Goal: Task Accomplishment & Management: Manage account settings

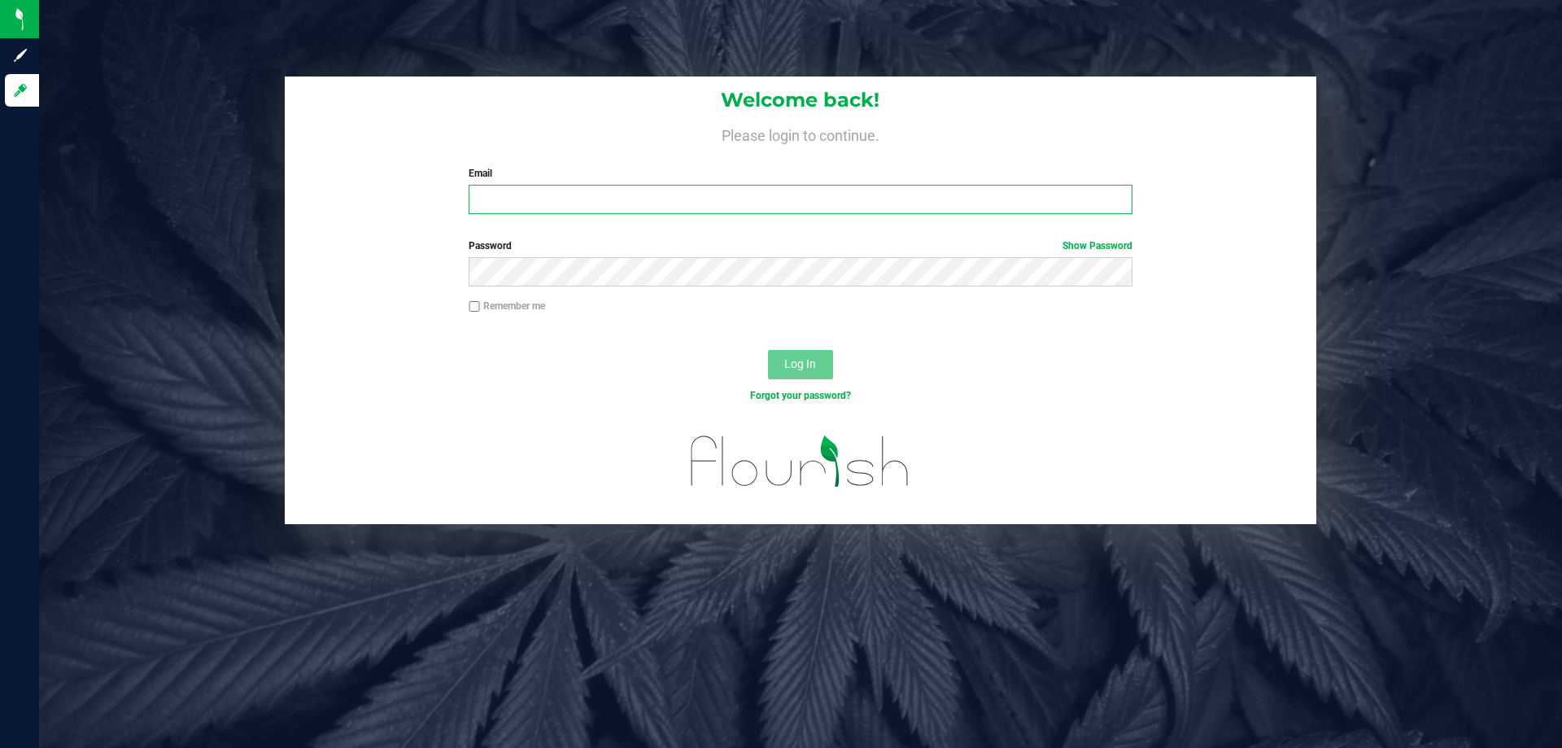
click at [622, 195] on input "Email" at bounding box center [800, 199] width 663 height 29
type input "[EMAIL_ADDRESS][DOMAIN_NAME]"
click at [768, 350] on button "Log In" at bounding box center [800, 364] width 65 height 29
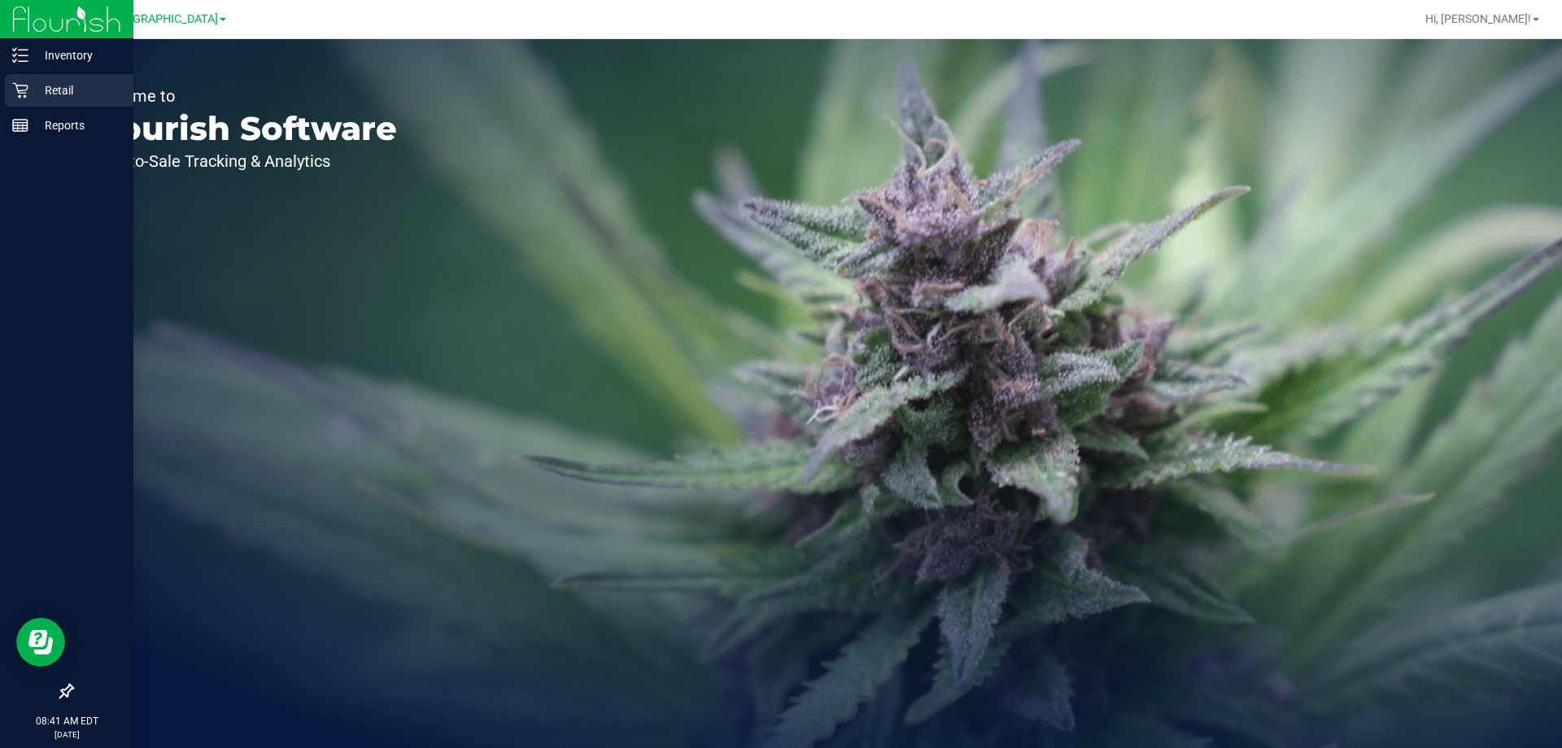
click at [29, 83] on p "Retail" at bounding box center [77, 91] width 98 height 20
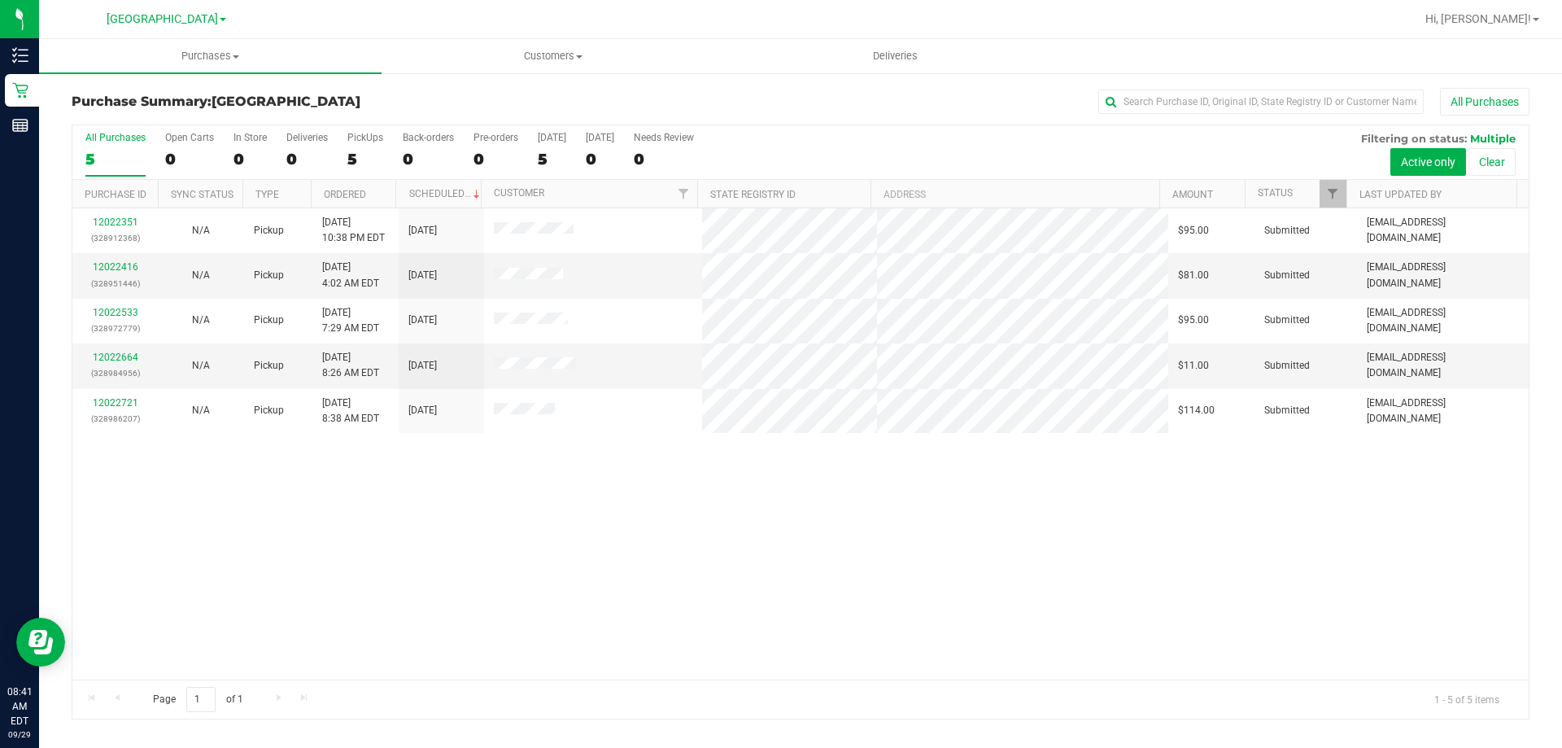
click at [1142, 478] on div "12022351 (328912368) N/A Pickup [DATE] 10:38 PM EDT 9/29/2025 $95.00 Submitted …" at bounding box center [800, 443] width 1456 height 471
click at [201, 25] on span "[GEOGRAPHIC_DATA]" at bounding box center [162, 19] width 111 height 15
click at [160, 101] on link "Ft. Lauderdale WC" at bounding box center [166, 100] width 238 height 22
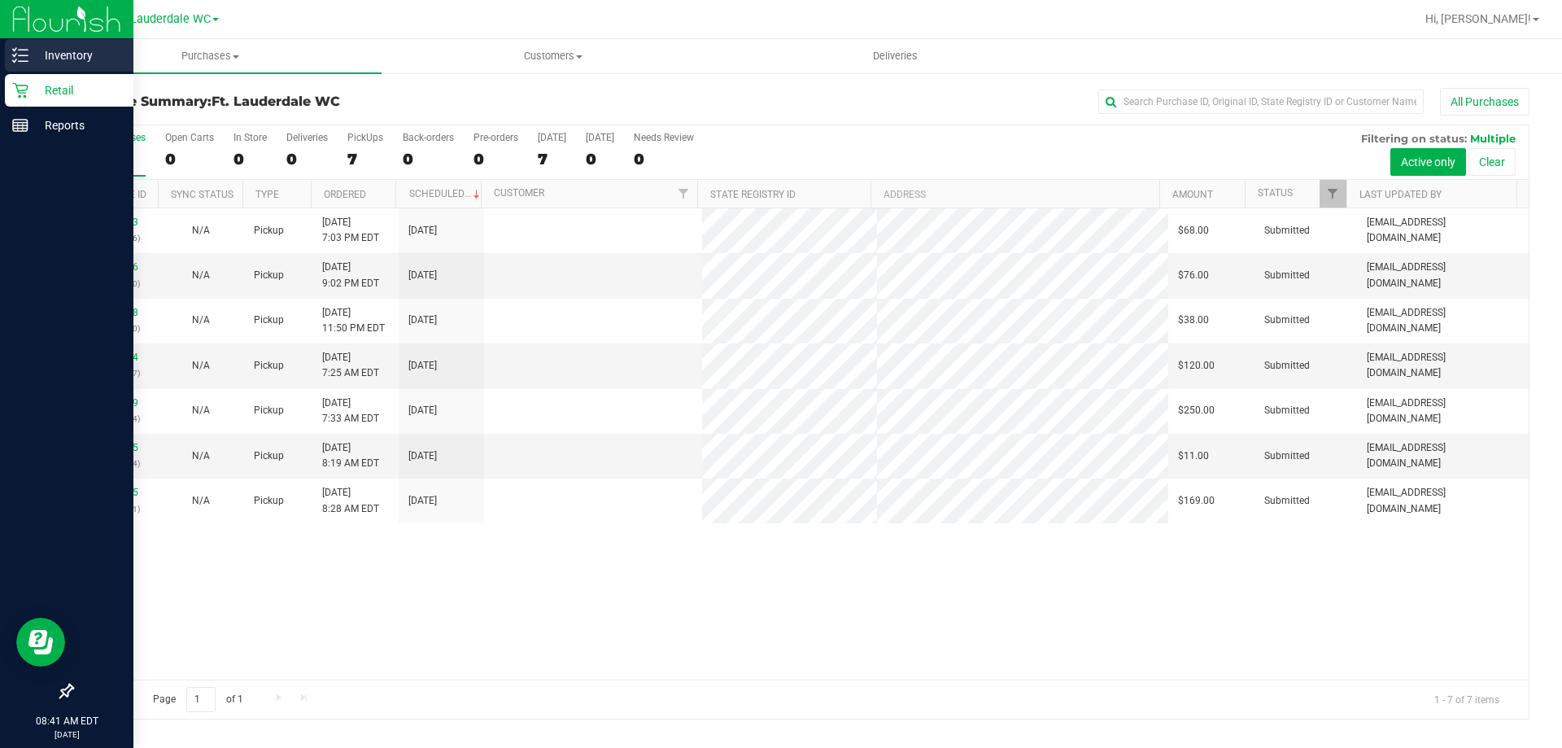
click at [46, 51] on p "Inventory" at bounding box center [77, 56] width 98 height 20
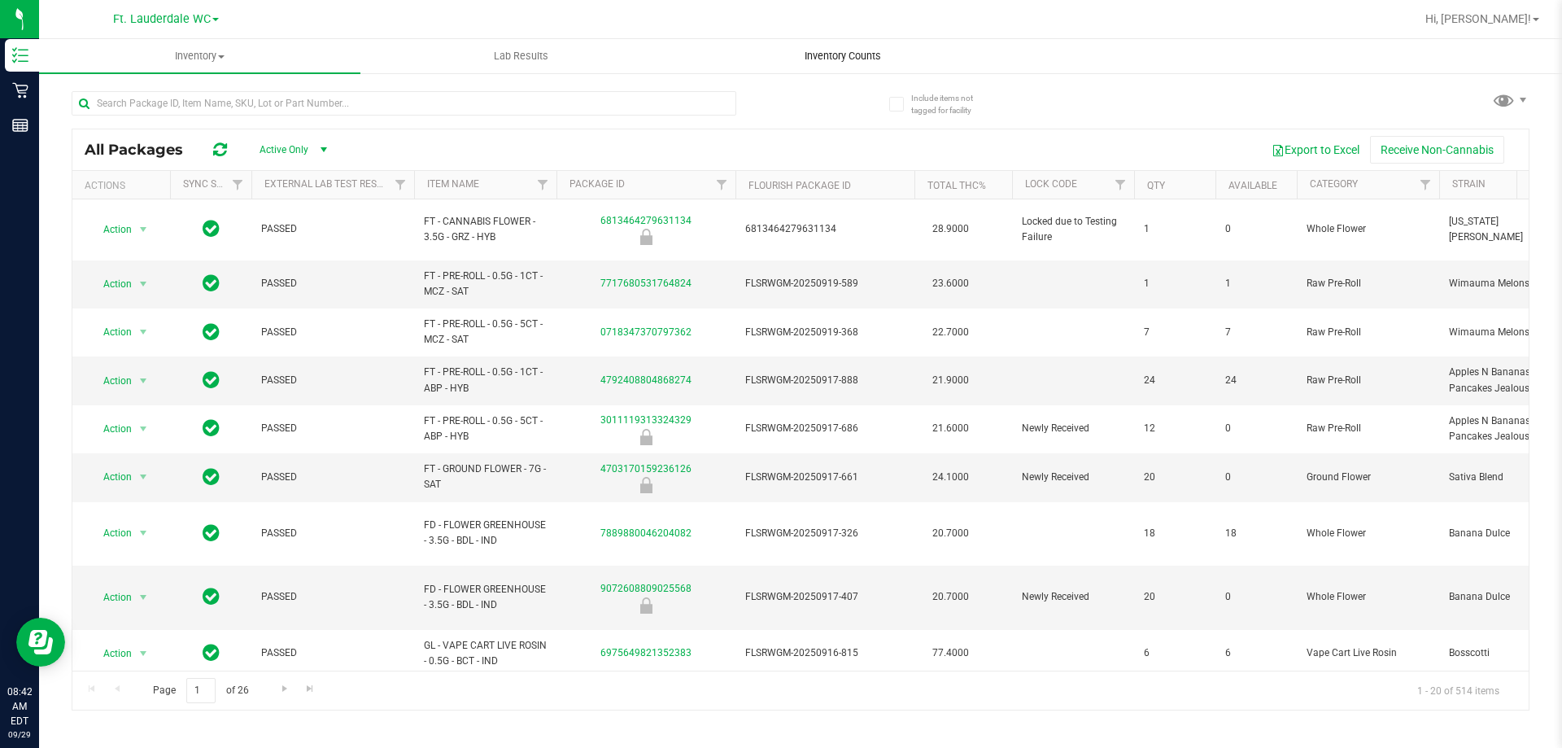
click at [831, 55] on span "Inventory Counts" at bounding box center [843, 56] width 120 height 15
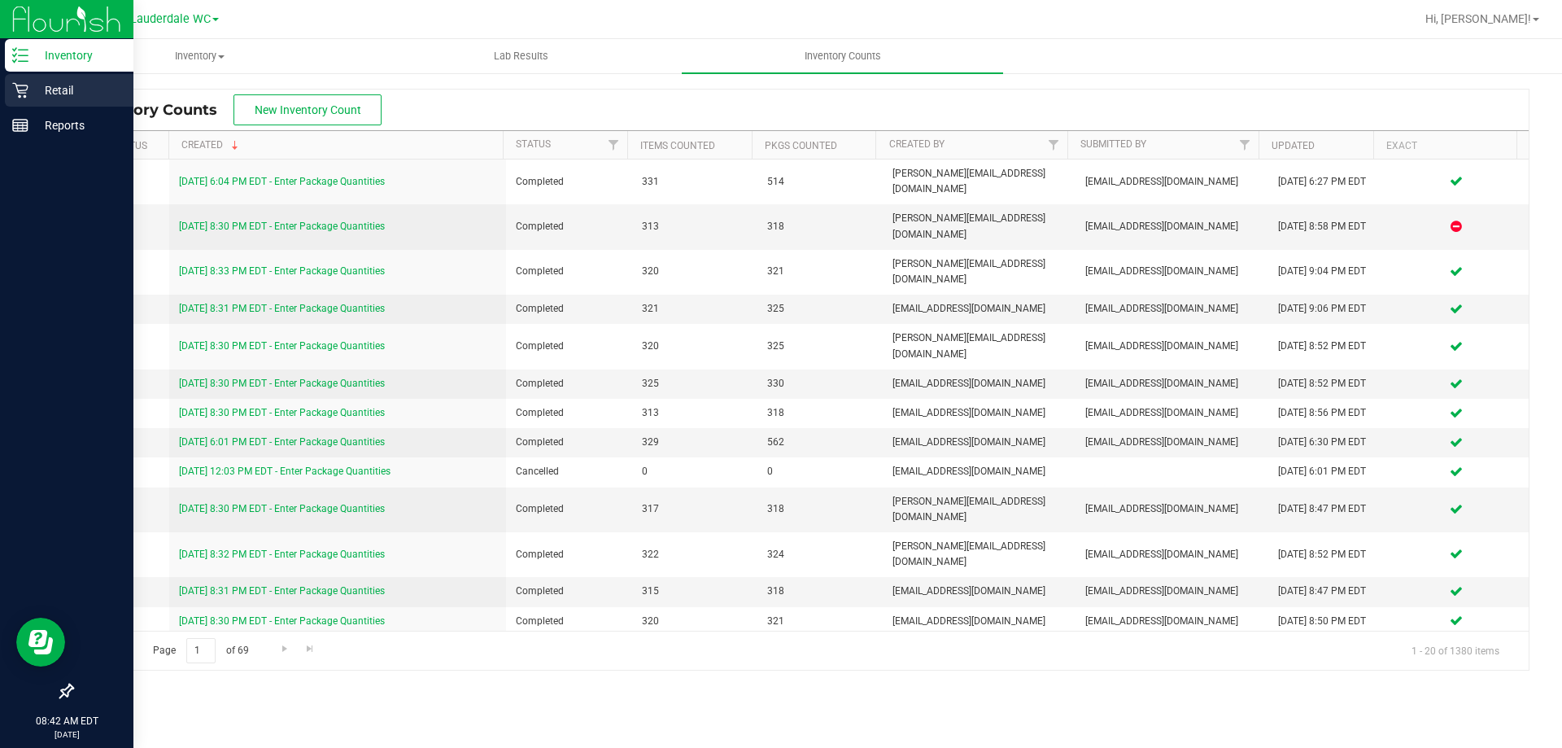
click at [20, 85] on icon at bounding box center [19, 90] width 15 height 15
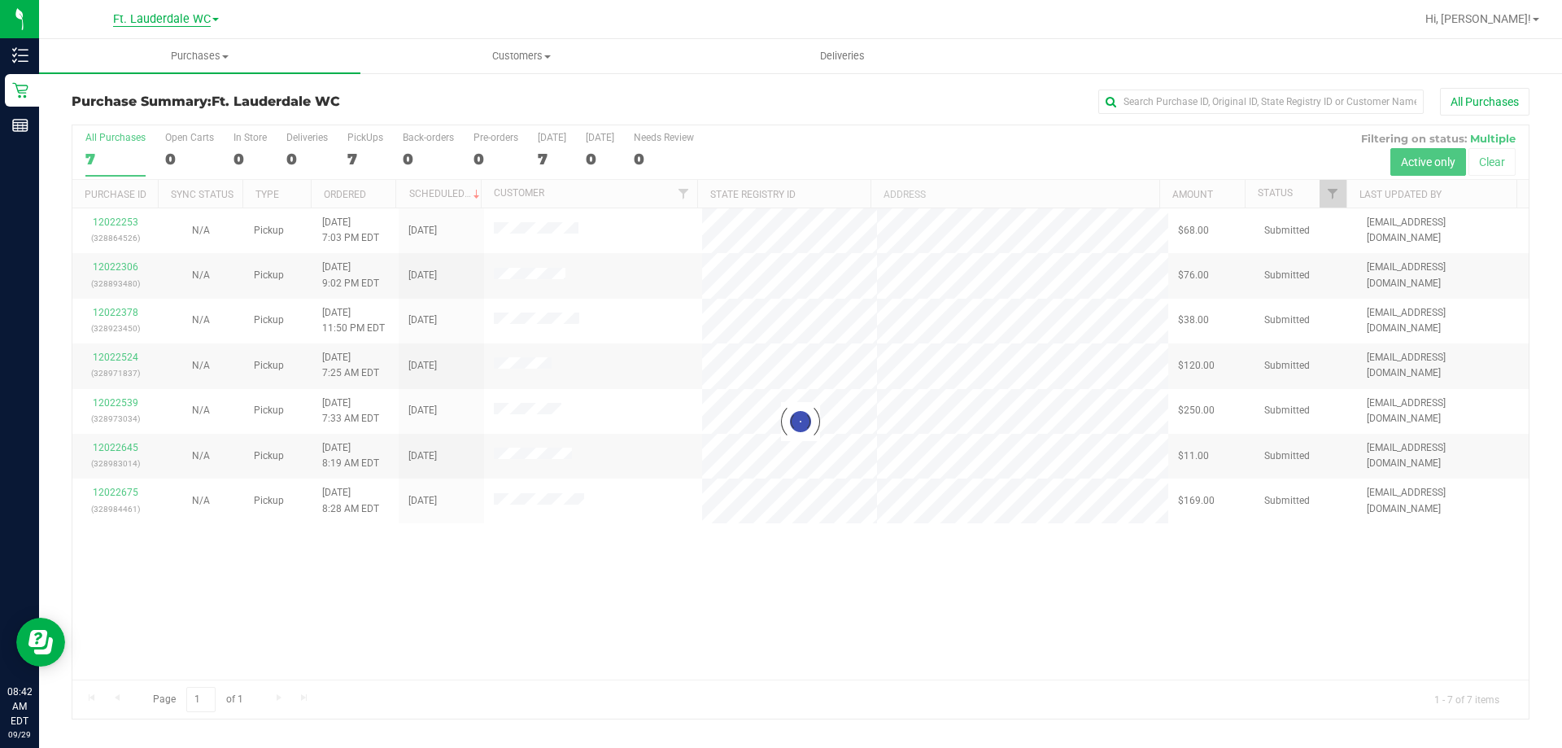
click at [207, 17] on span "Ft. Lauderdale WC" at bounding box center [162, 19] width 98 height 15
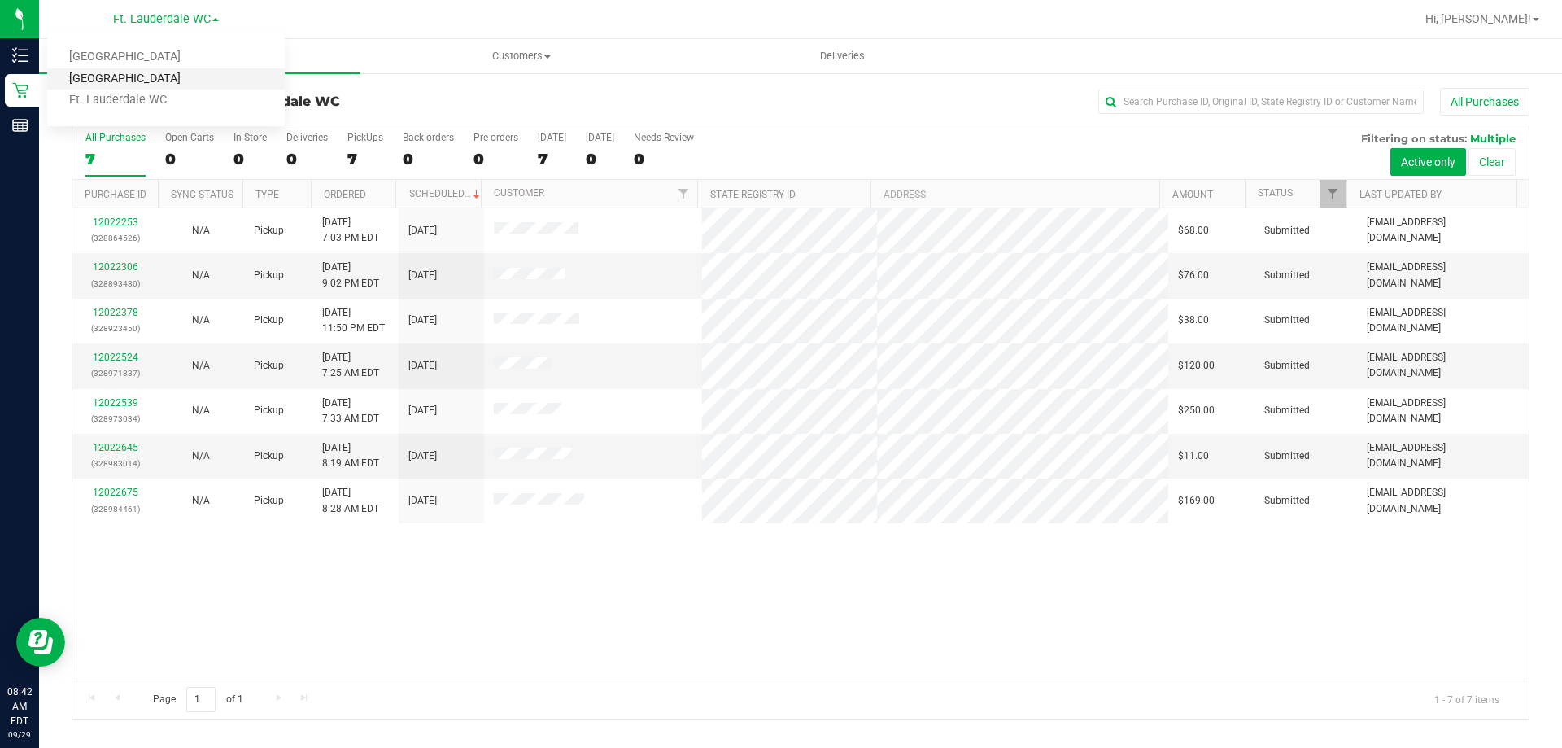
click at [189, 72] on link "[GEOGRAPHIC_DATA]" at bounding box center [166, 79] width 238 height 22
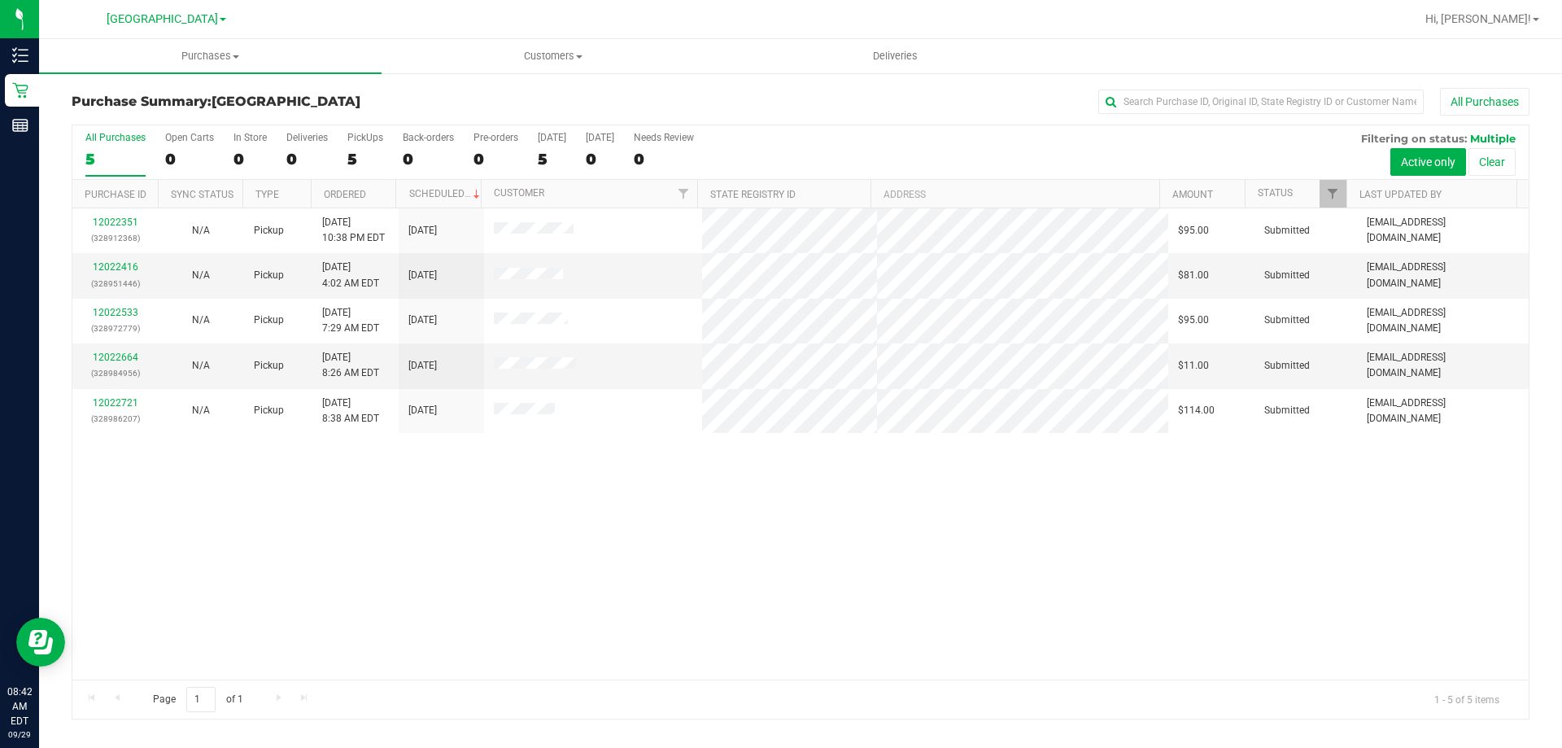
click at [608, 513] on div "12022351 (328912368) N/A Pickup [DATE] 10:38 PM EDT 9/29/2025 $95.00 Submitted …" at bounding box center [800, 443] width 1456 height 471
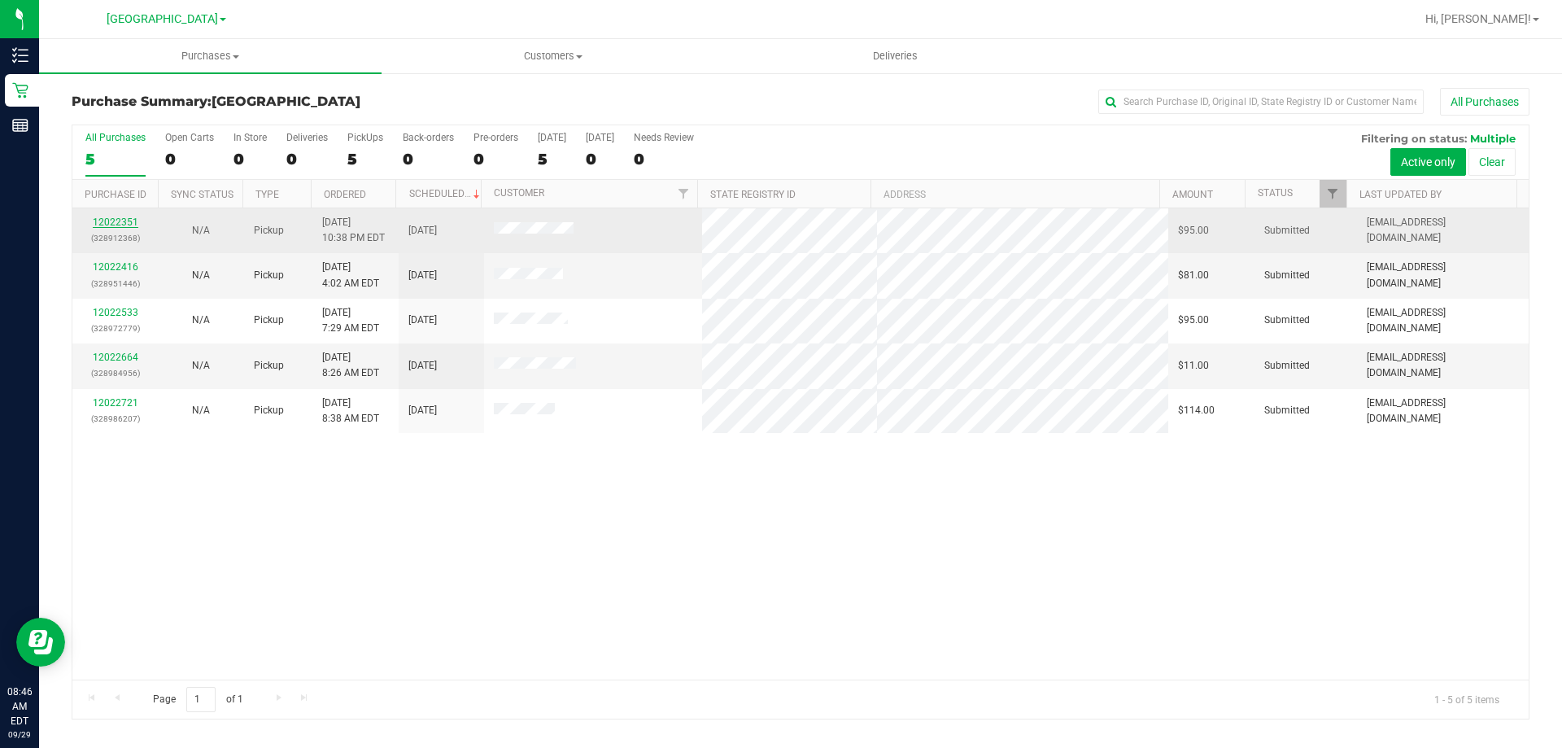
click at [112, 216] on link "12022351" at bounding box center [116, 221] width 46 height 11
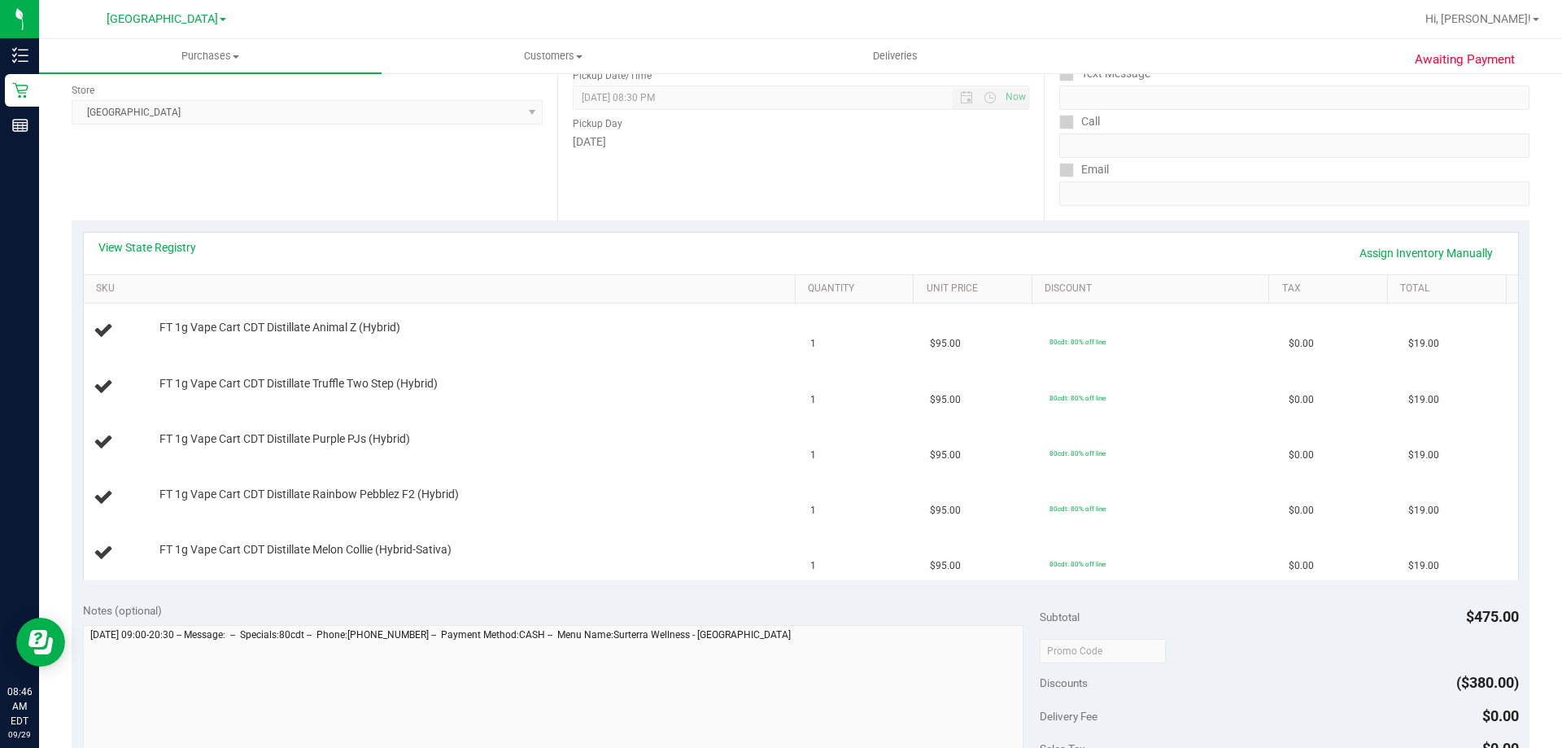
scroll to position [244, 0]
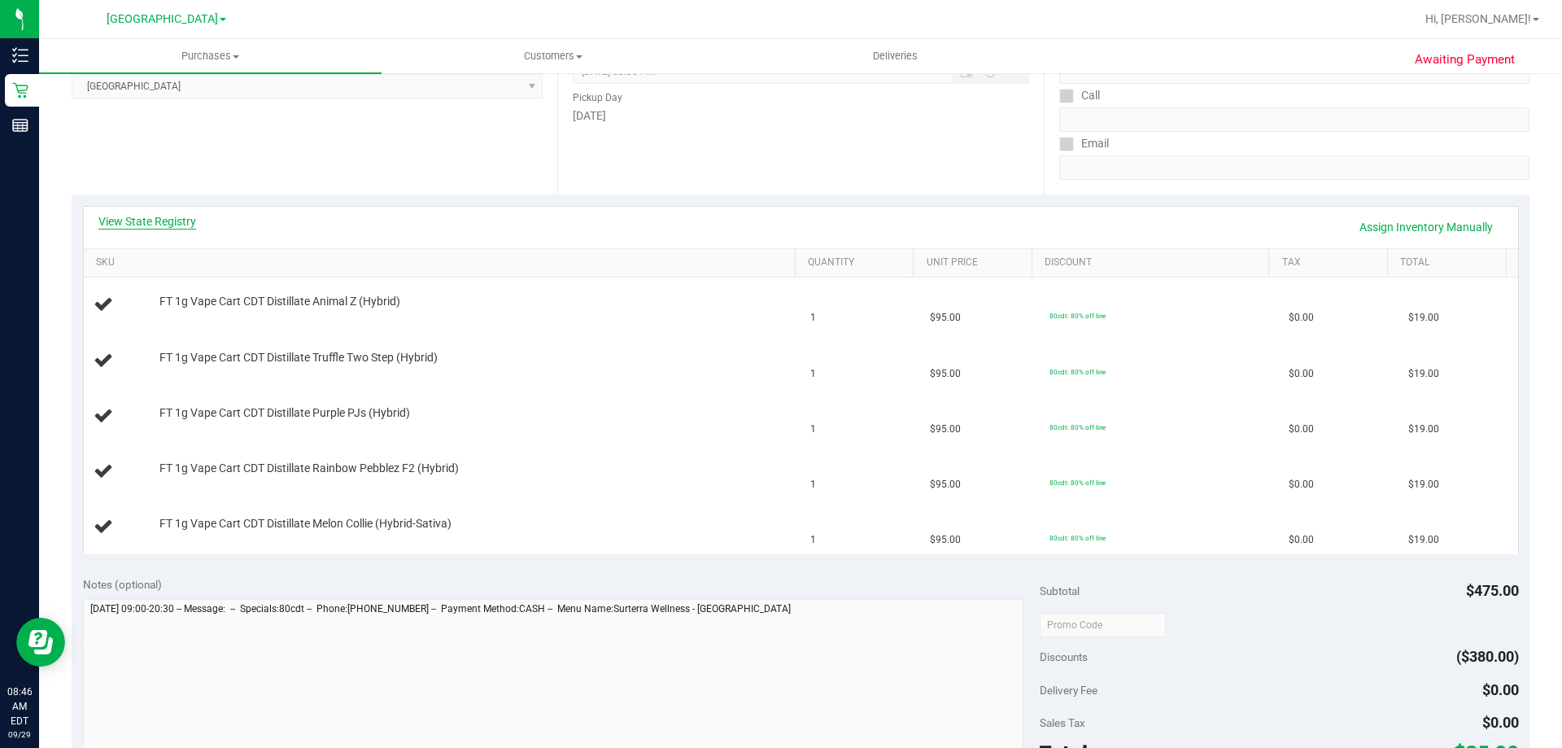
click at [184, 221] on link "View State Registry" at bounding box center [147, 221] width 98 height 16
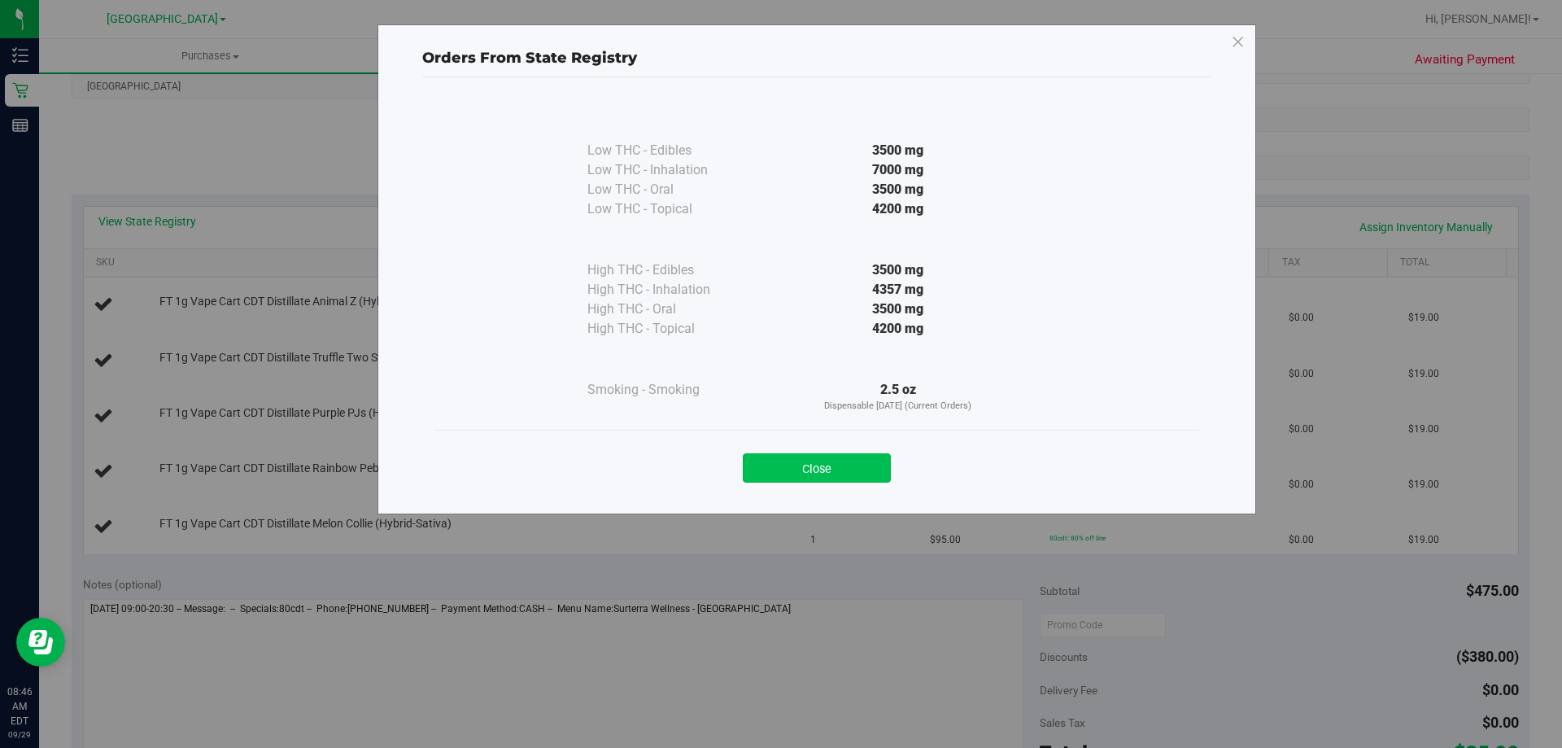
click at [875, 467] on button "Close" at bounding box center [817, 467] width 148 height 29
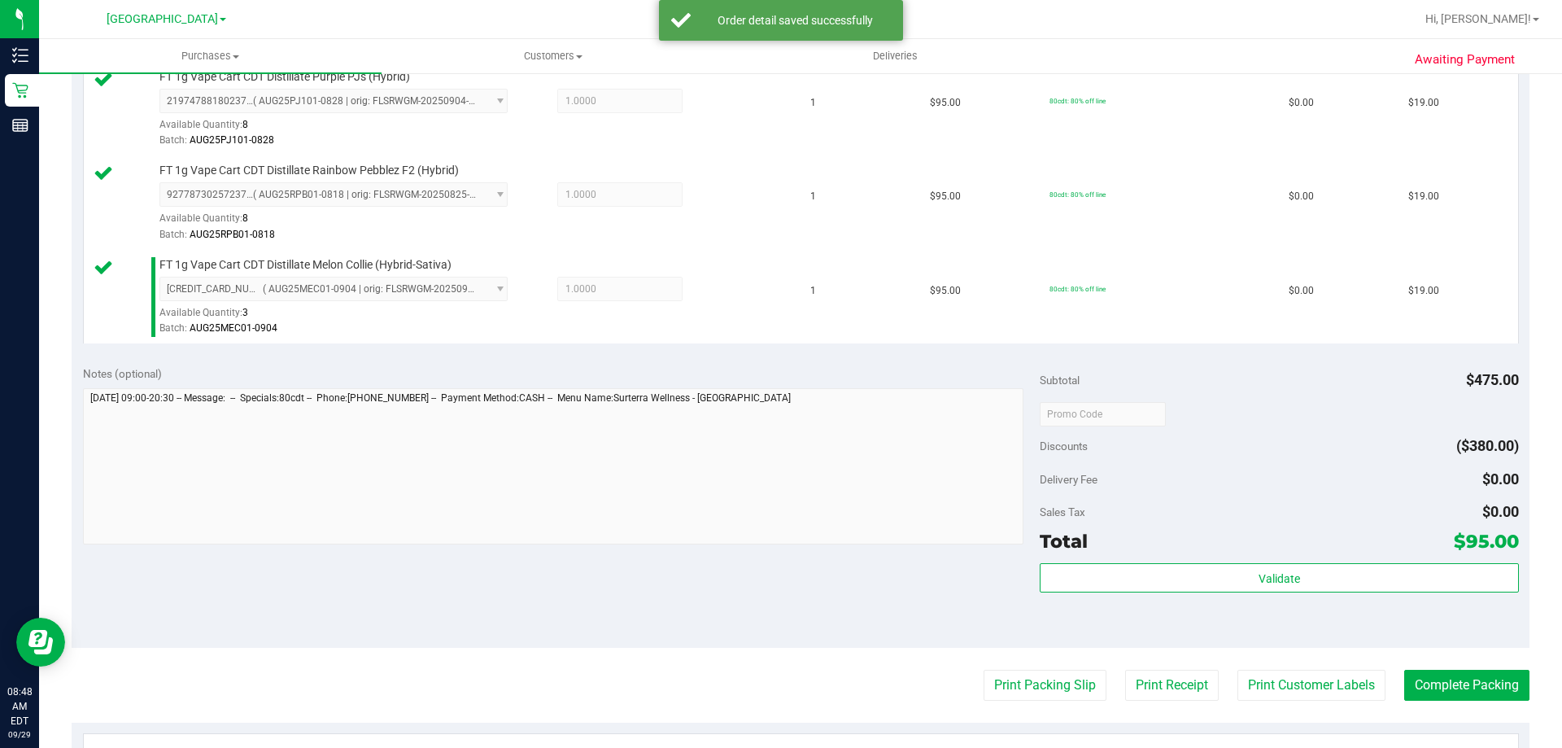
scroll to position [814, 0]
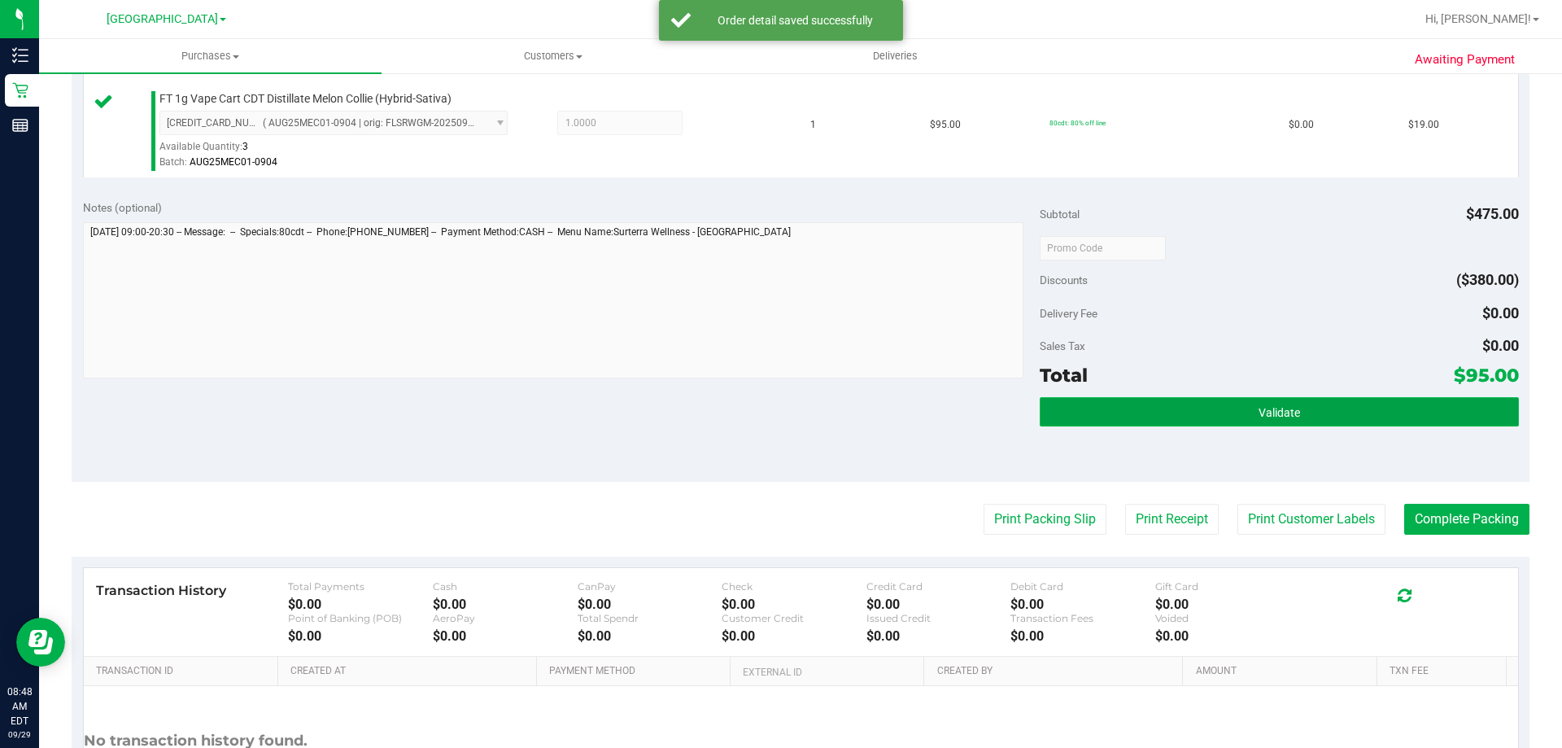
click at [1255, 420] on button "Validate" at bounding box center [1279, 411] width 478 height 29
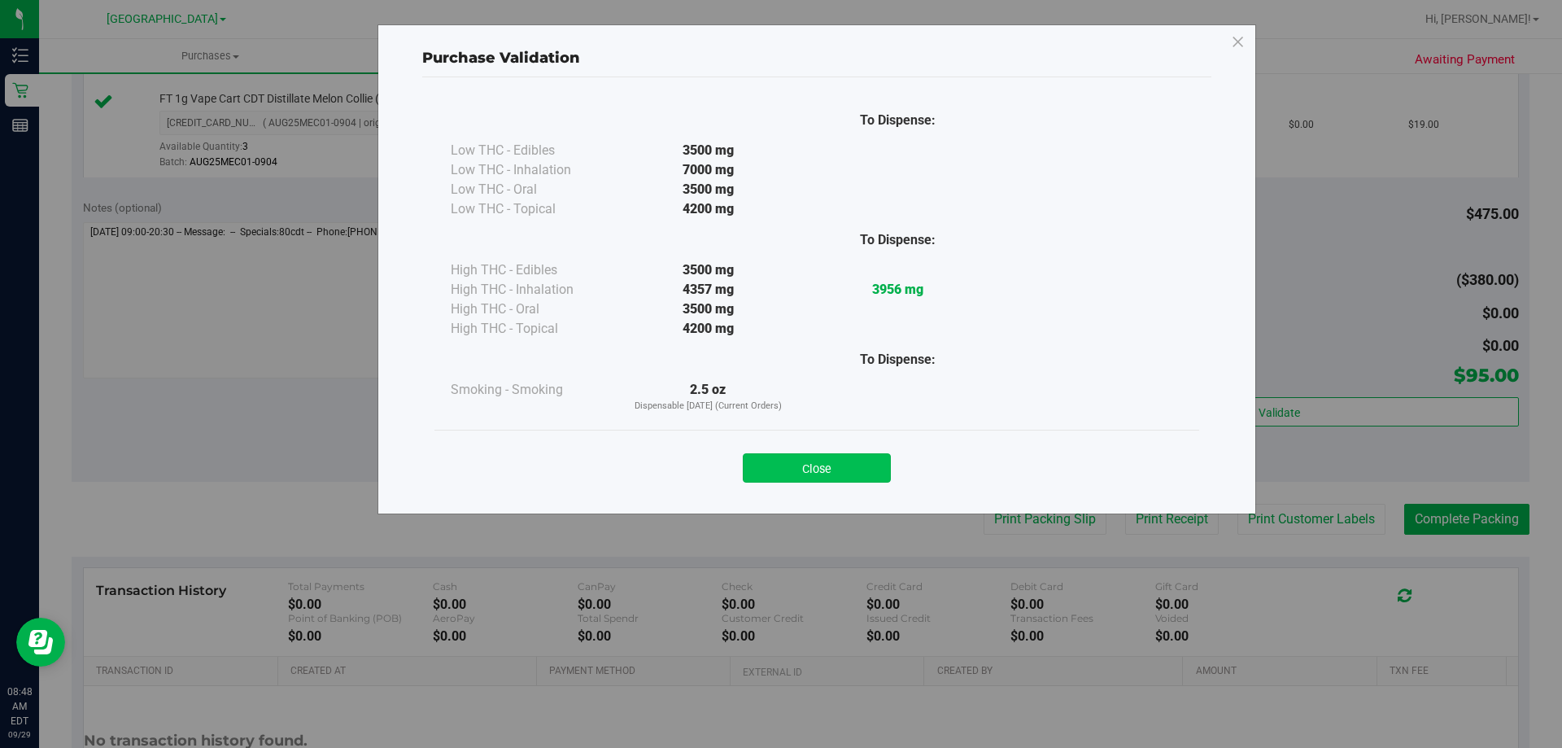
click at [857, 475] on button "Close" at bounding box center [817, 467] width 148 height 29
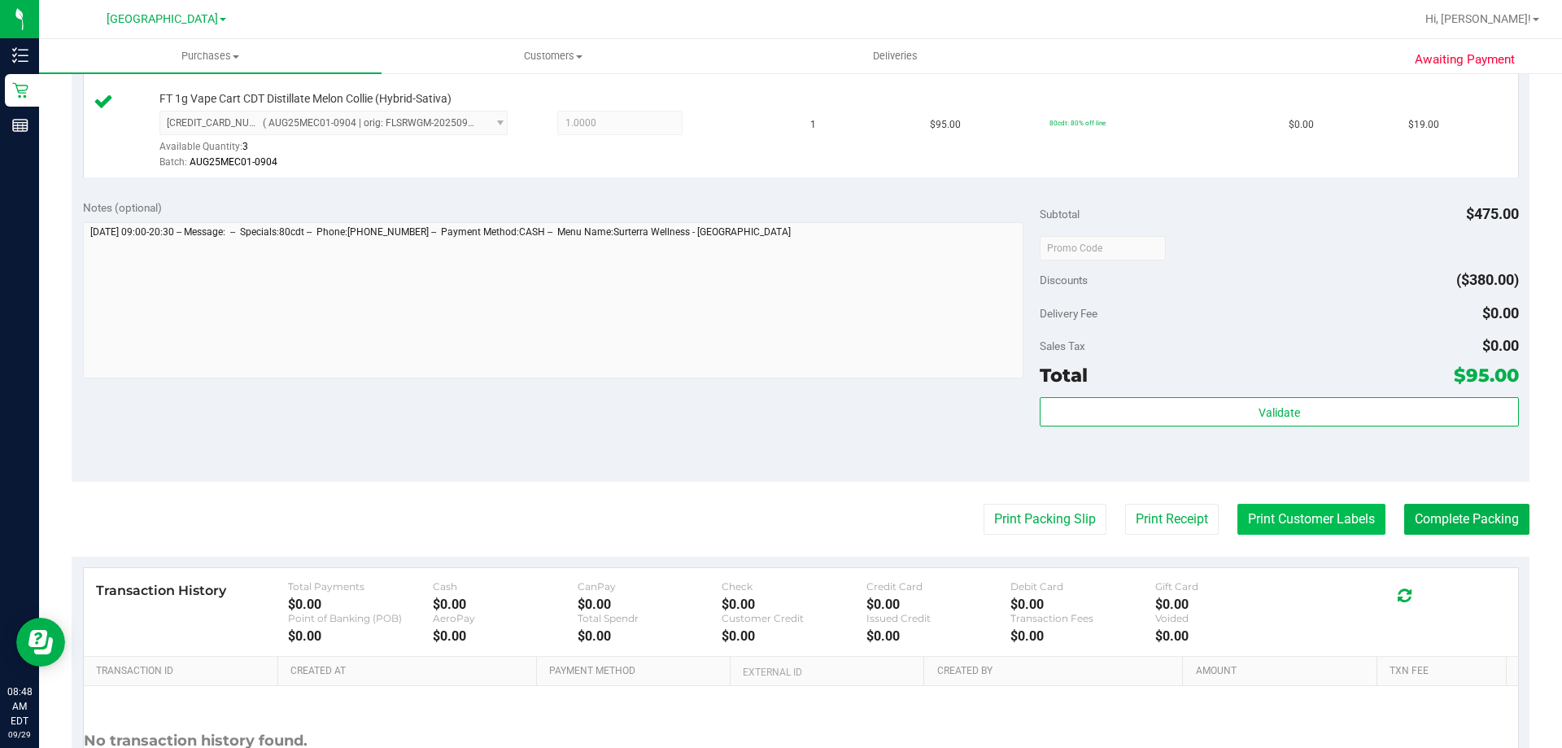
click at [1263, 521] on button "Print Customer Labels" at bounding box center [1311, 519] width 148 height 31
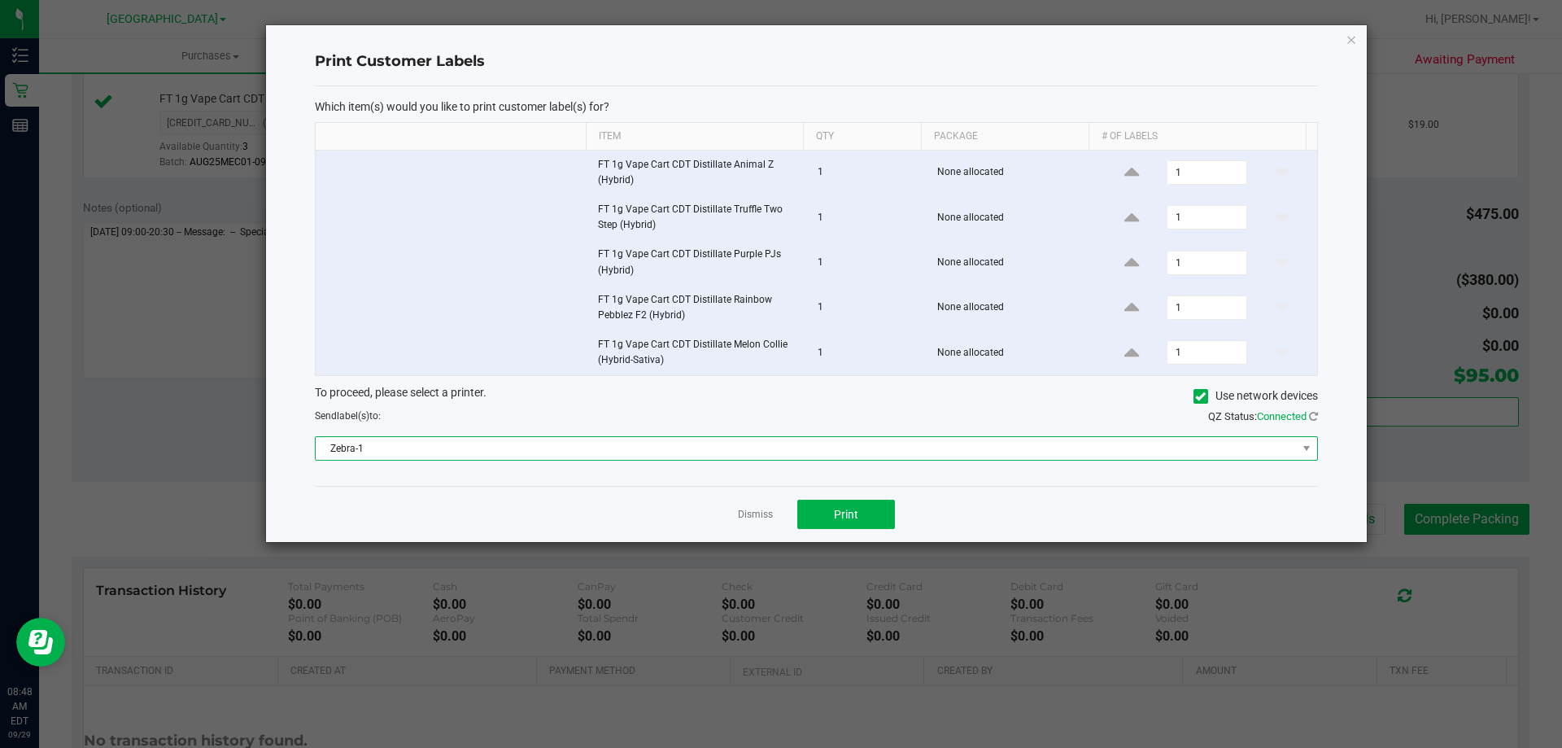
click at [889, 439] on span "Zebra-1" at bounding box center [806, 448] width 981 height 23
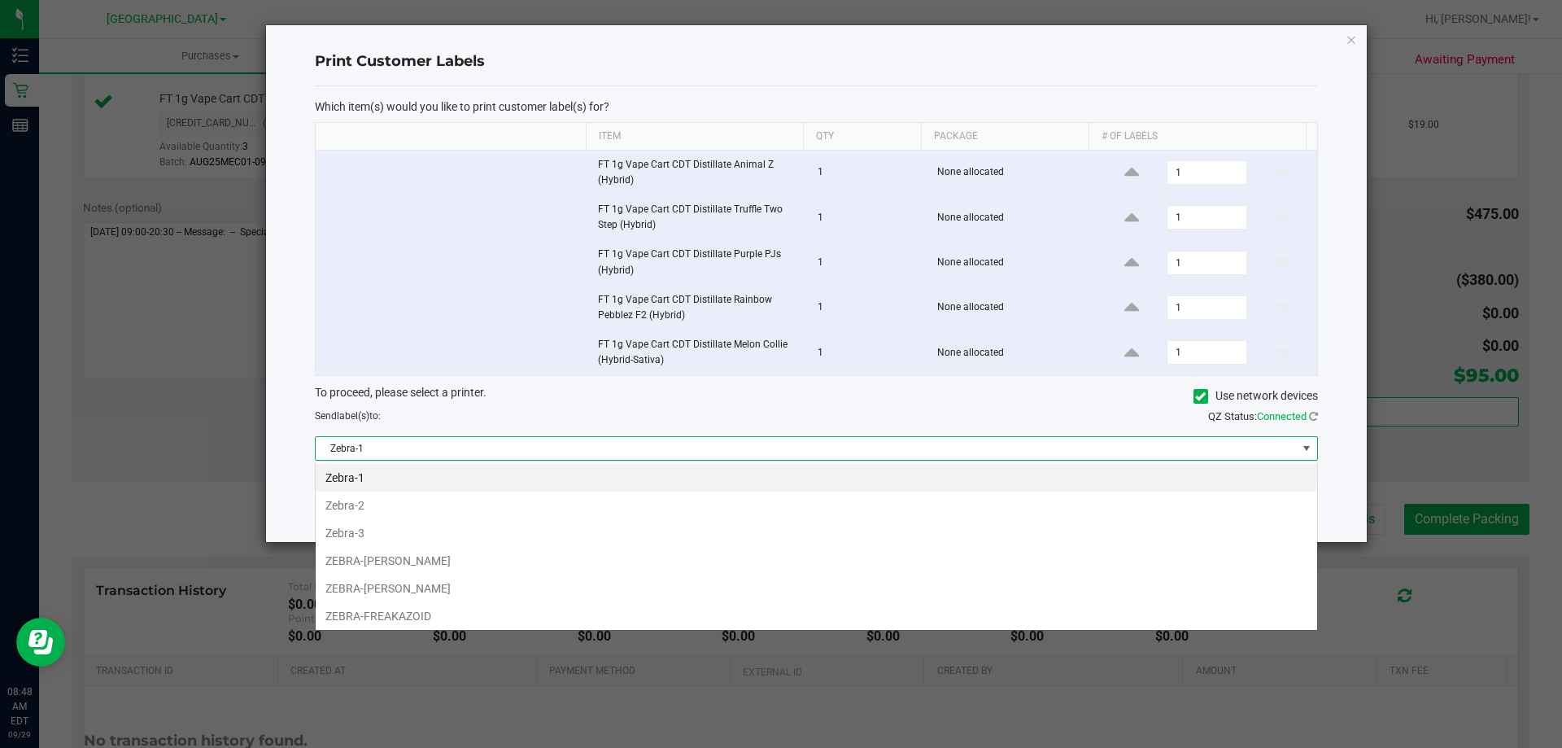
scroll to position [24, 1002]
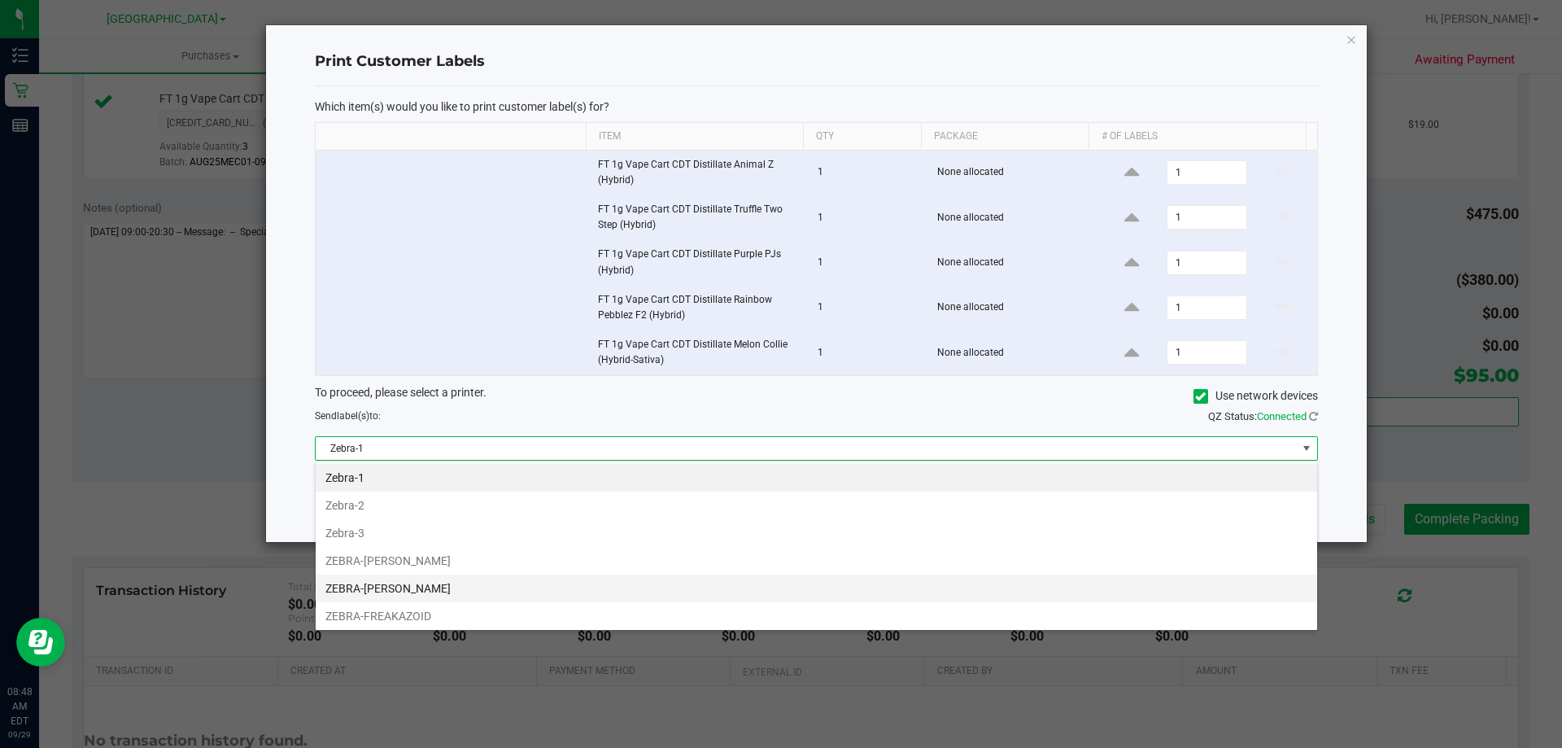
click at [496, 578] on li "ZEBRA-[PERSON_NAME]" at bounding box center [816, 588] width 1001 height 28
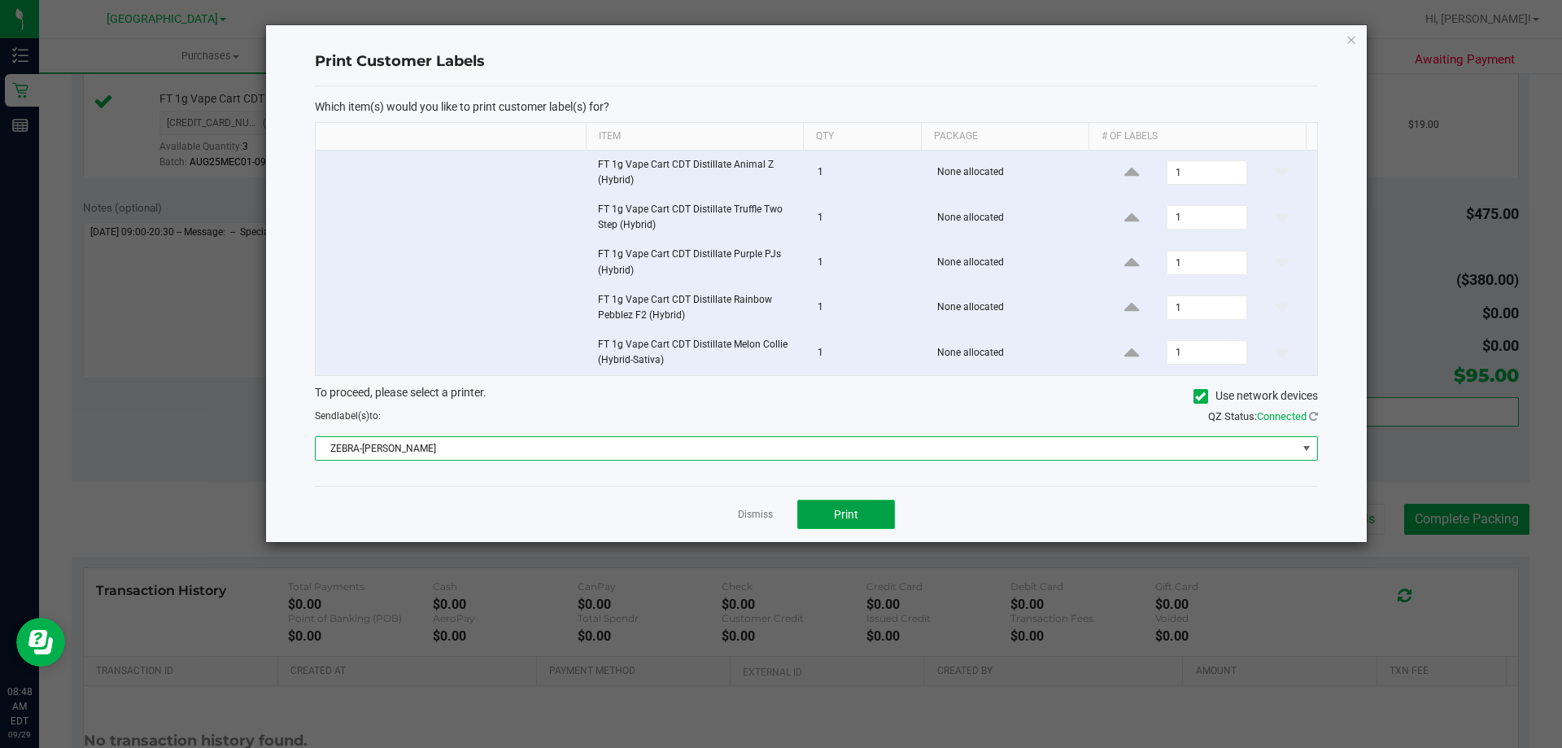
click at [825, 522] on button "Print" at bounding box center [846, 514] width 98 height 29
click at [747, 514] on link "Dismiss" at bounding box center [755, 515] width 35 height 14
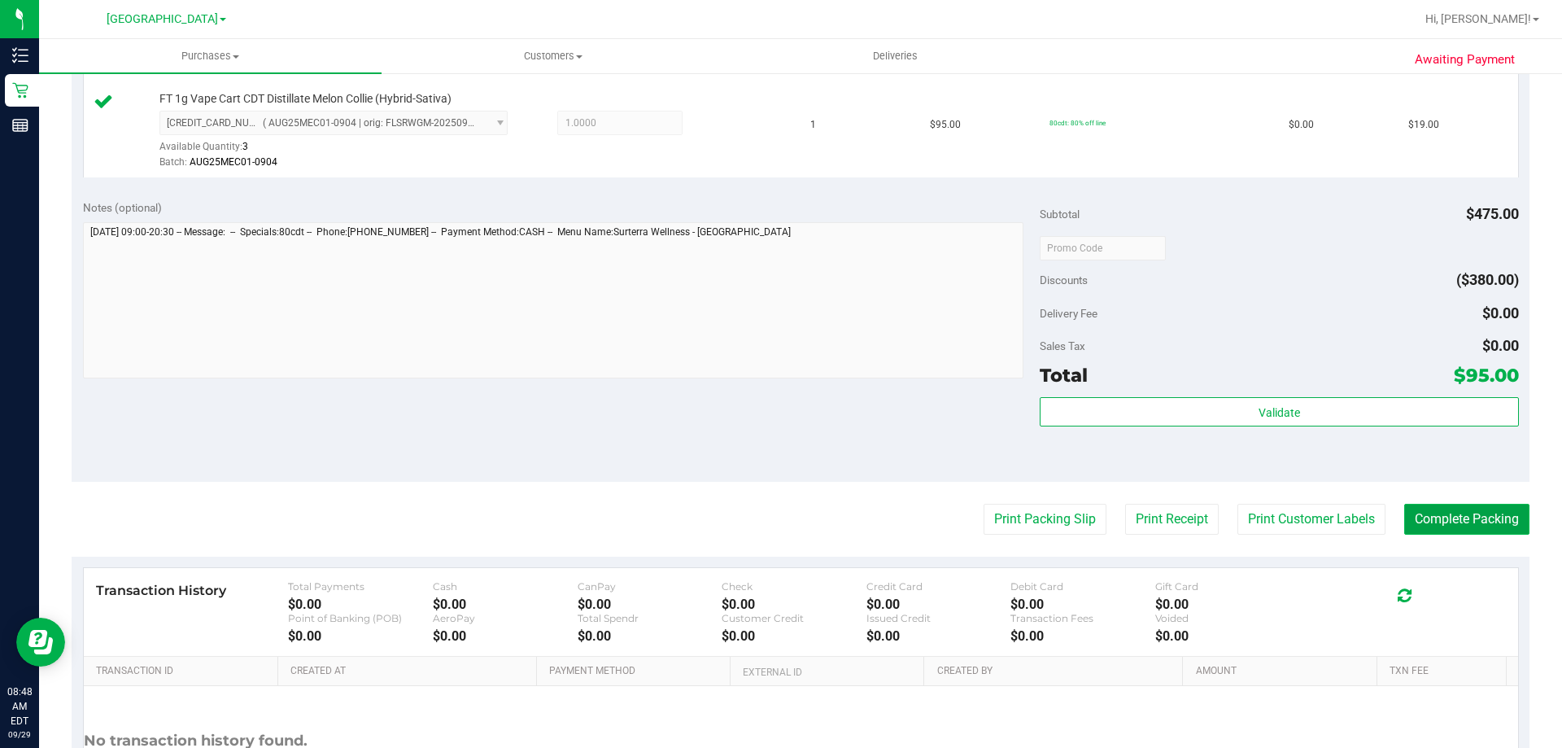
click at [1430, 514] on button "Complete Packing" at bounding box center [1466, 519] width 125 height 31
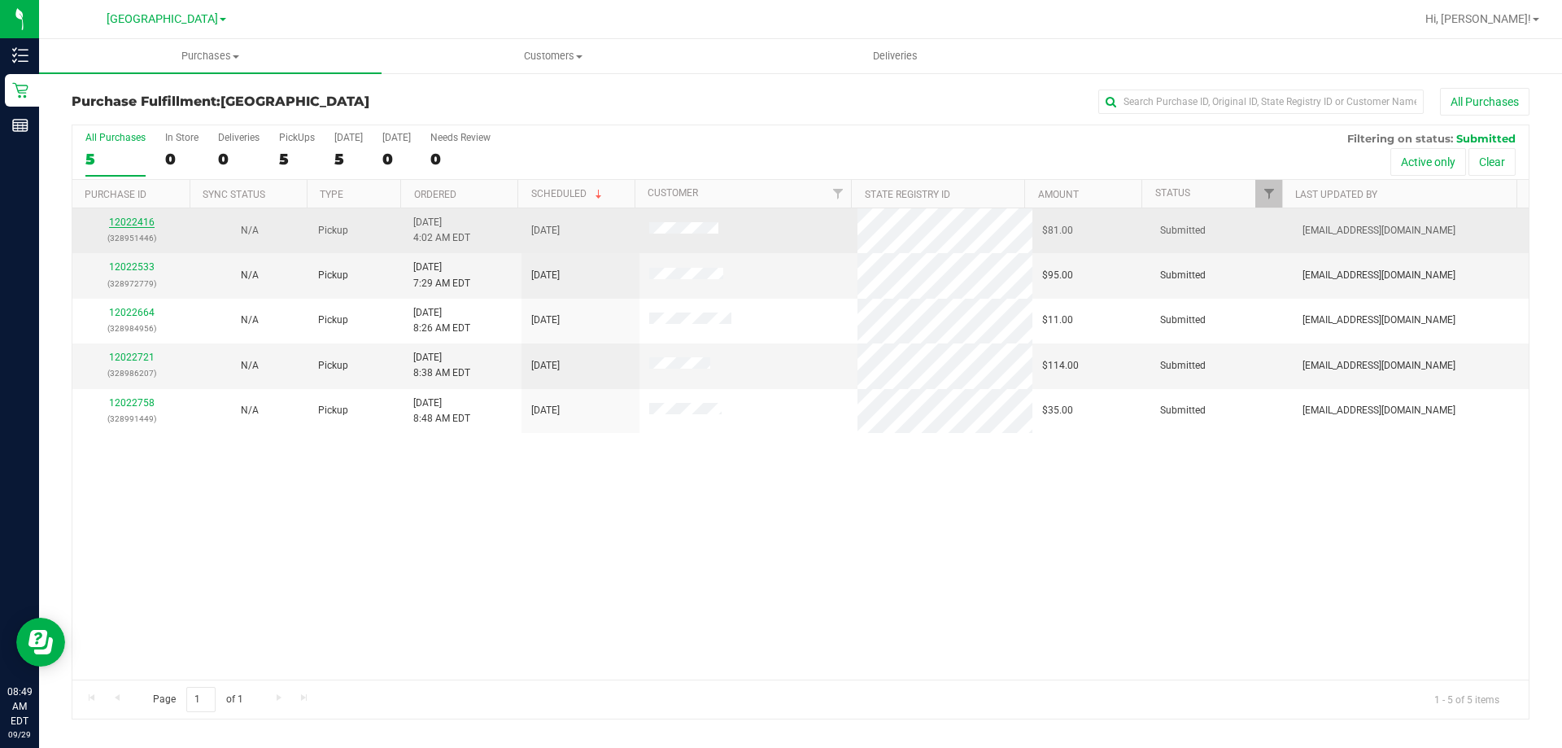
click at [148, 227] on link "12022416" at bounding box center [132, 221] width 46 height 11
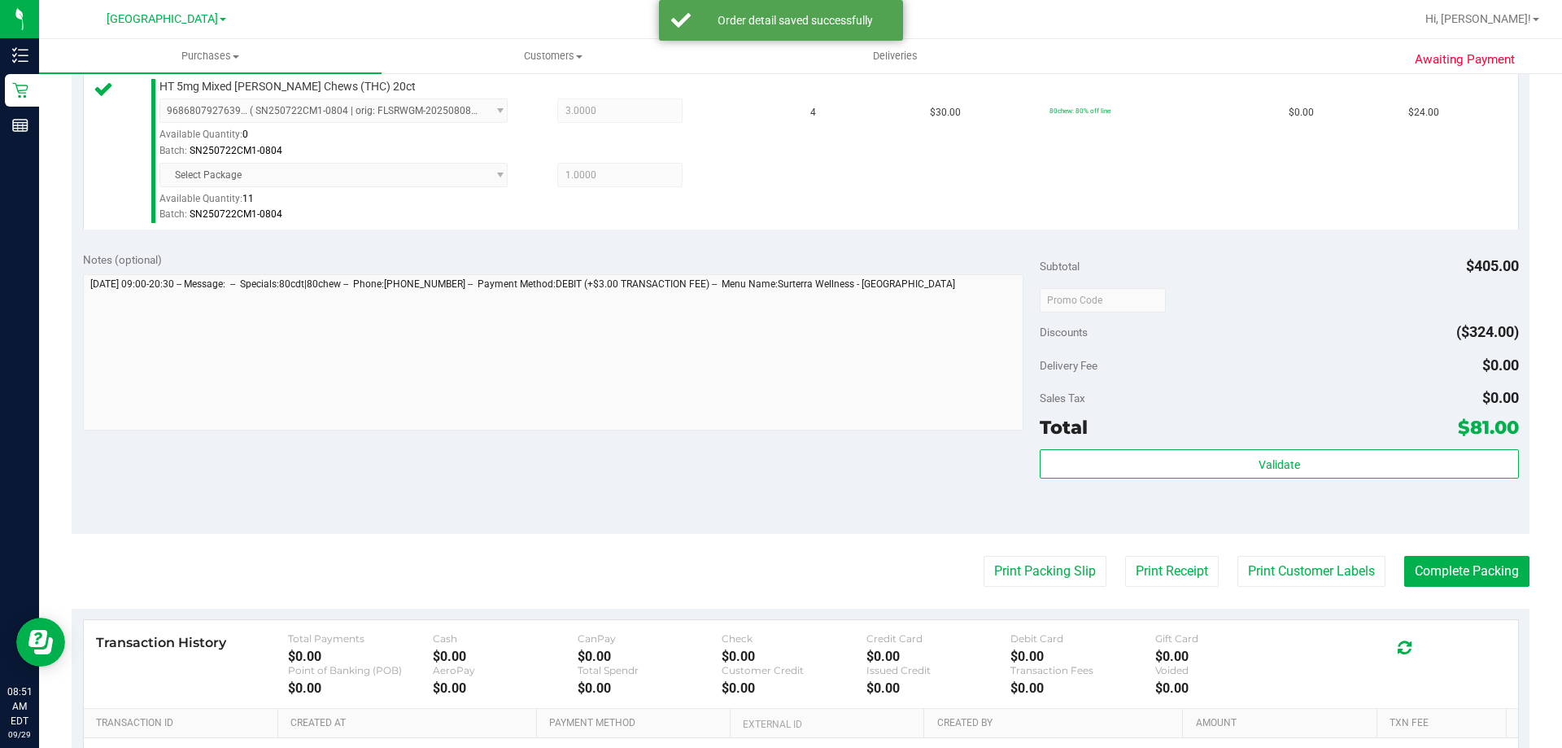
scroll to position [732, 0]
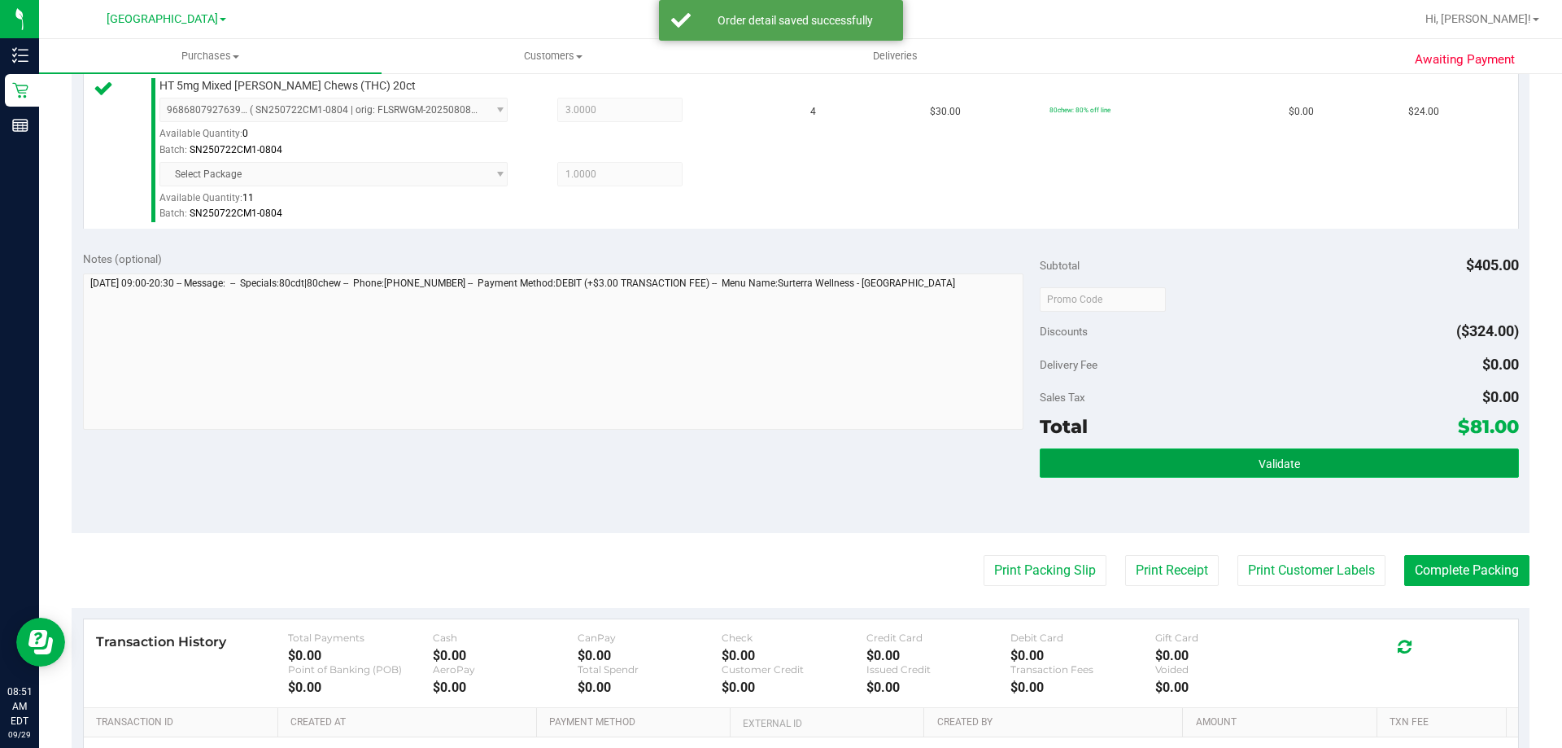
click at [1284, 469] on span "Validate" at bounding box center [1279, 463] width 41 height 13
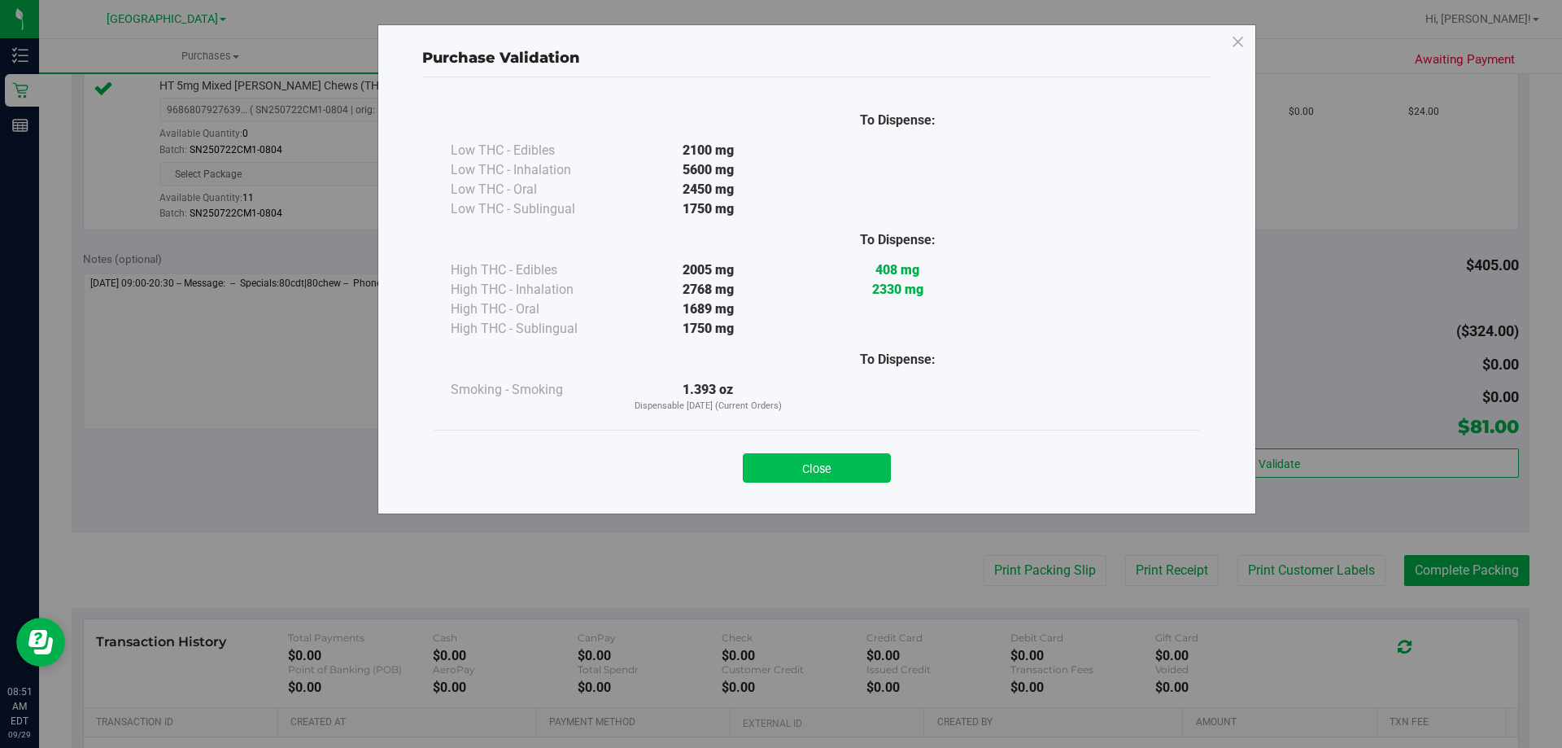
click at [857, 460] on button "Close" at bounding box center [817, 467] width 148 height 29
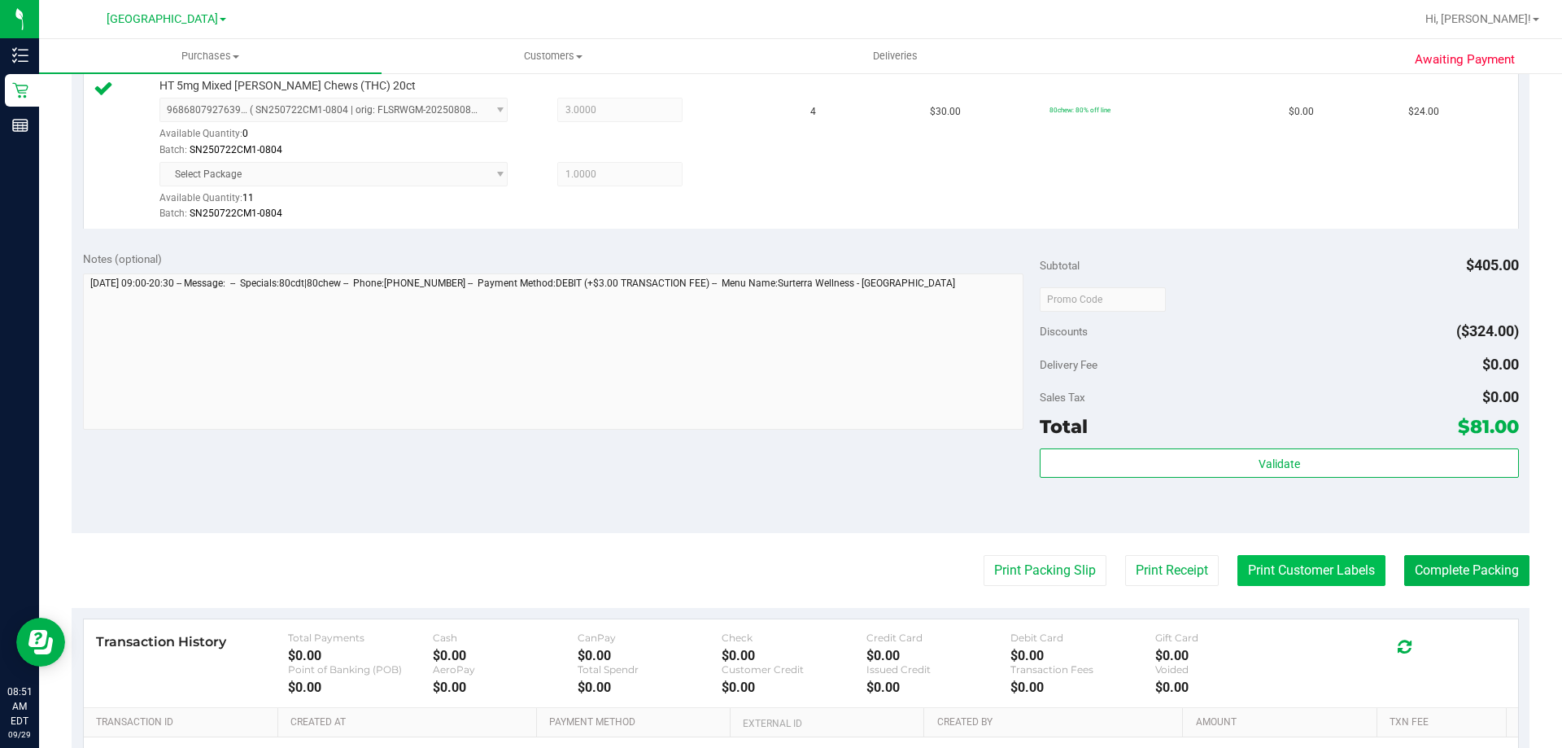
click at [1246, 555] on button "Print Customer Labels" at bounding box center [1311, 570] width 148 height 31
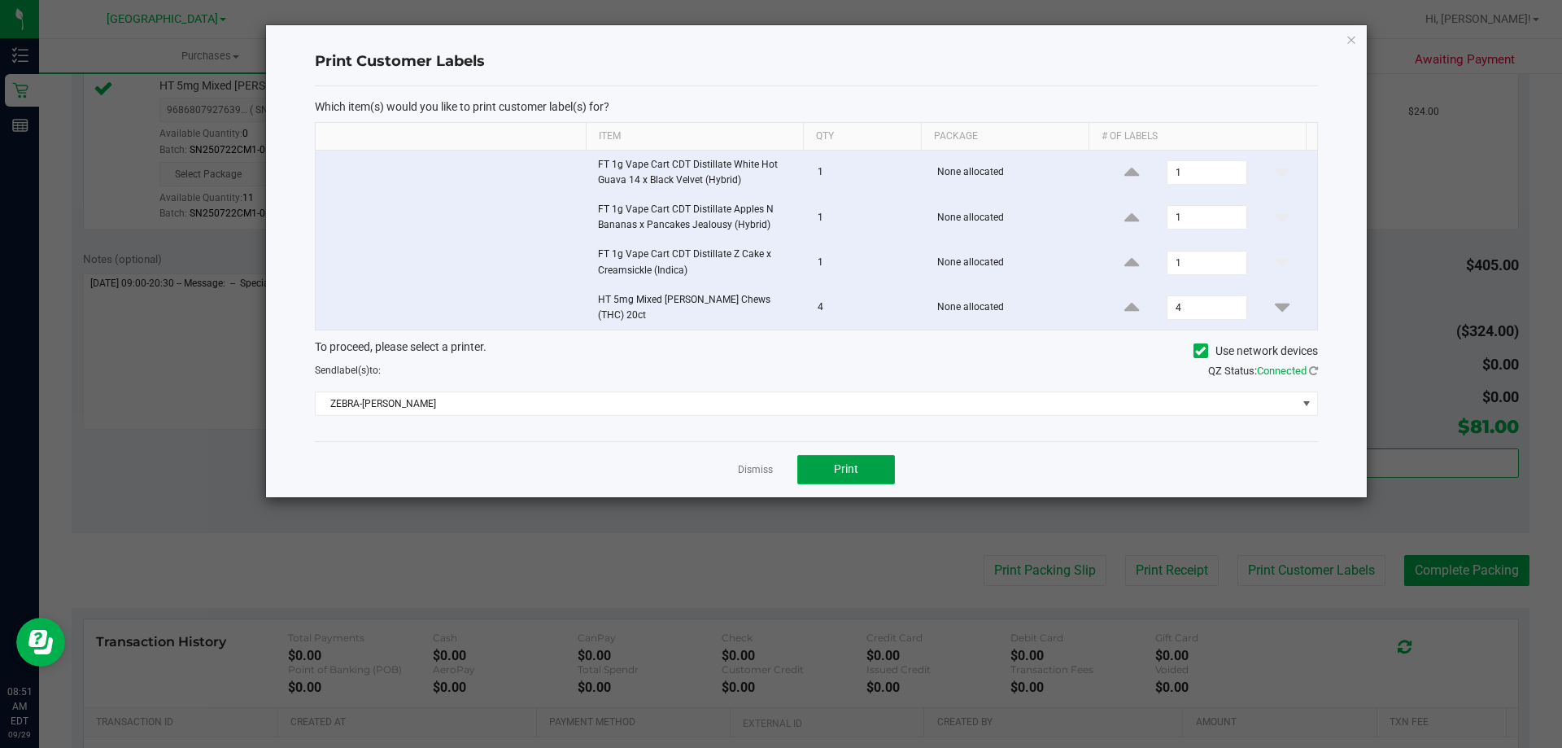
click at [846, 455] on button "Print" at bounding box center [846, 469] width 98 height 29
click at [754, 466] on link "Dismiss" at bounding box center [755, 470] width 35 height 14
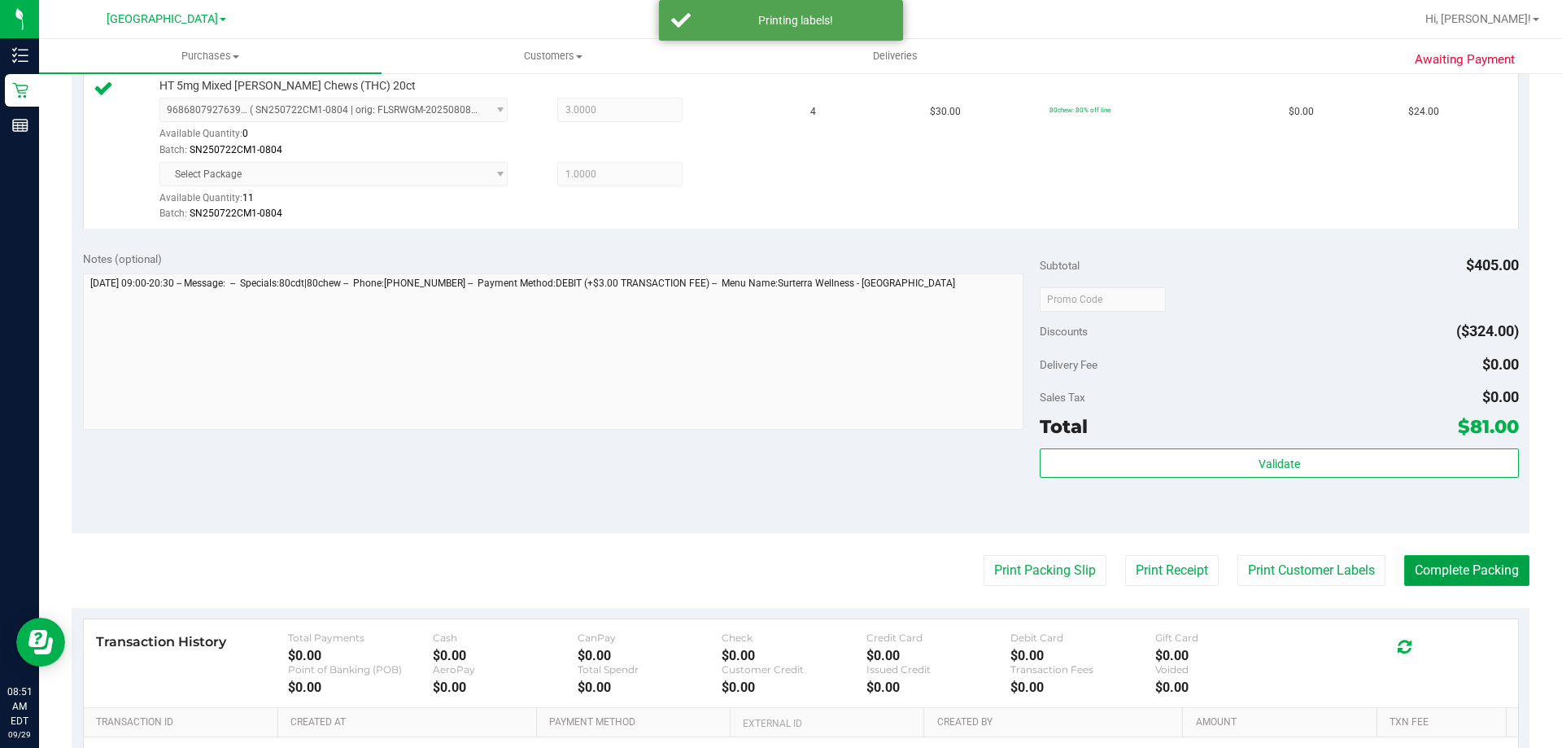
click at [1481, 570] on button "Complete Packing" at bounding box center [1466, 570] width 125 height 31
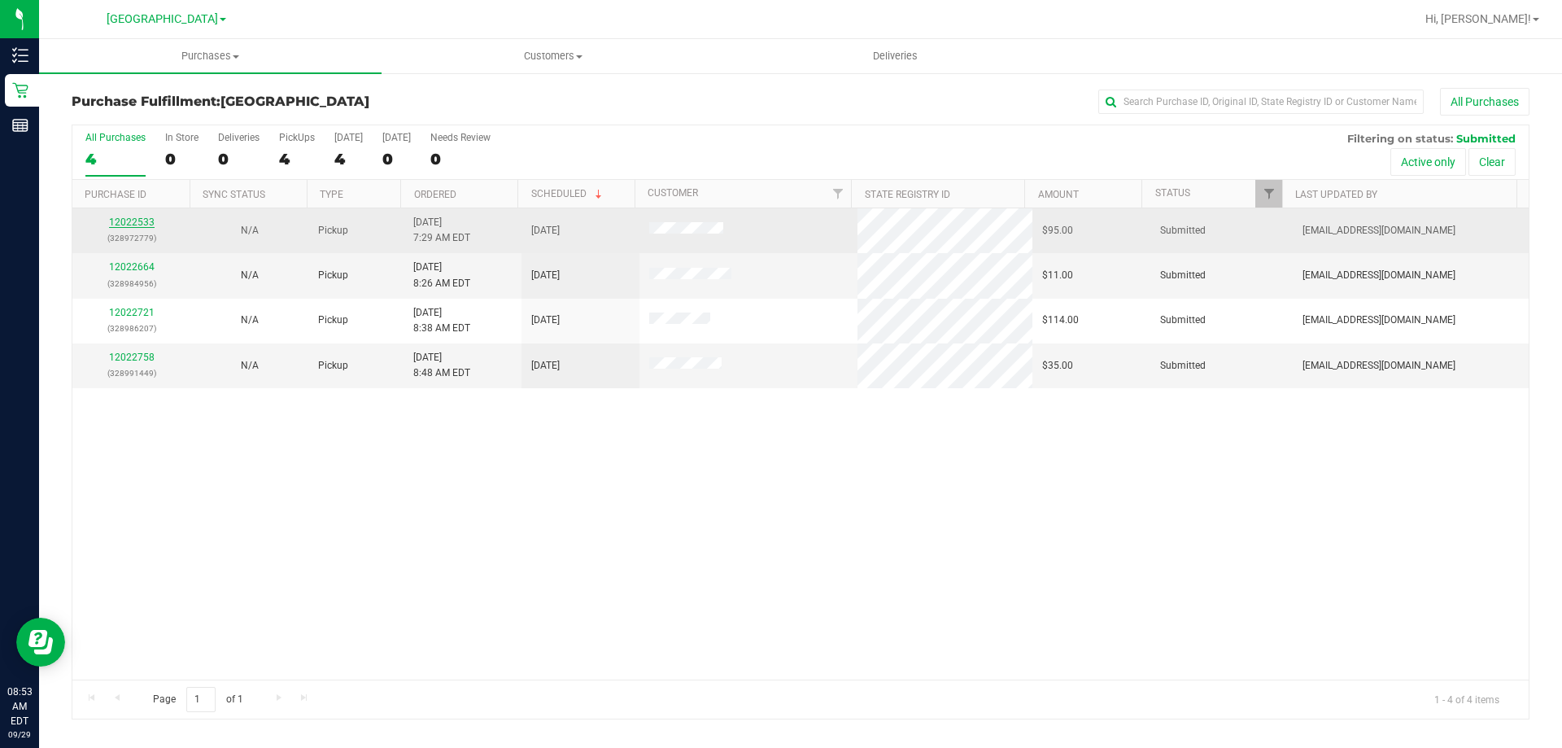
click at [147, 224] on link "12022533" at bounding box center [132, 221] width 46 height 11
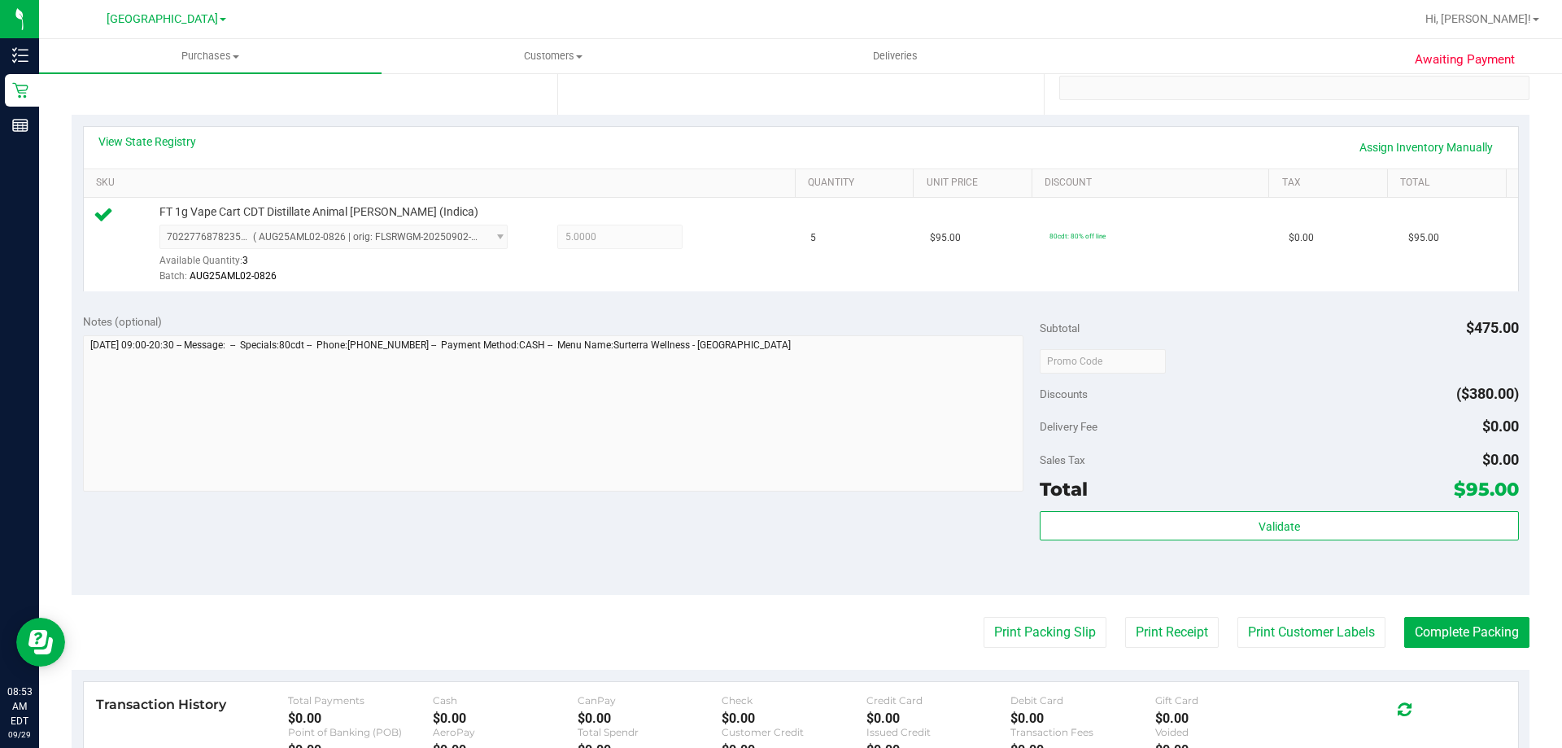
scroll to position [325, 0]
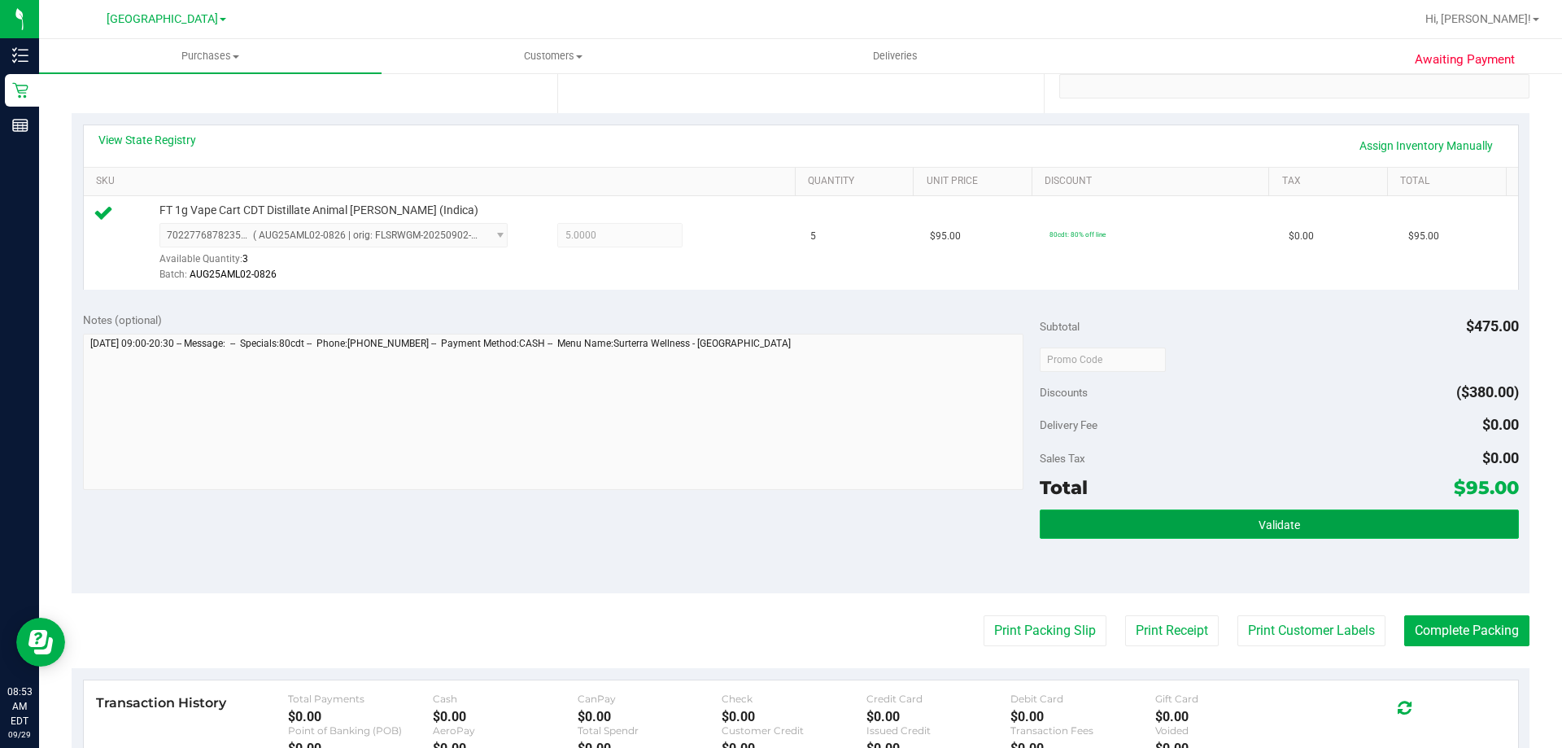
click at [1228, 531] on button "Validate" at bounding box center [1279, 523] width 478 height 29
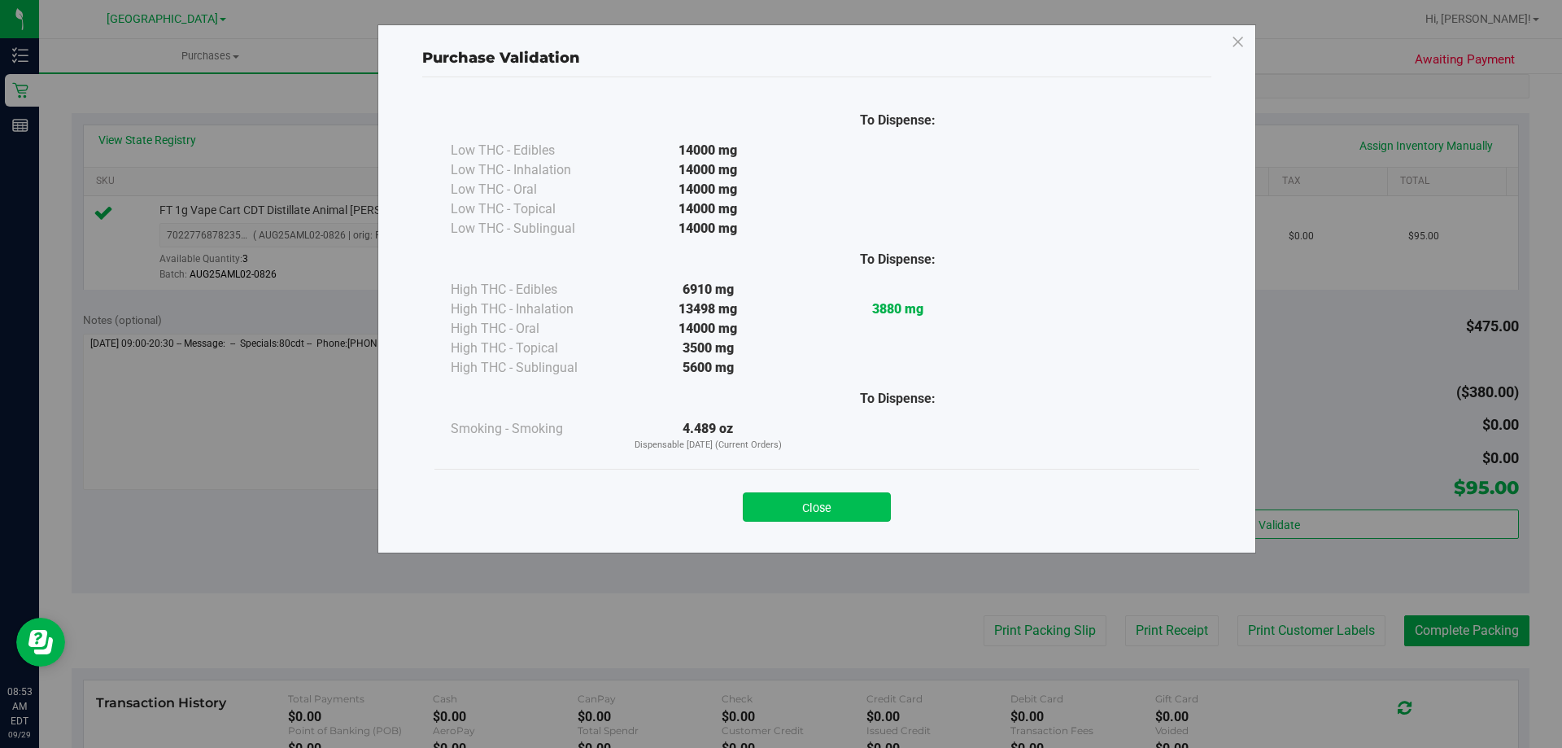
click at [815, 505] on button "Close" at bounding box center [817, 506] width 148 height 29
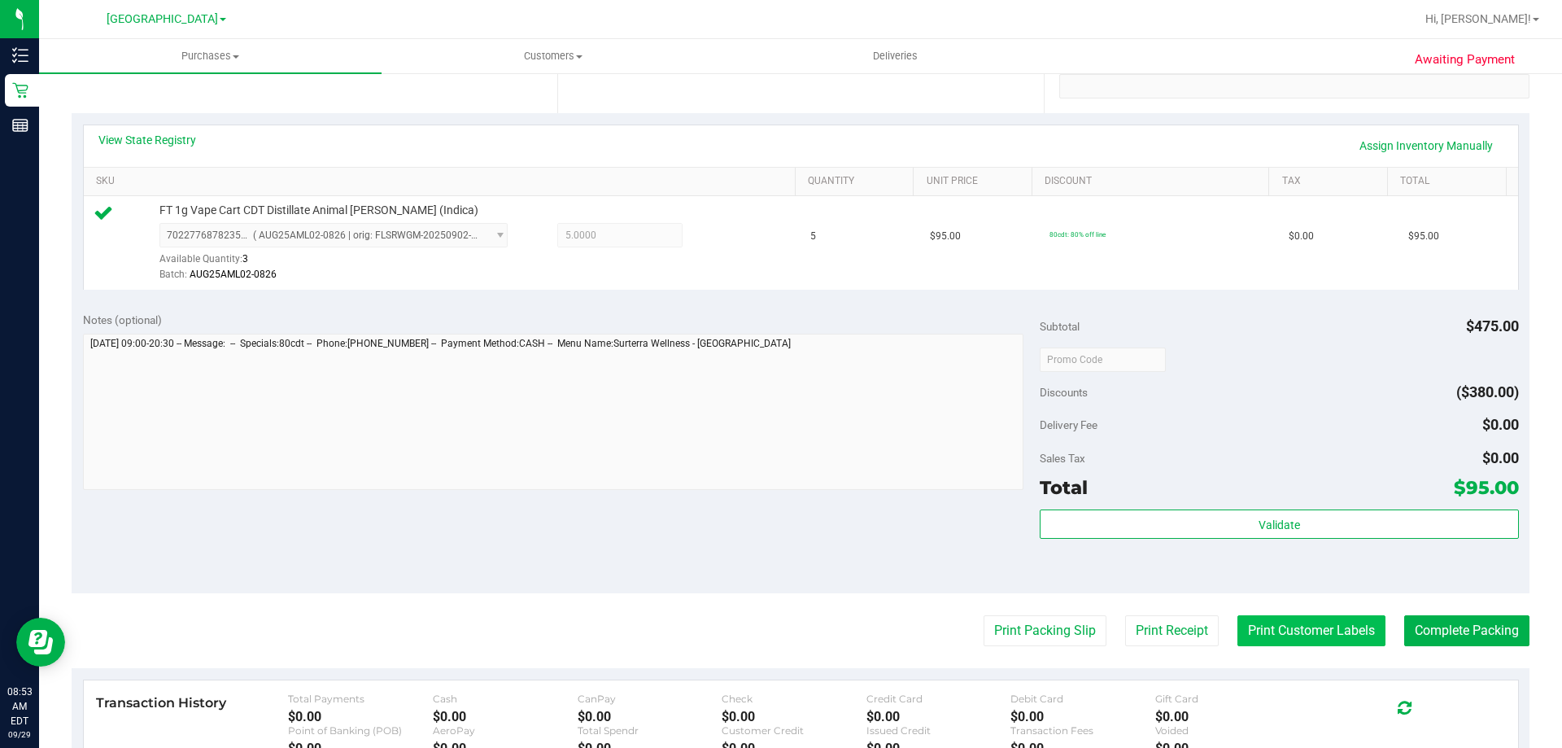
click at [1296, 625] on button "Print Customer Labels" at bounding box center [1311, 630] width 148 height 31
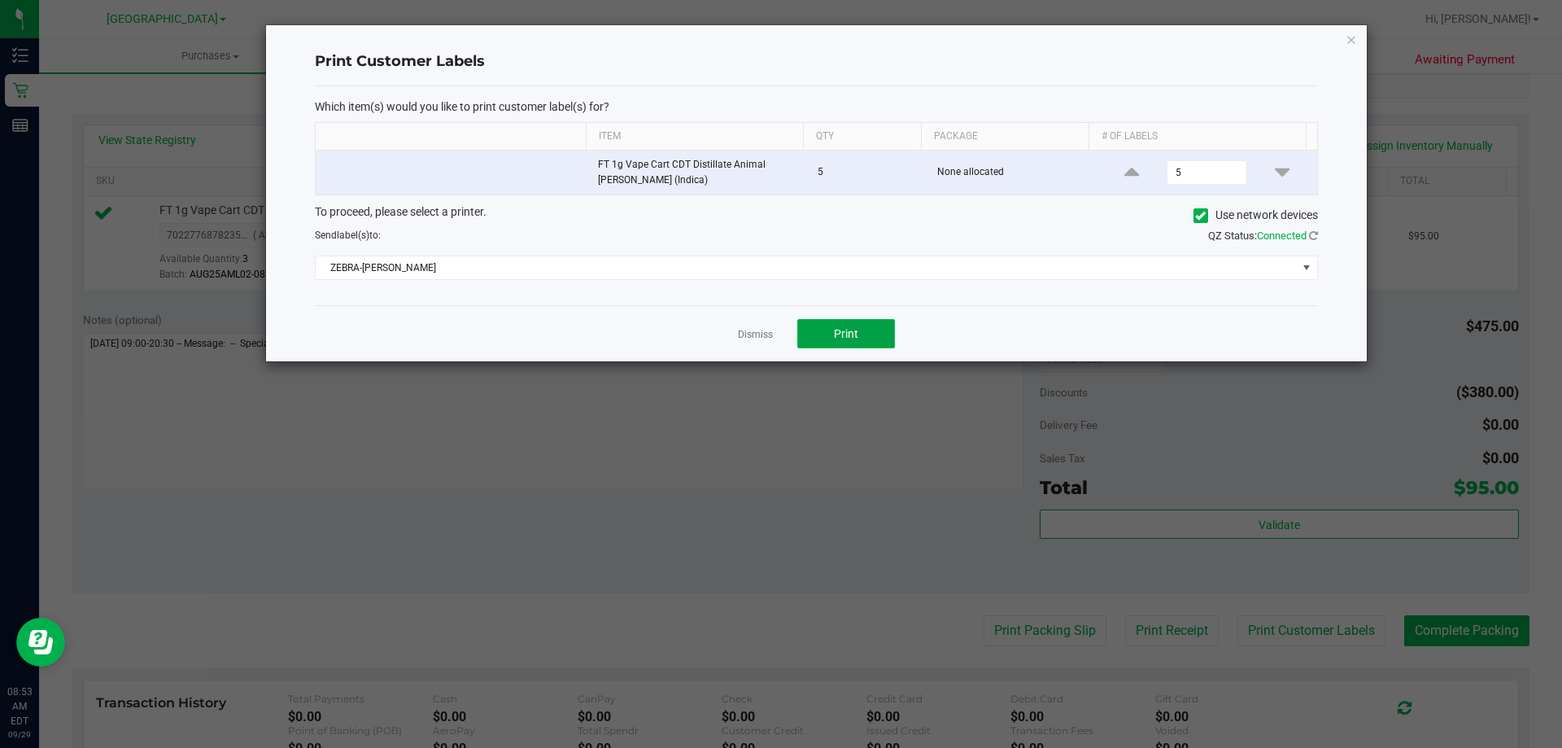
click at [860, 325] on button "Print" at bounding box center [846, 333] width 98 height 29
click at [755, 338] on link "Dismiss" at bounding box center [755, 335] width 35 height 14
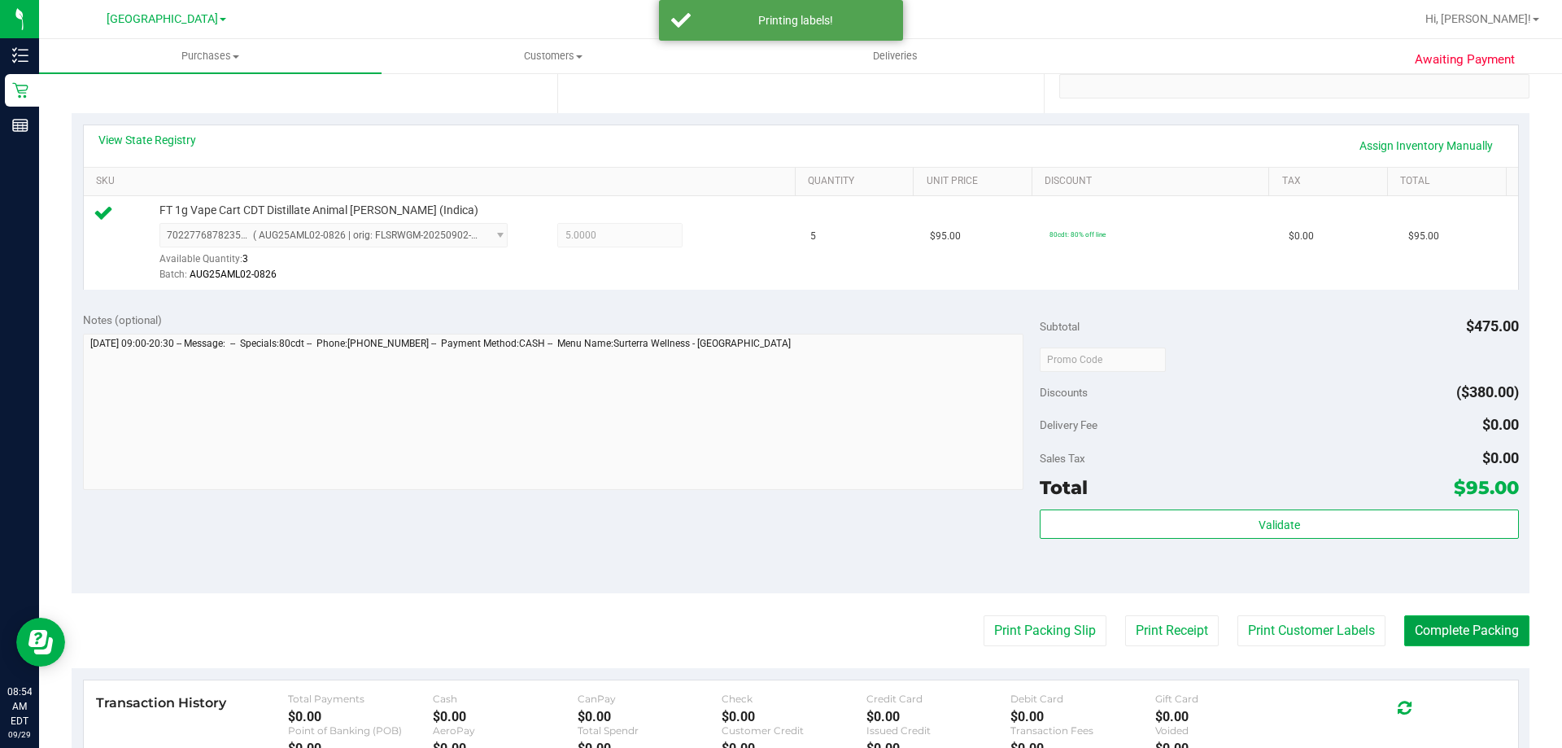
click at [1460, 629] on button "Complete Packing" at bounding box center [1466, 630] width 125 height 31
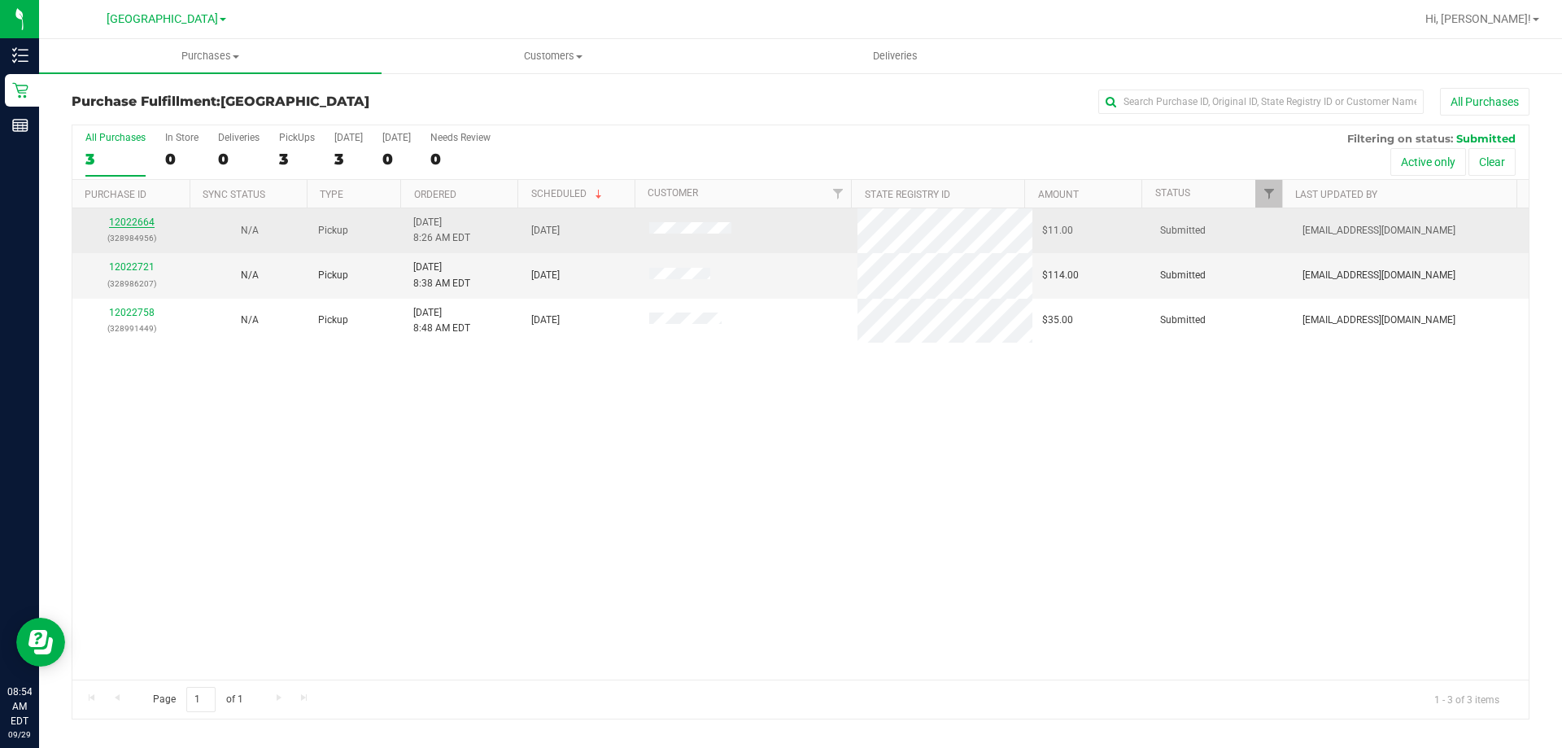
click at [122, 226] on link "12022664" at bounding box center [132, 221] width 46 height 11
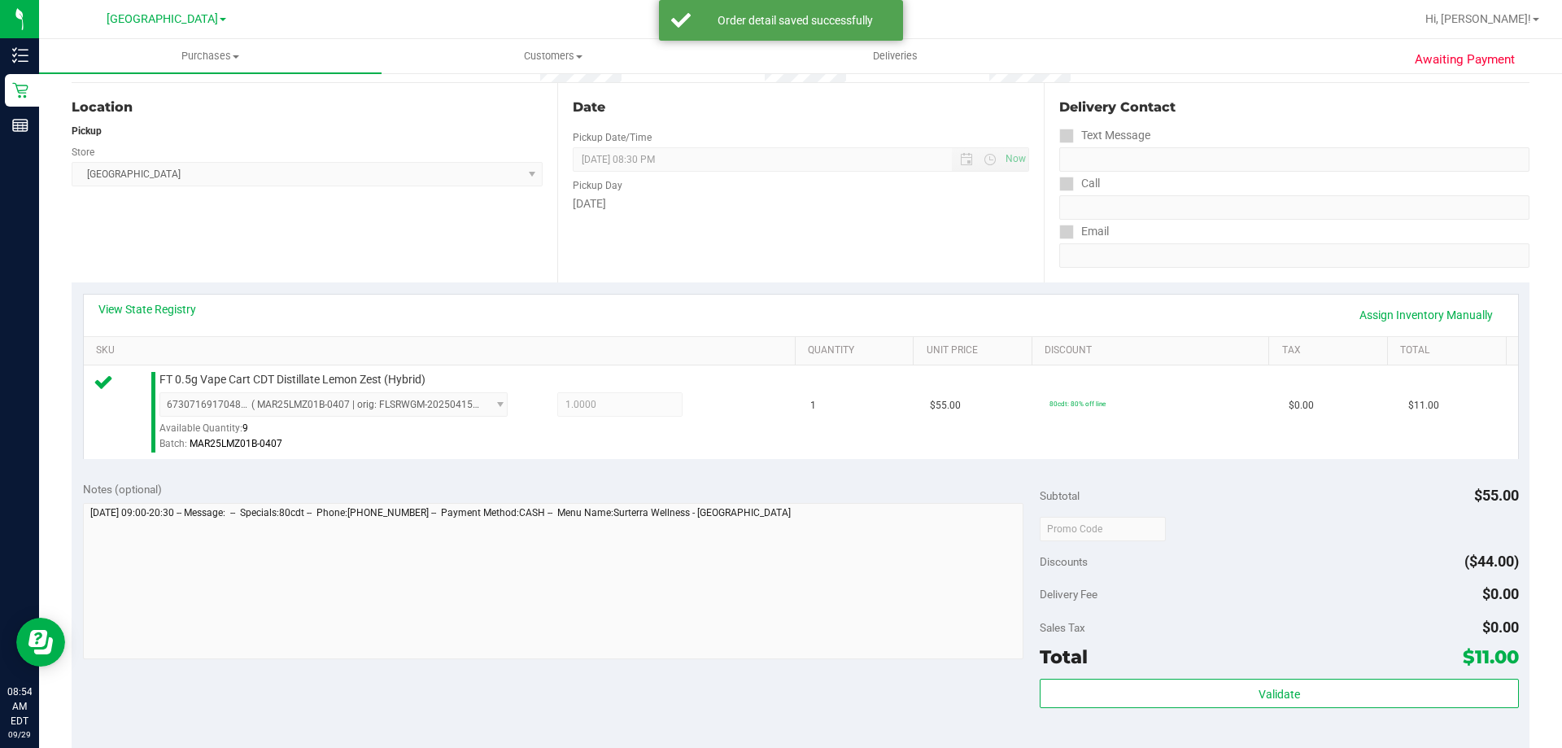
scroll to position [244, 0]
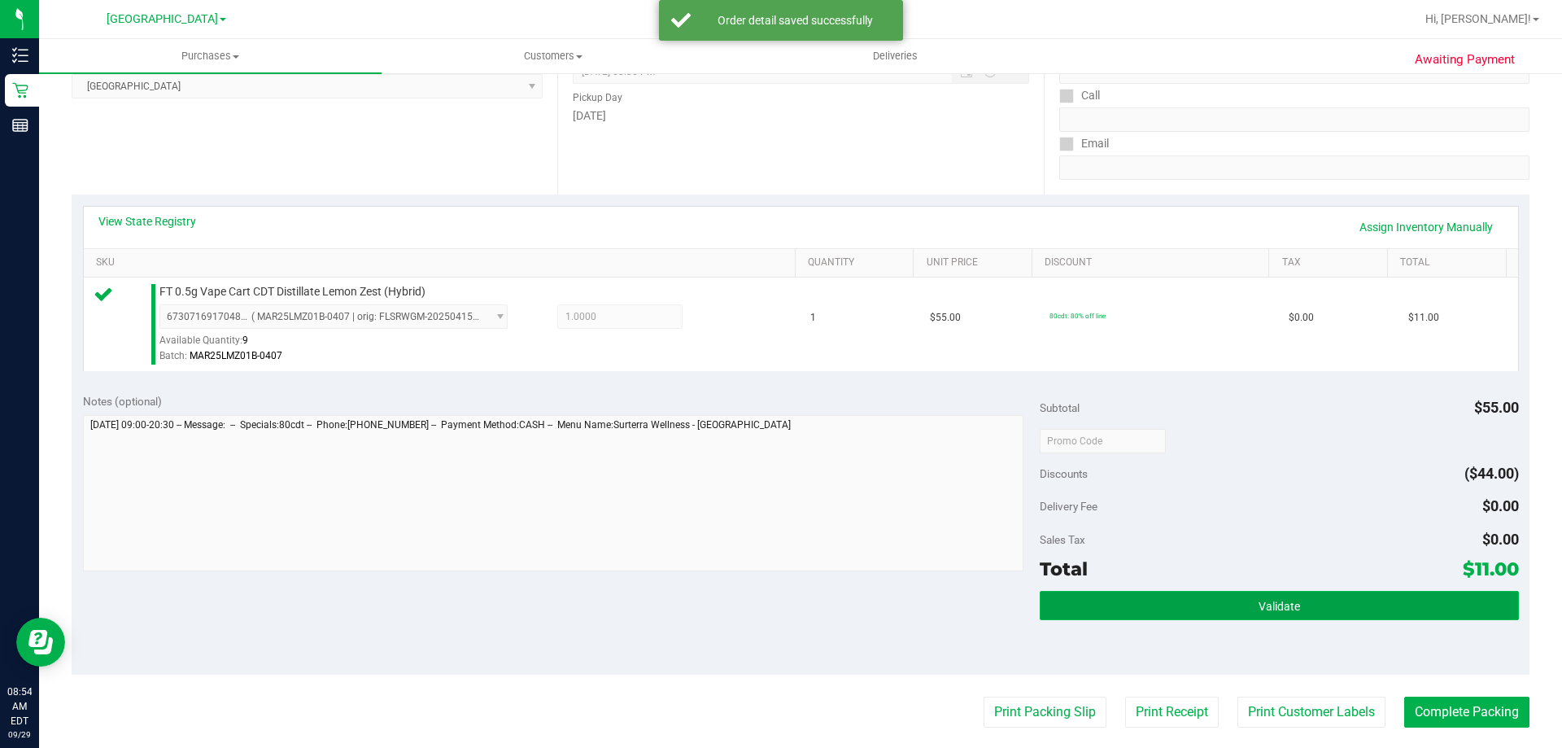
click at [1225, 613] on button "Validate" at bounding box center [1279, 605] width 478 height 29
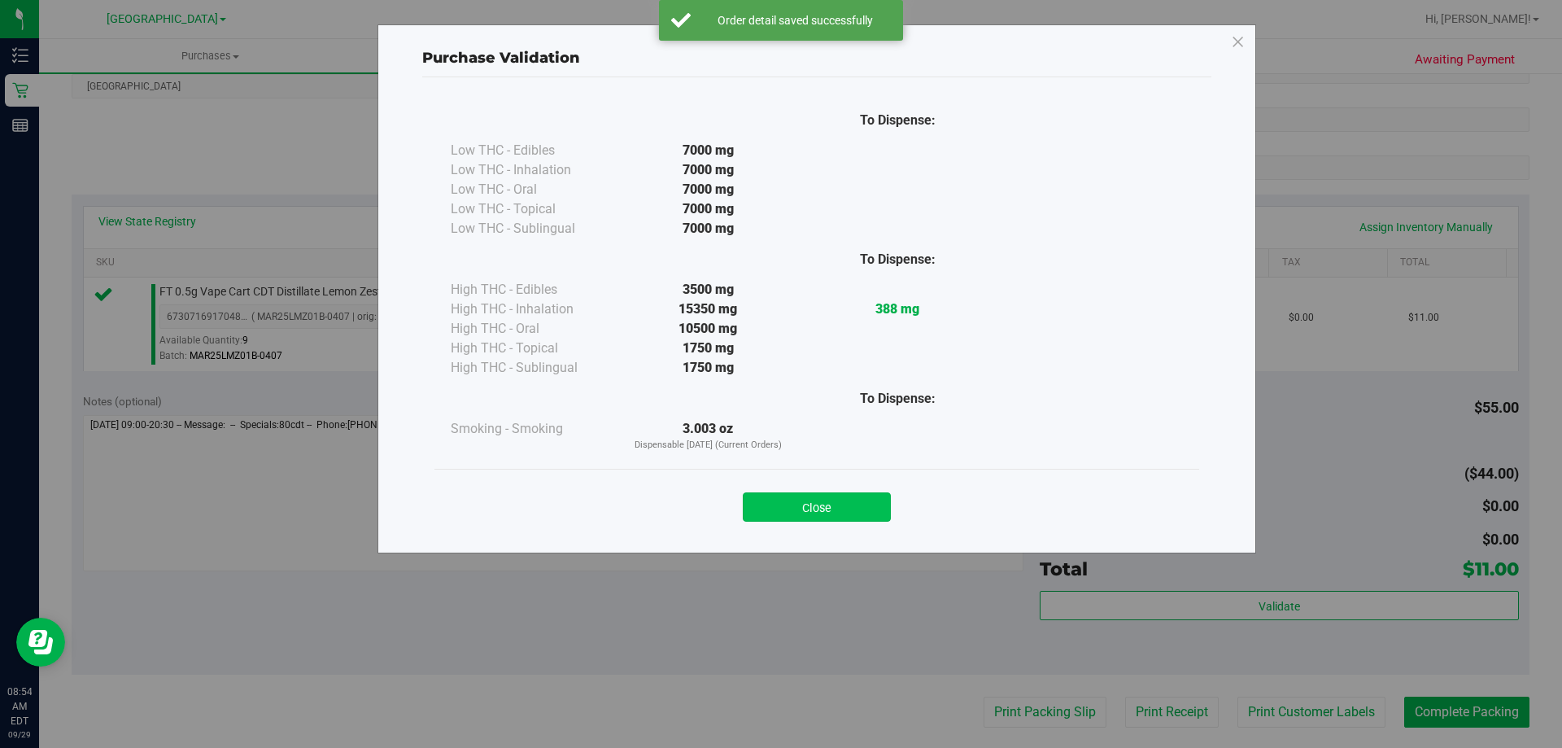
click at [847, 500] on button "Close" at bounding box center [817, 506] width 148 height 29
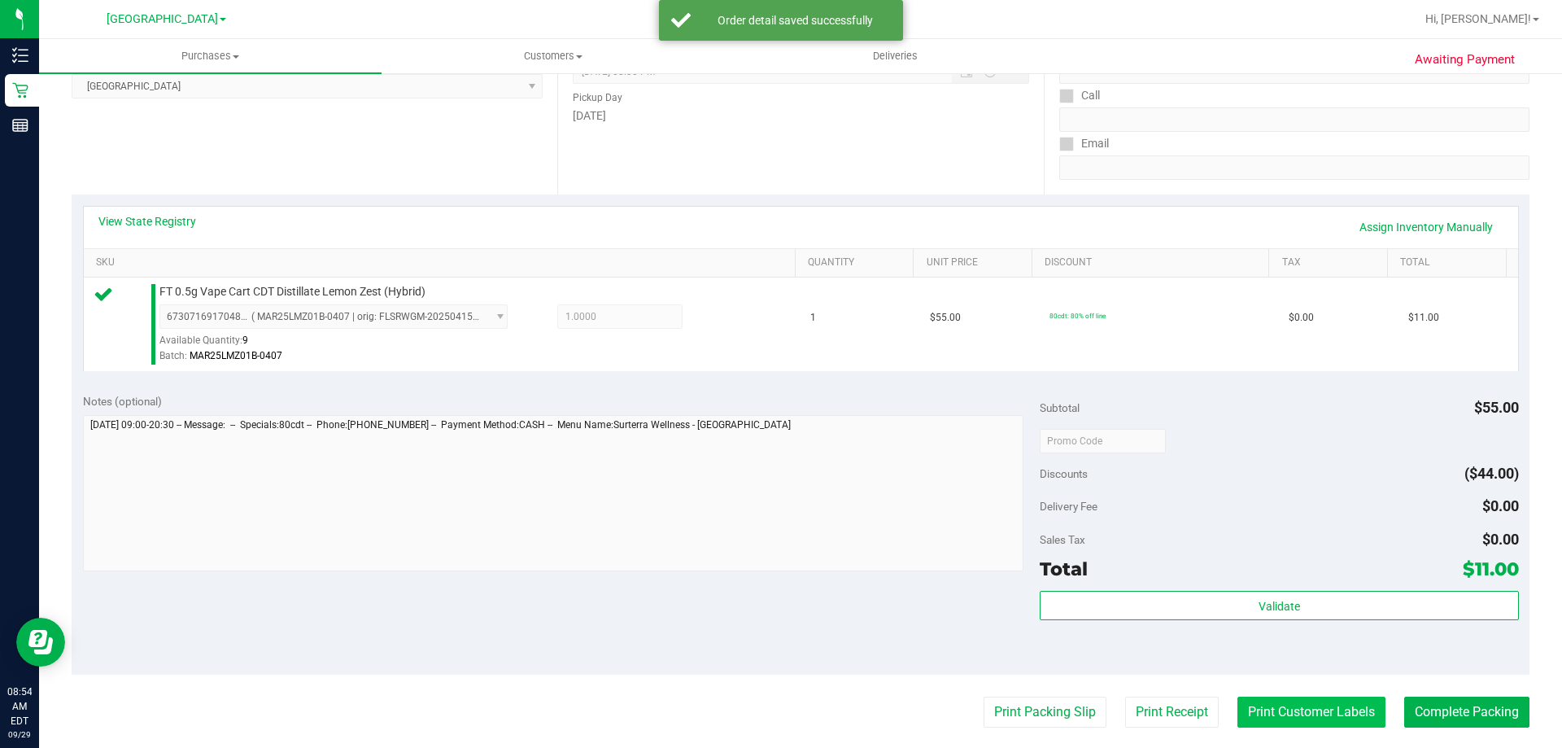
click at [1333, 714] on button "Print Customer Labels" at bounding box center [1311, 711] width 148 height 31
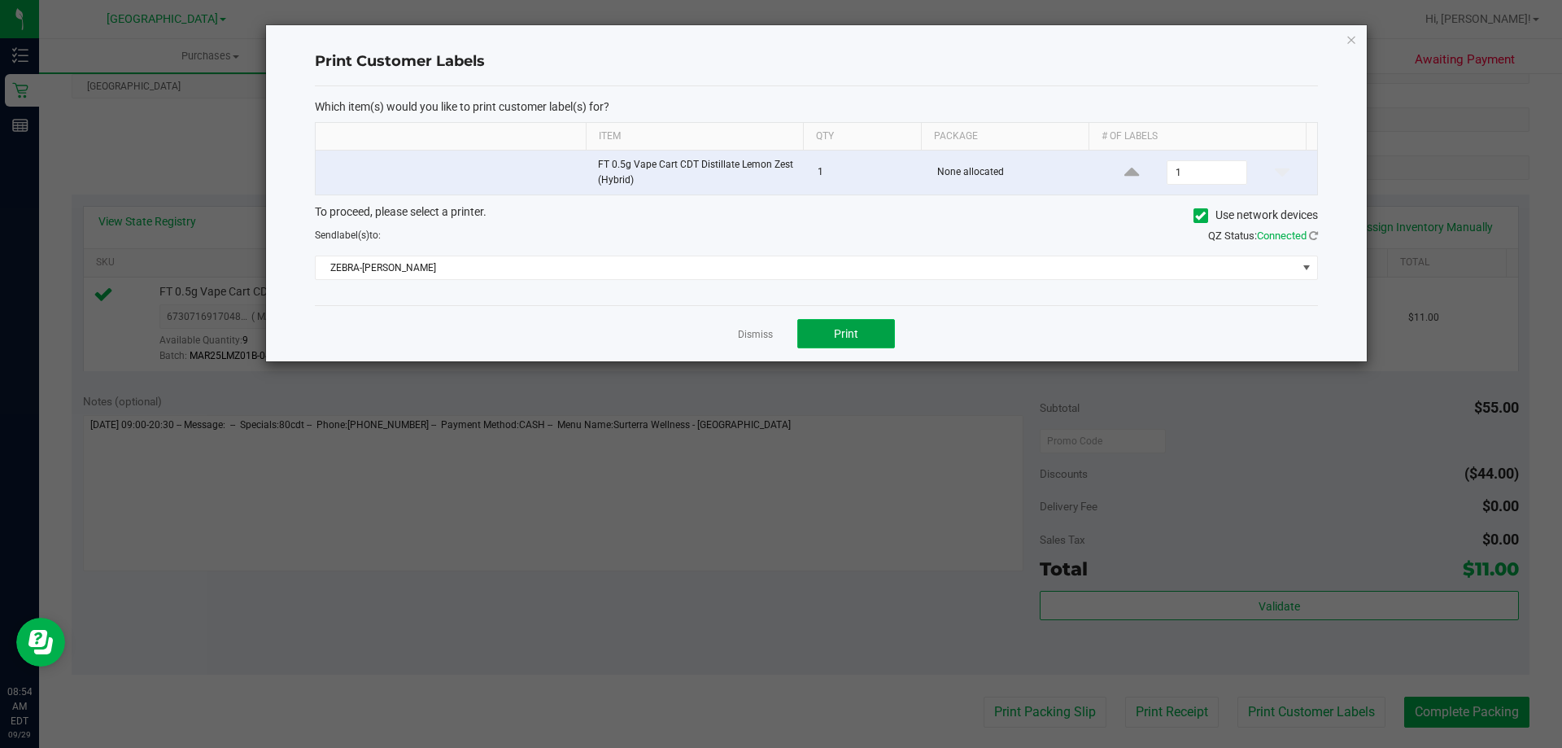
click at [838, 335] on span "Print" at bounding box center [846, 333] width 24 height 13
click at [766, 335] on link "Dismiss" at bounding box center [755, 335] width 35 height 14
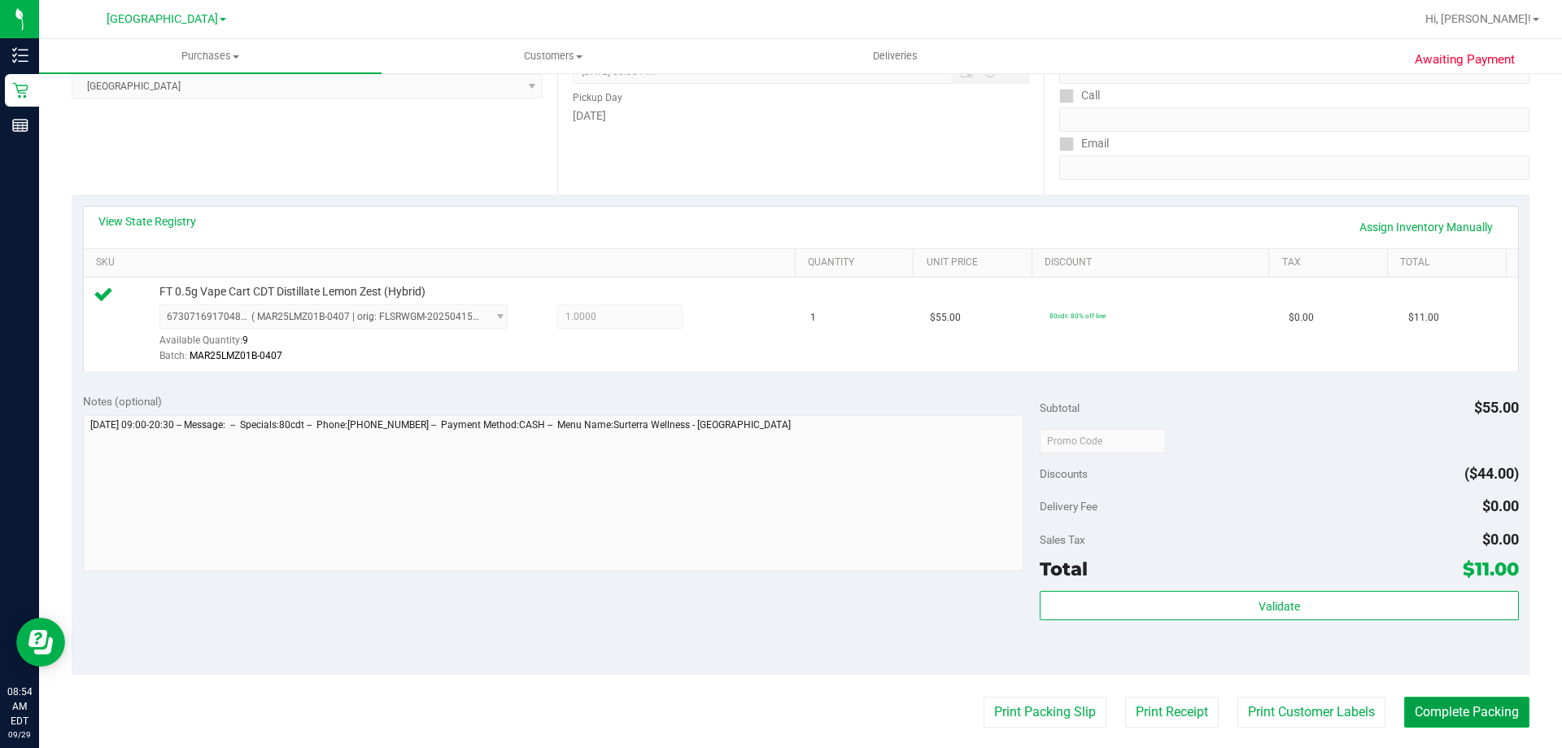
click at [1425, 709] on button "Complete Packing" at bounding box center [1466, 711] width 125 height 31
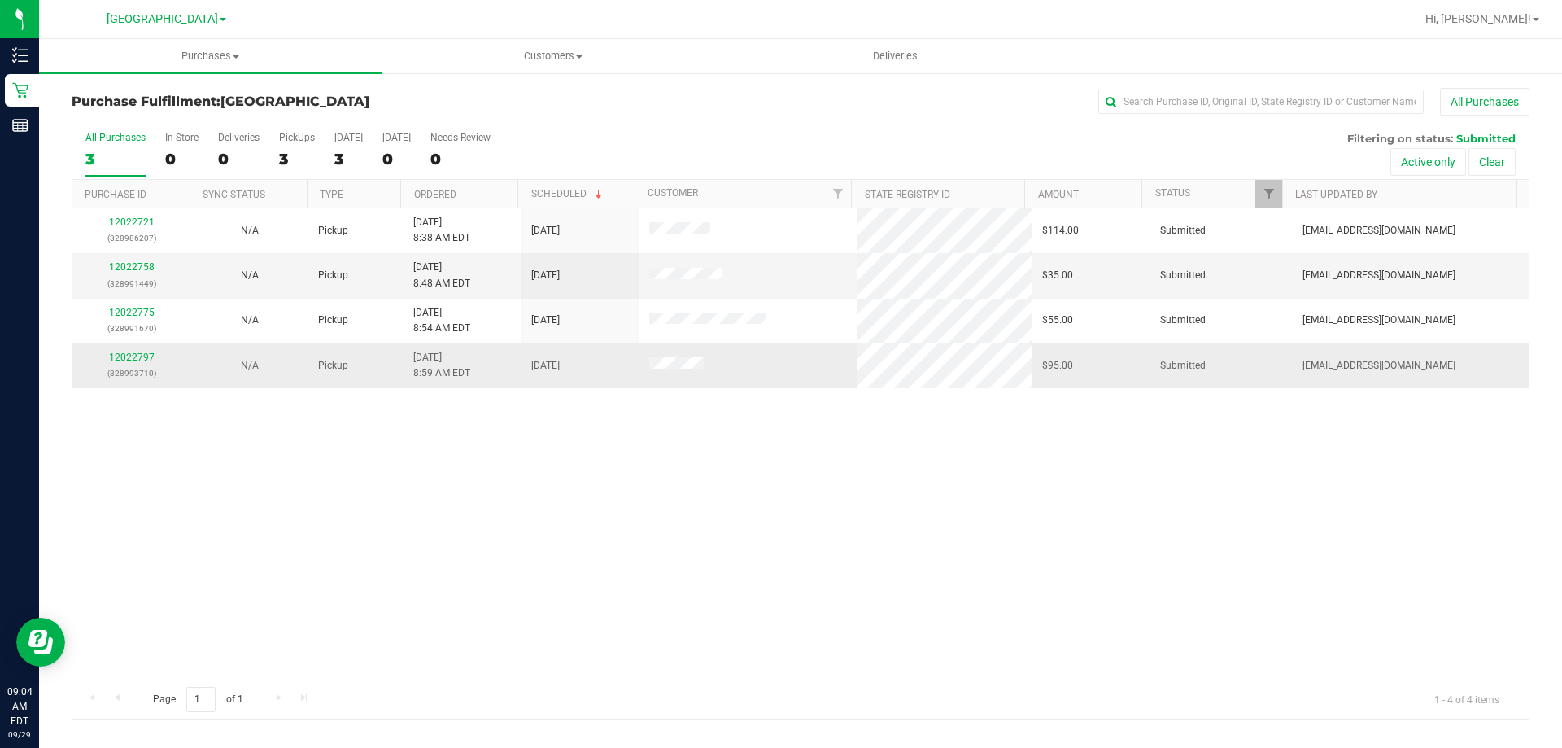
click at [617, 369] on td "[DATE]" at bounding box center [580, 365] width 118 height 44
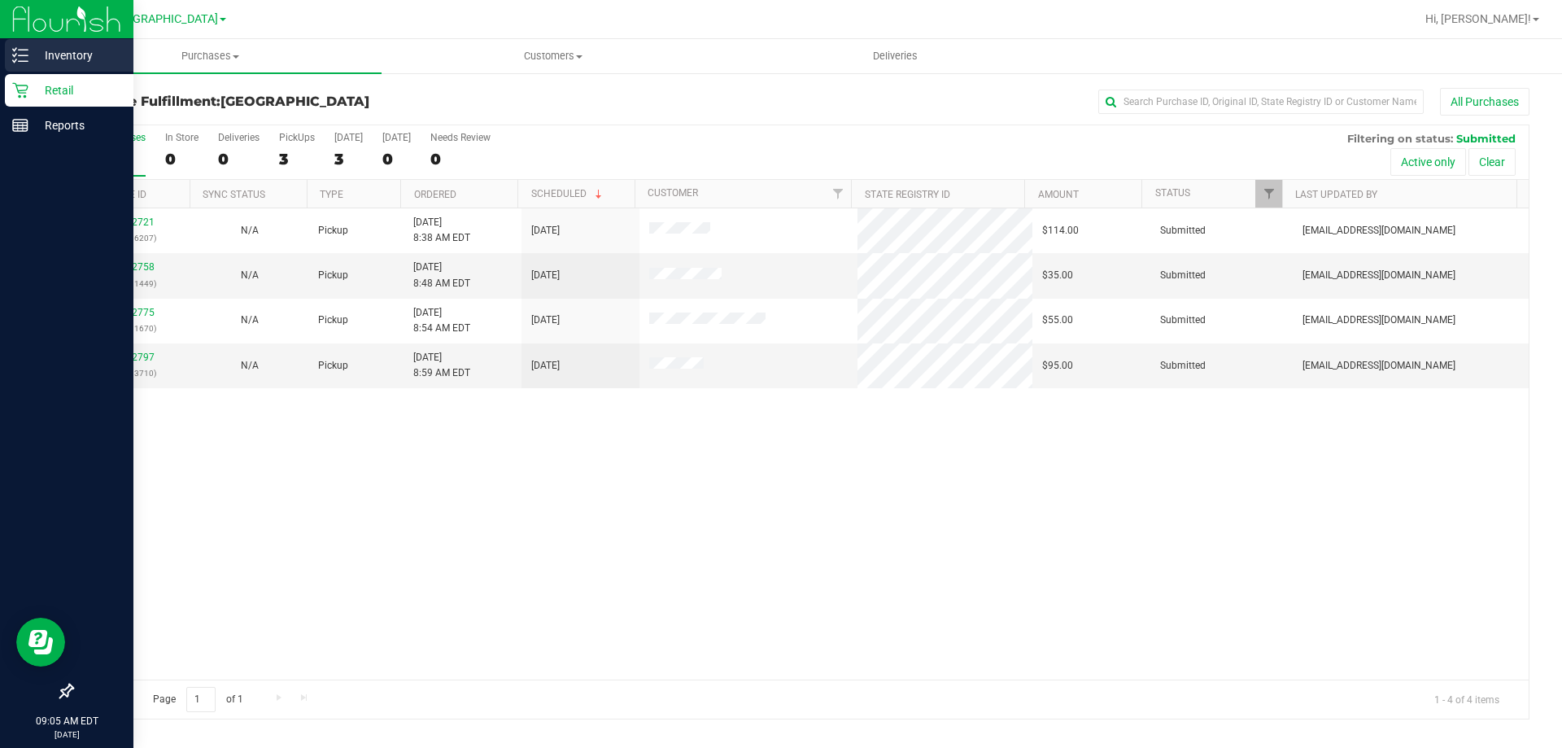
click at [31, 57] on p "Inventory" at bounding box center [77, 56] width 98 height 20
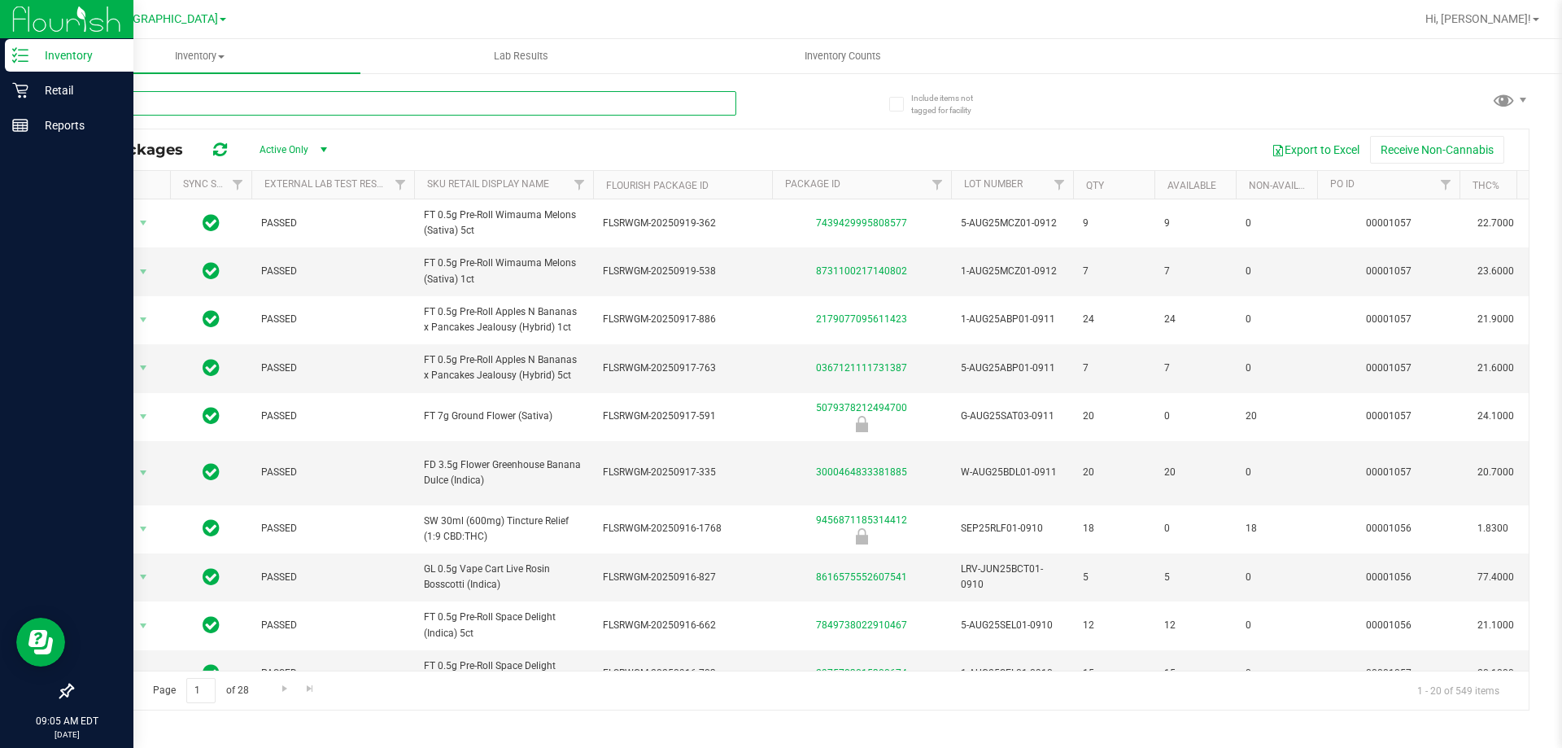
click at [244, 105] on input "text" at bounding box center [404, 103] width 665 height 24
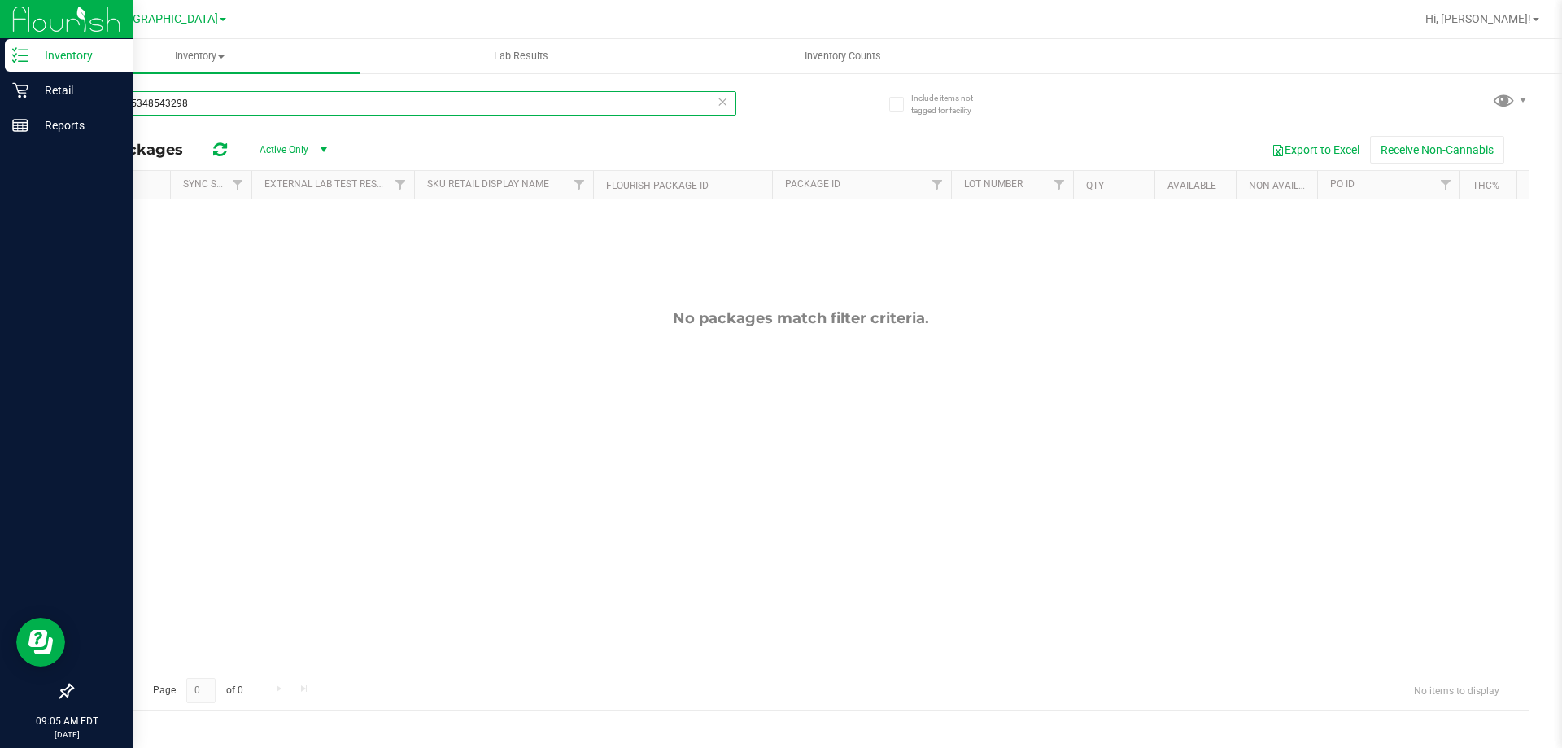
type input "2746605348543298"
click at [722, 104] on icon at bounding box center [722, 101] width 11 height 20
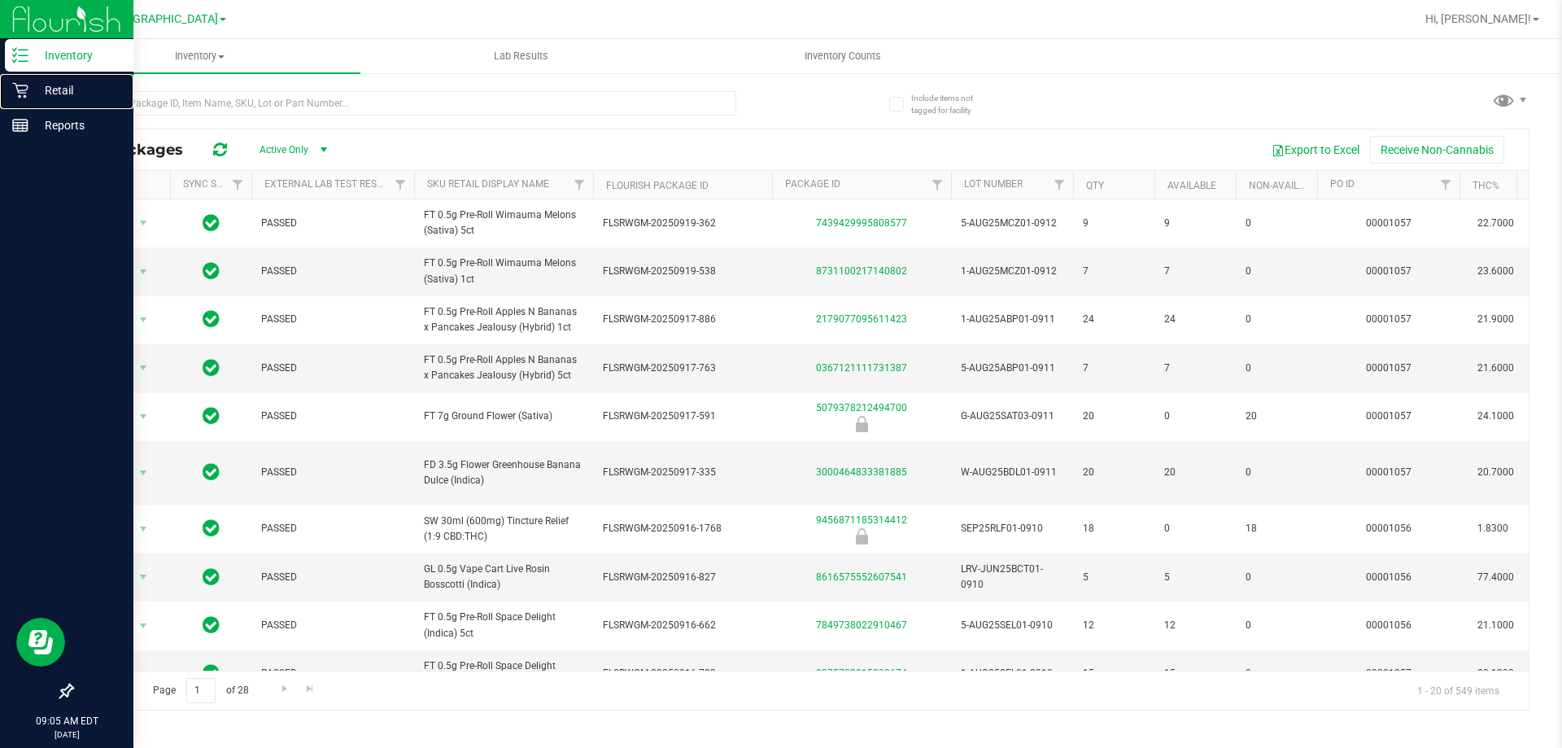
click at [34, 89] on p "Retail" at bounding box center [77, 91] width 98 height 20
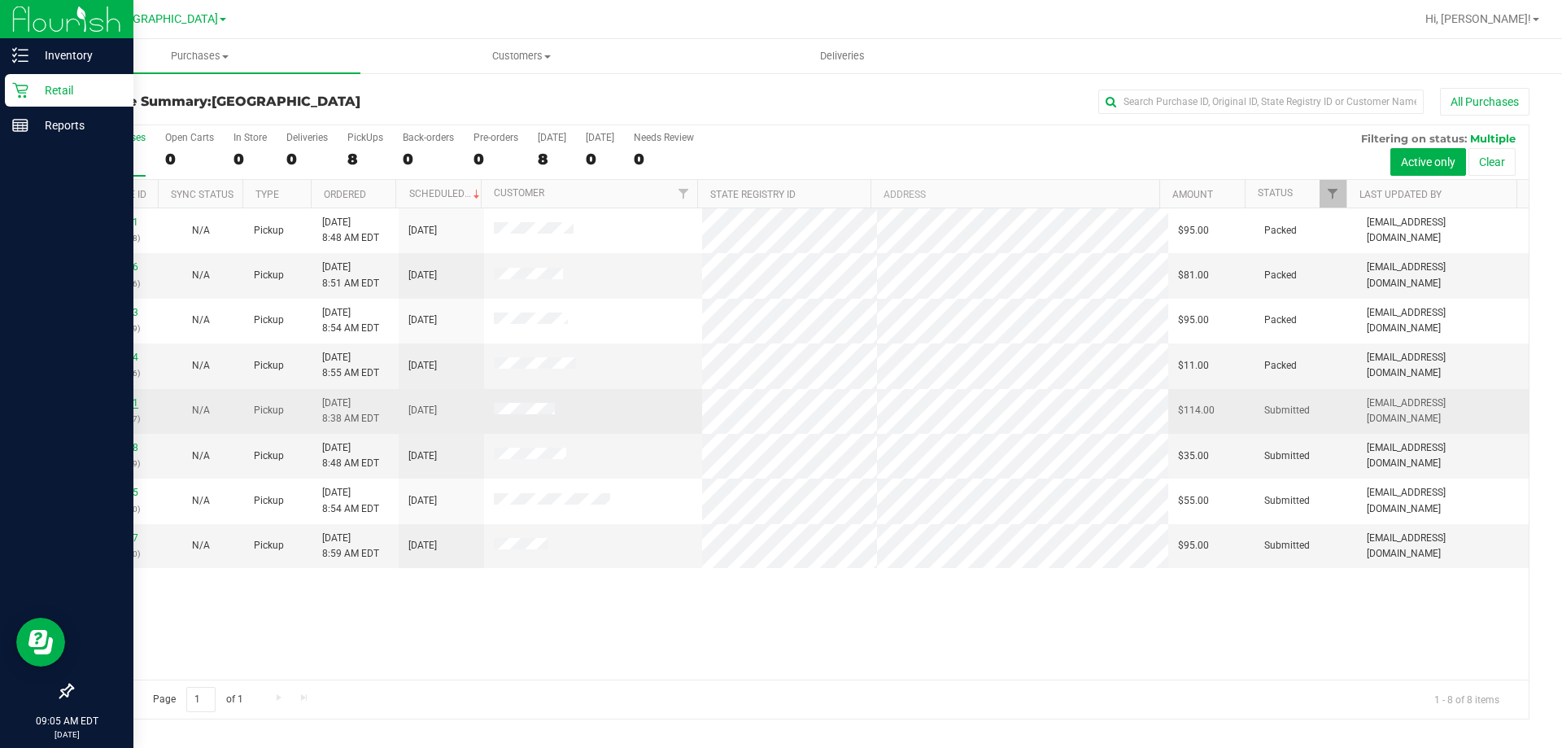
click at [131, 398] on link "12022721" at bounding box center [116, 402] width 46 height 11
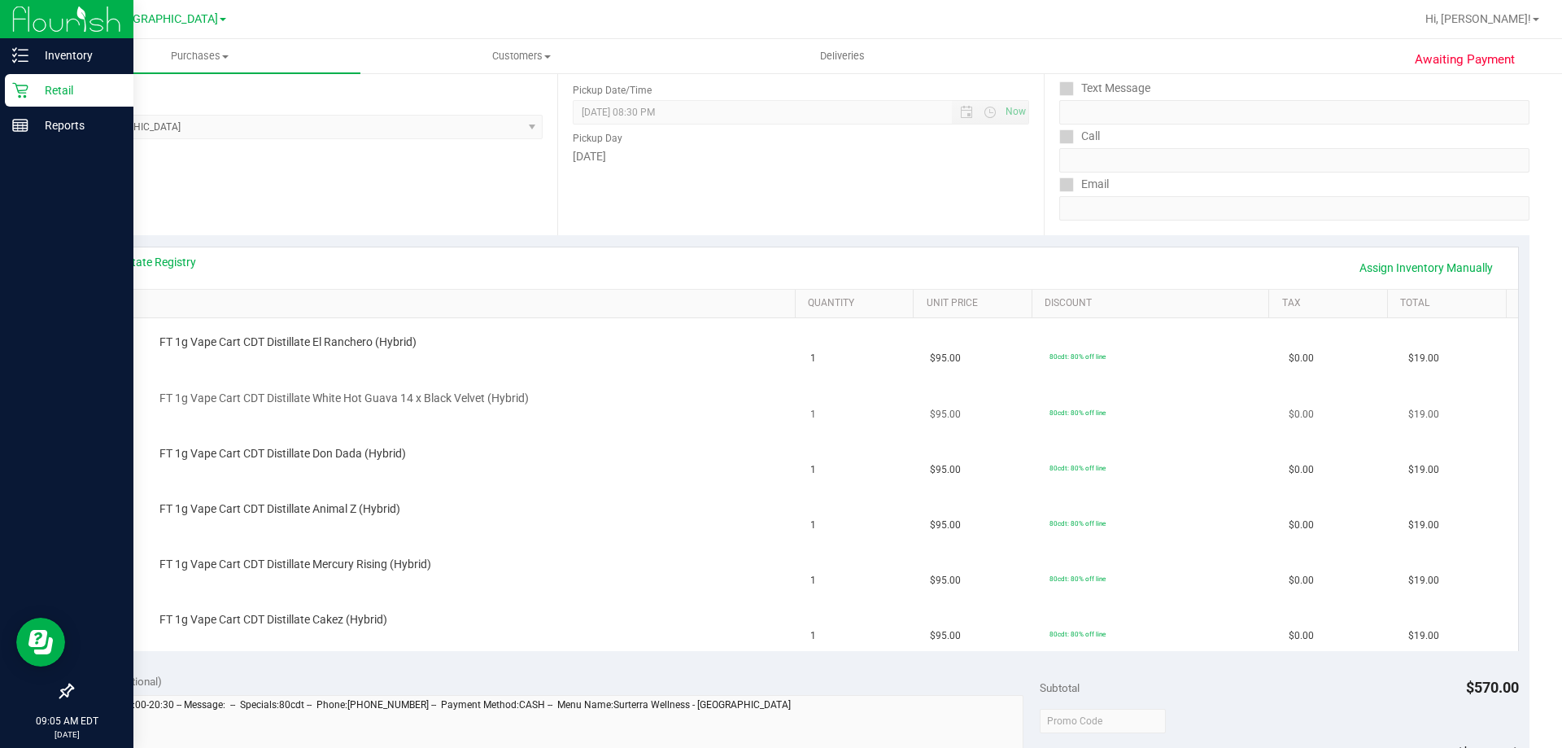
scroll to position [244, 0]
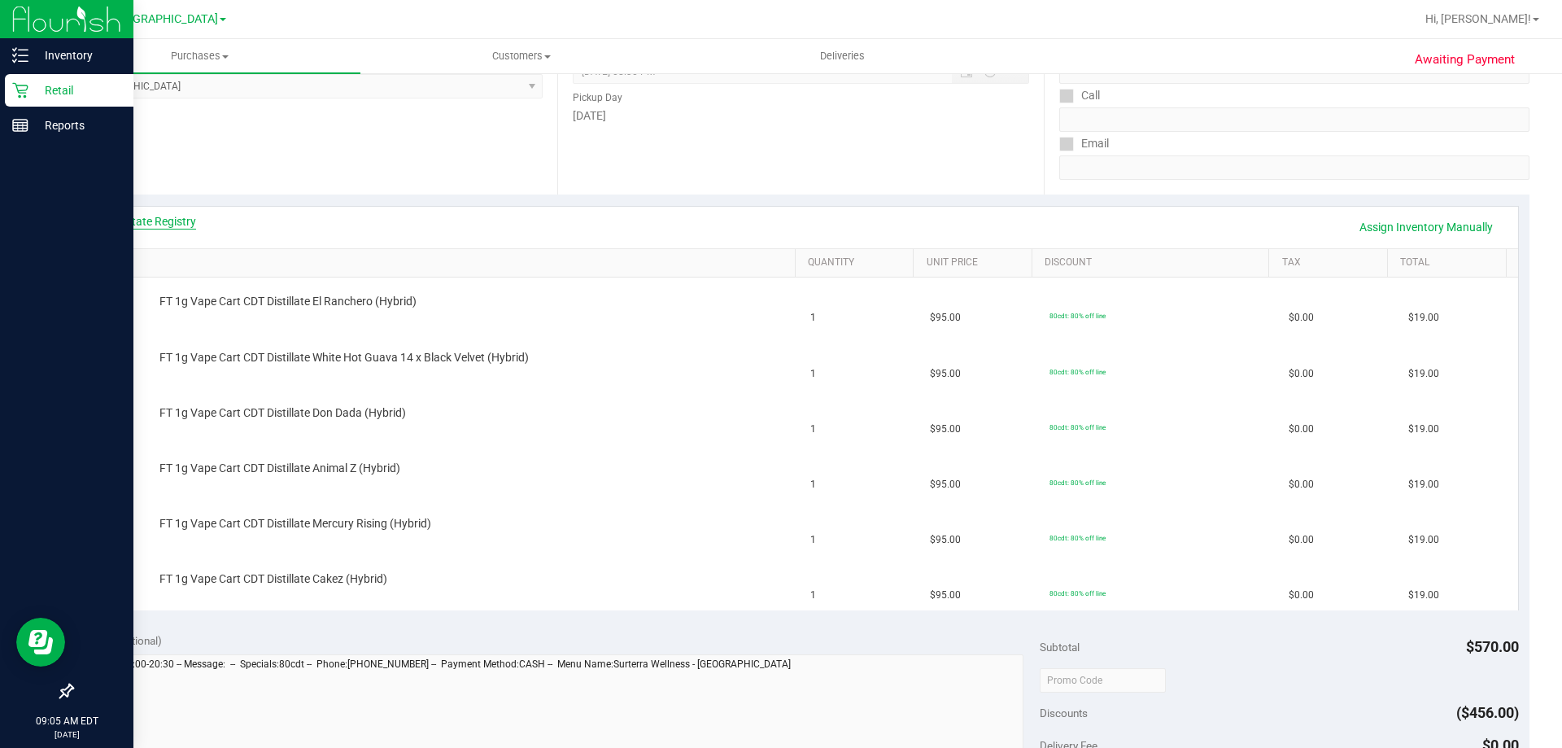
click at [163, 218] on link "View State Registry" at bounding box center [147, 221] width 98 height 16
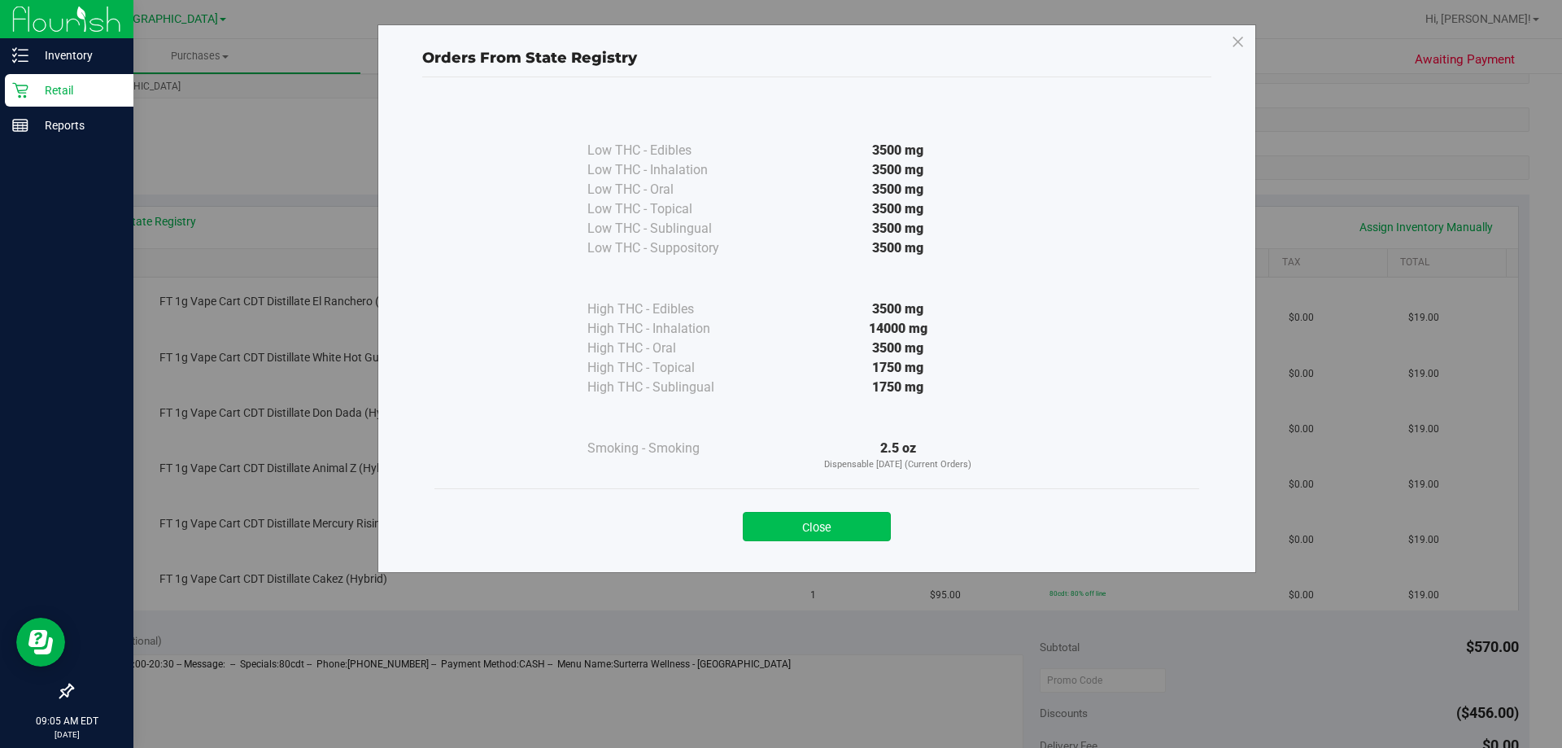
click at [766, 528] on button "Close" at bounding box center [817, 526] width 148 height 29
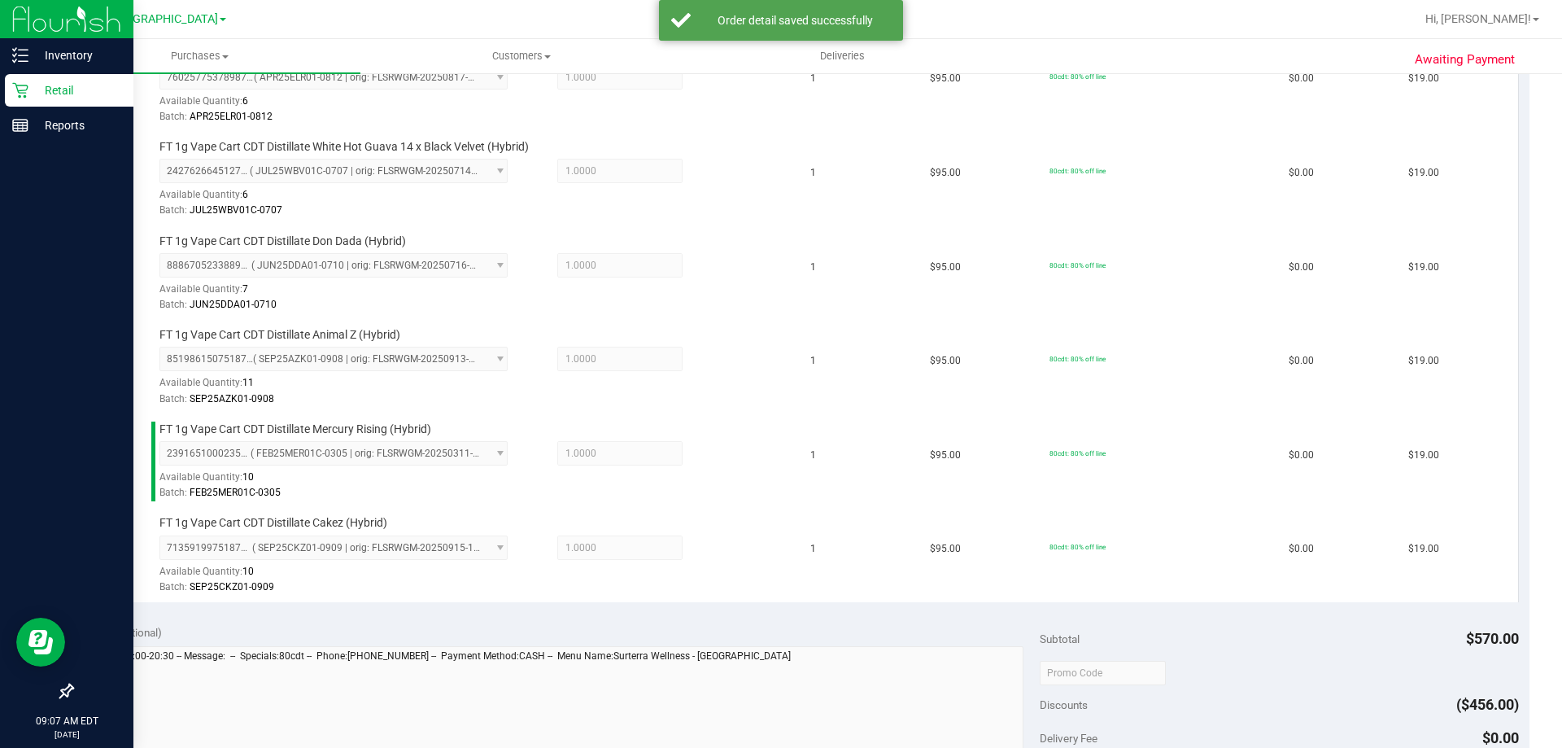
scroll to position [651, 0]
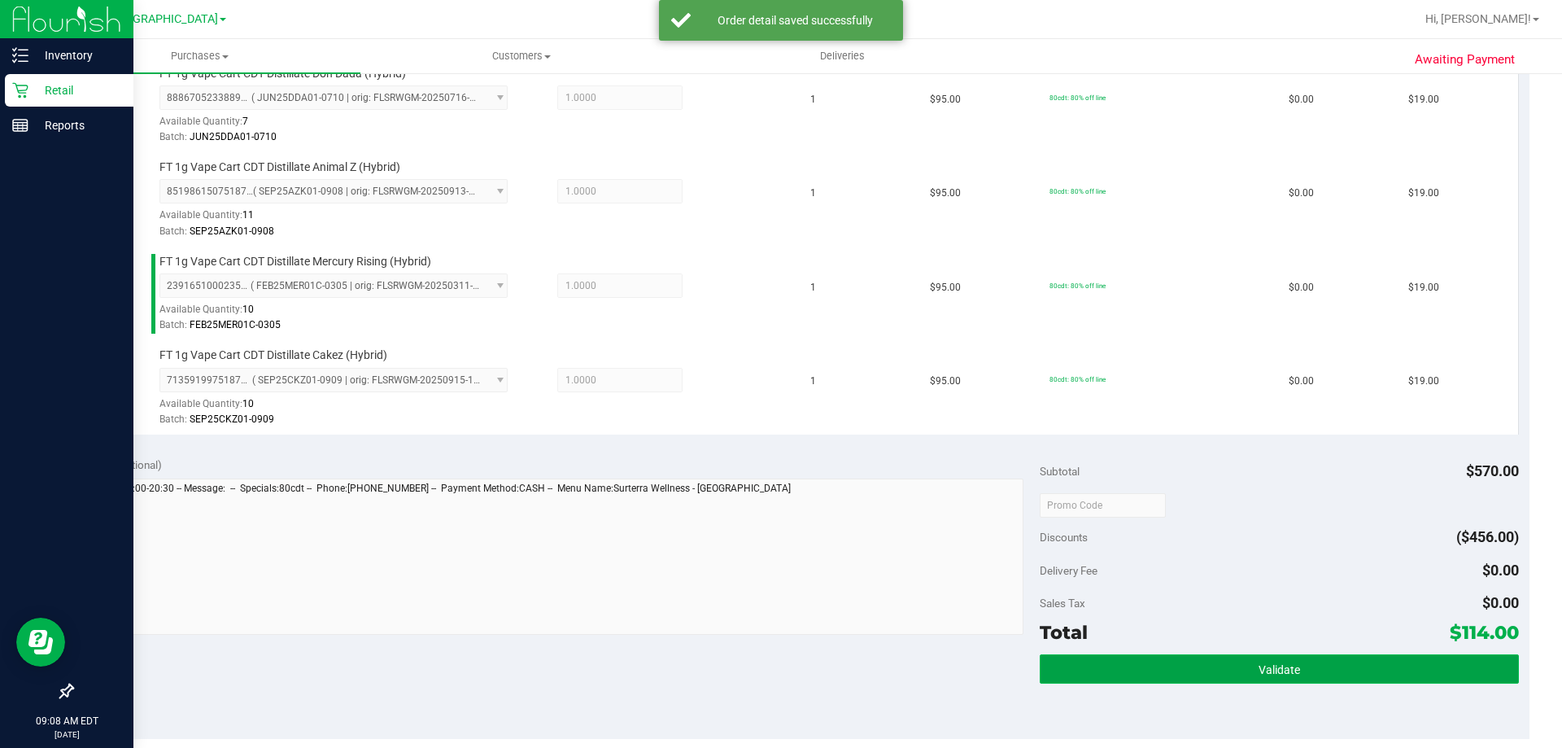
click at [1321, 670] on button "Validate" at bounding box center [1279, 668] width 478 height 29
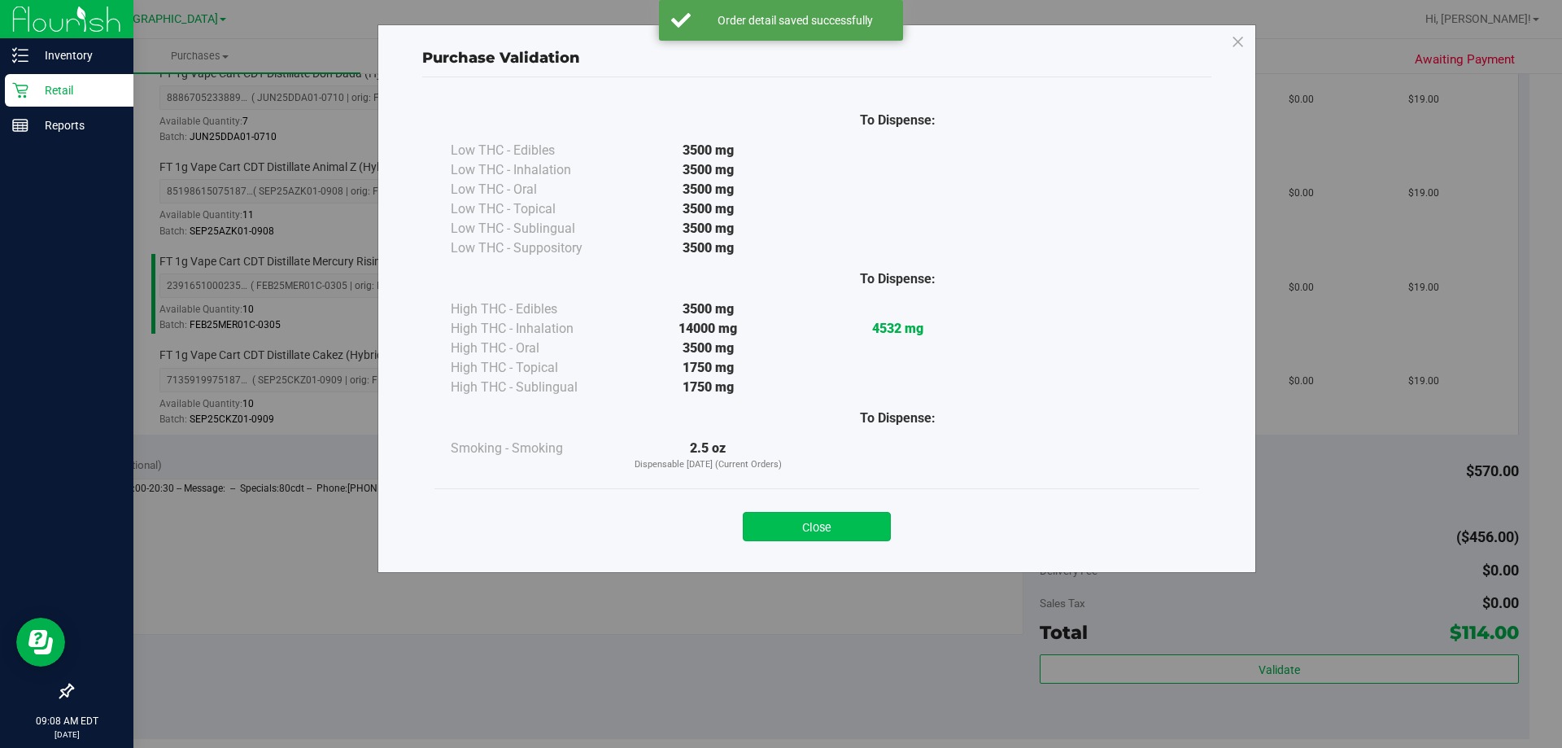
click at [799, 530] on button "Close" at bounding box center [817, 526] width 148 height 29
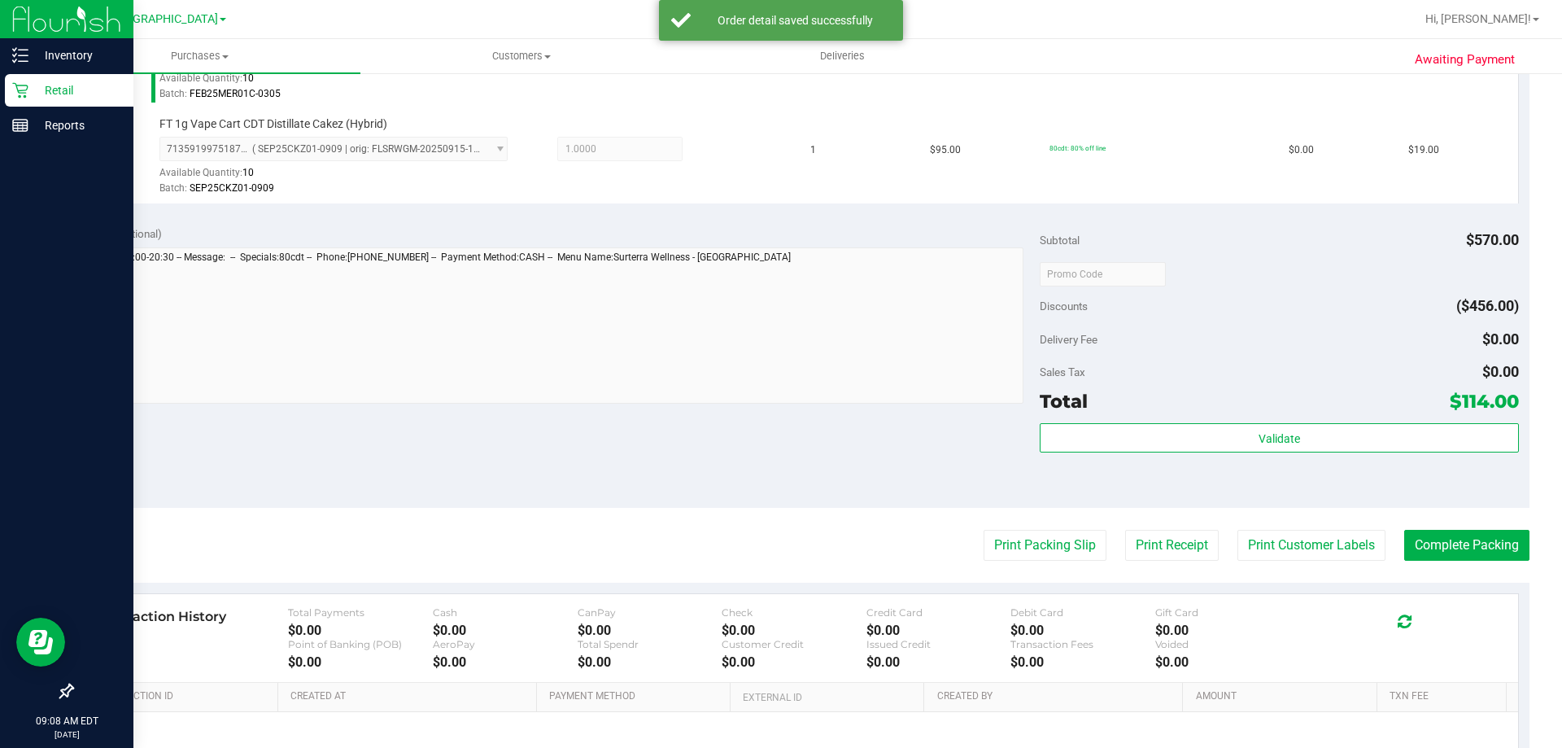
scroll to position [1053, 0]
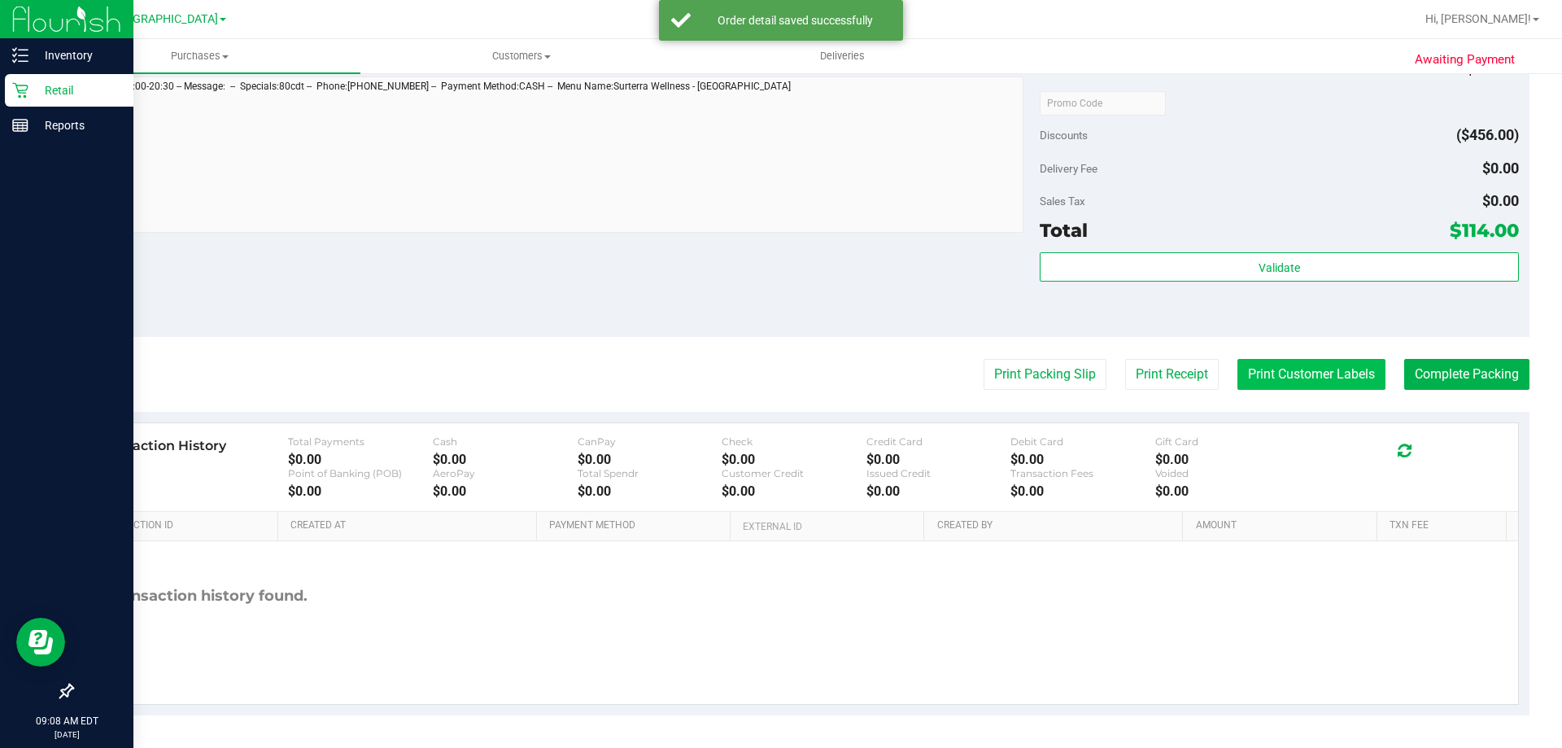
click at [1263, 375] on button "Print Customer Labels" at bounding box center [1311, 374] width 148 height 31
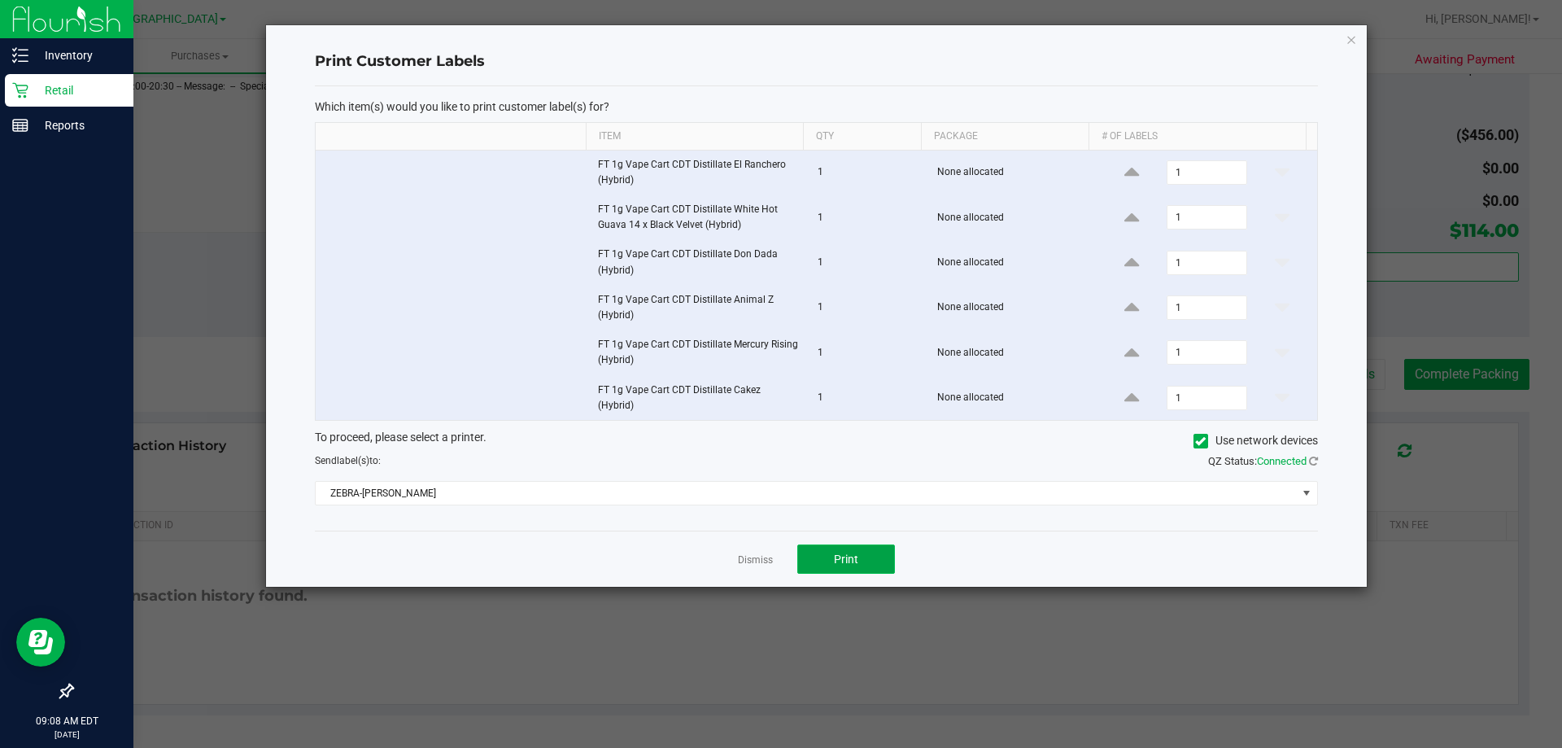
click at [831, 545] on button "Print" at bounding box center [846, 558] width 98 height 29
click at [748, 553] on link "Dismiss" at bounding box center [755, 560] width 35 height 14
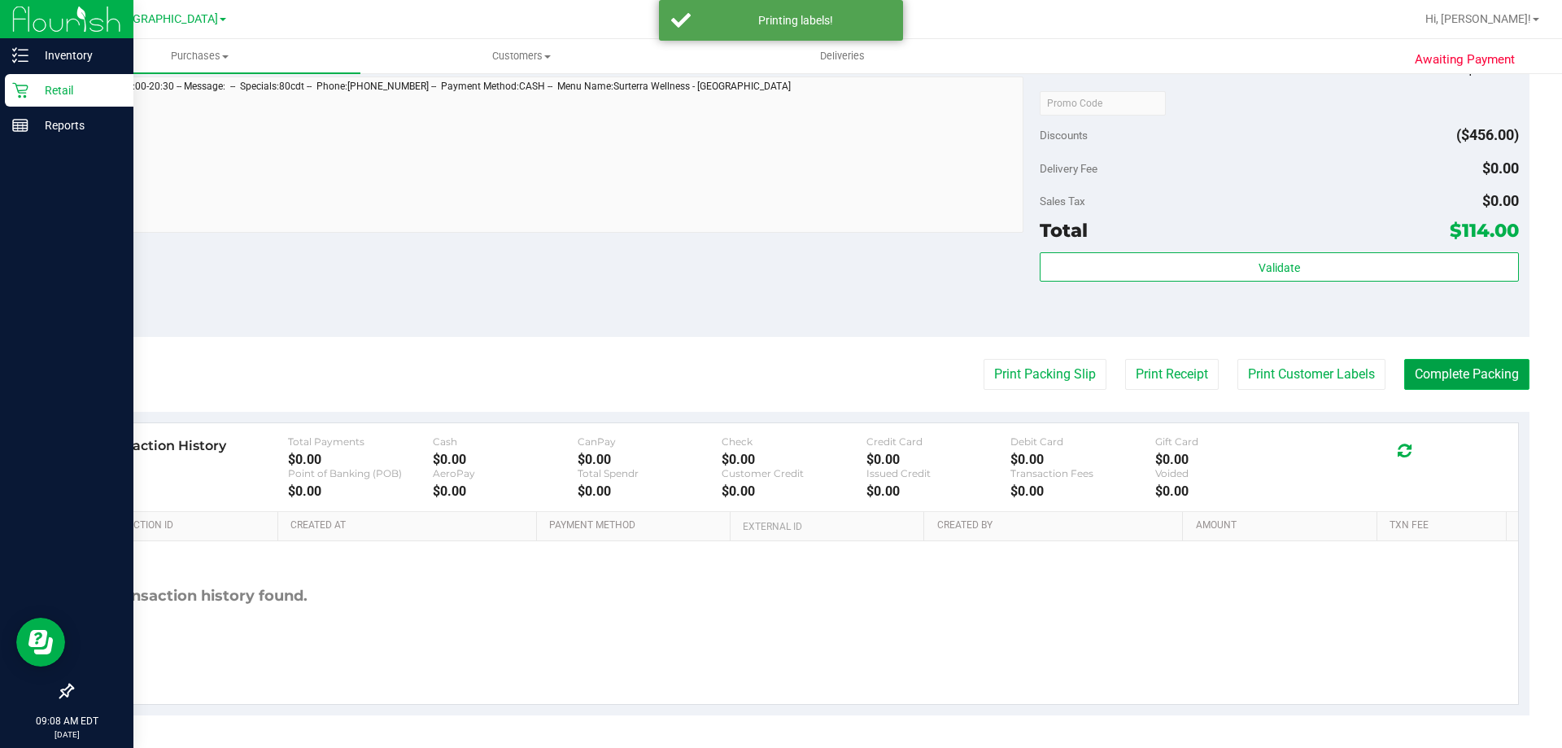
click at [1446, 378] on button "Complete Packing" at bounding box center [1466, 374] width 125 height 31
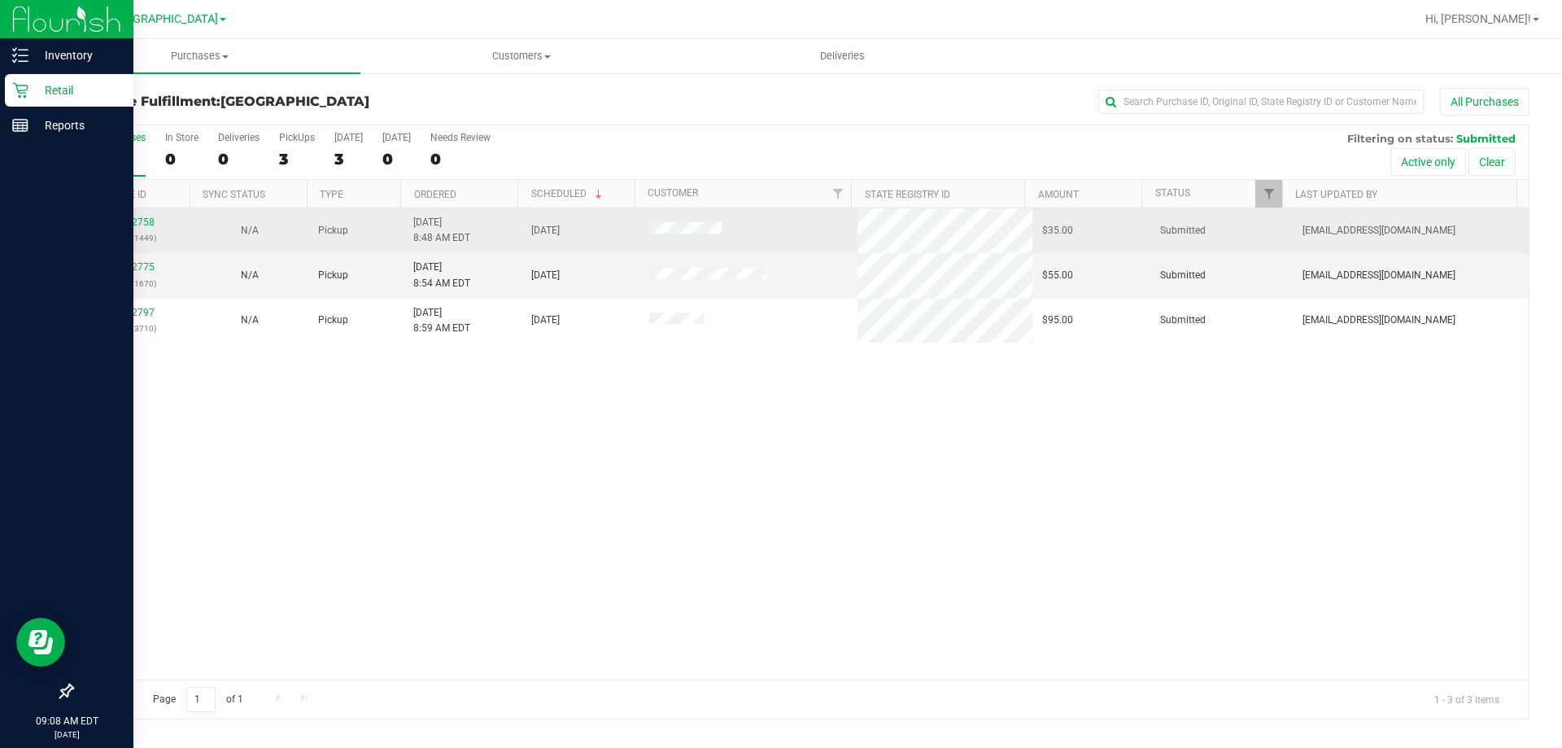
click at [124, 213] on td "12022758 (328991449)" at bounding box center [131, 230] width 118 height 45
click at [124, 217] on link "12022758" at bounding box center [132, 221] width 46 height 11
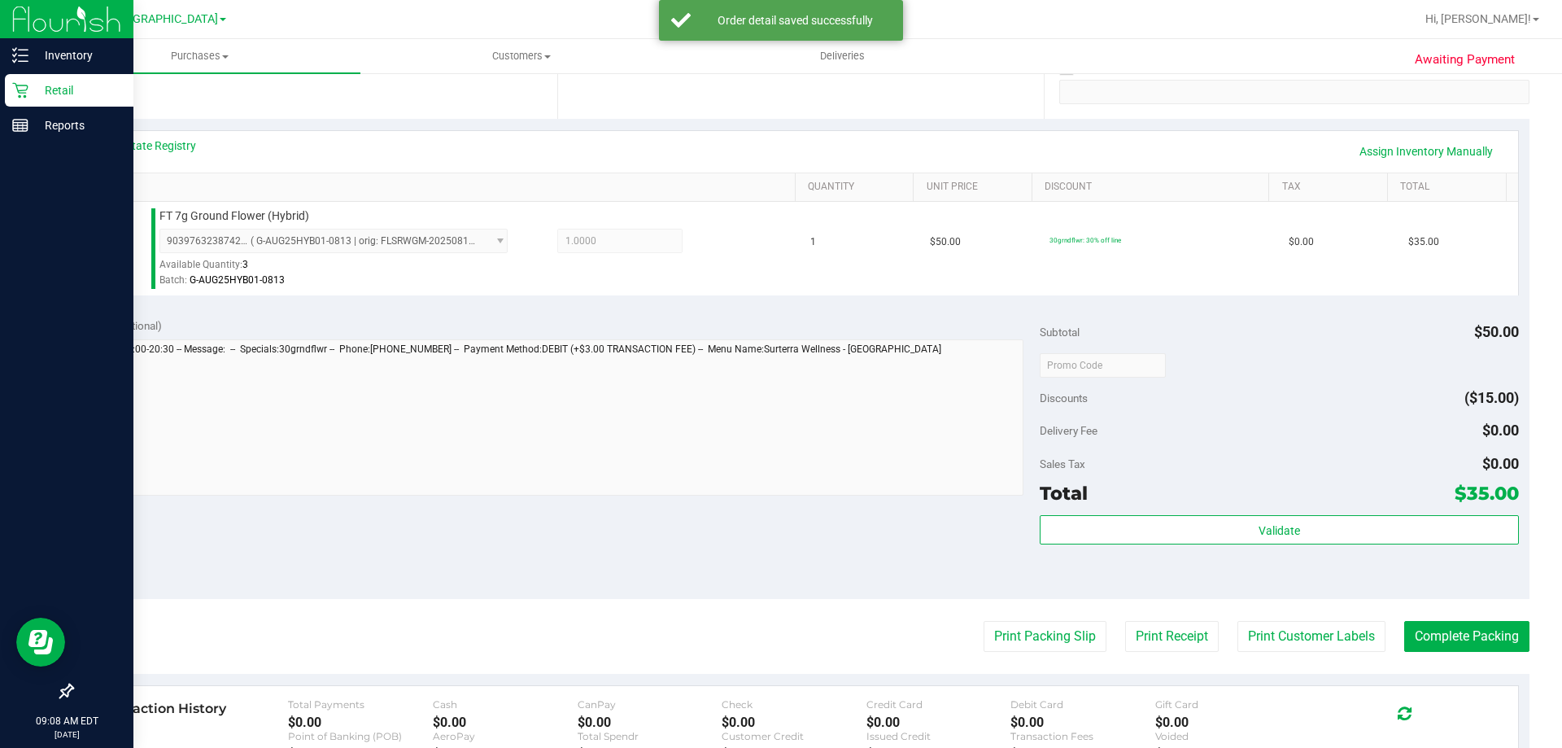
scroll to position [325, 0]
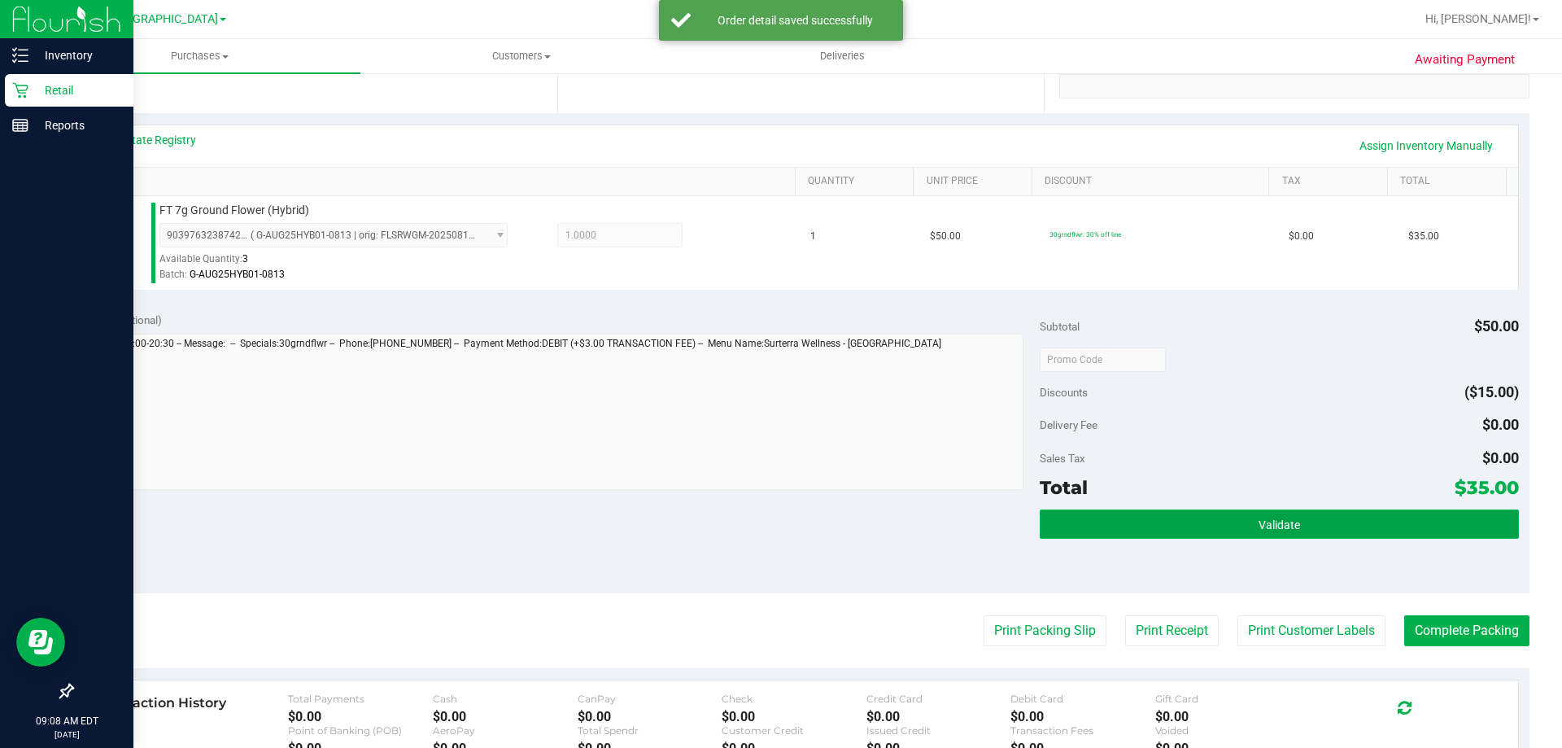
click at [1199, 522] on button "Validate" at bounding box center [1279, 523] width 478 height 29
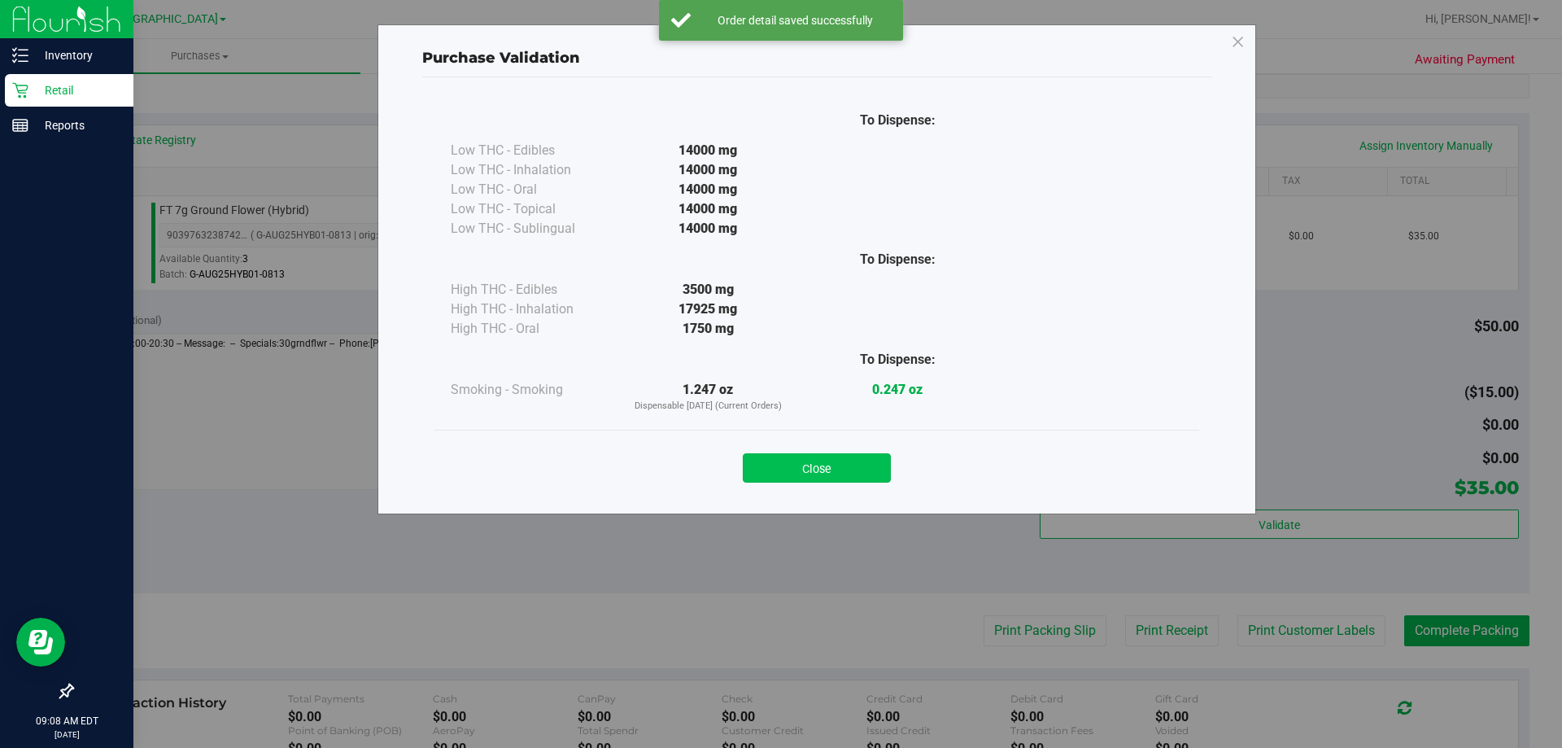
click at [851, 477] on button "Close" at bounding box center [817, 467] width 148 height 29
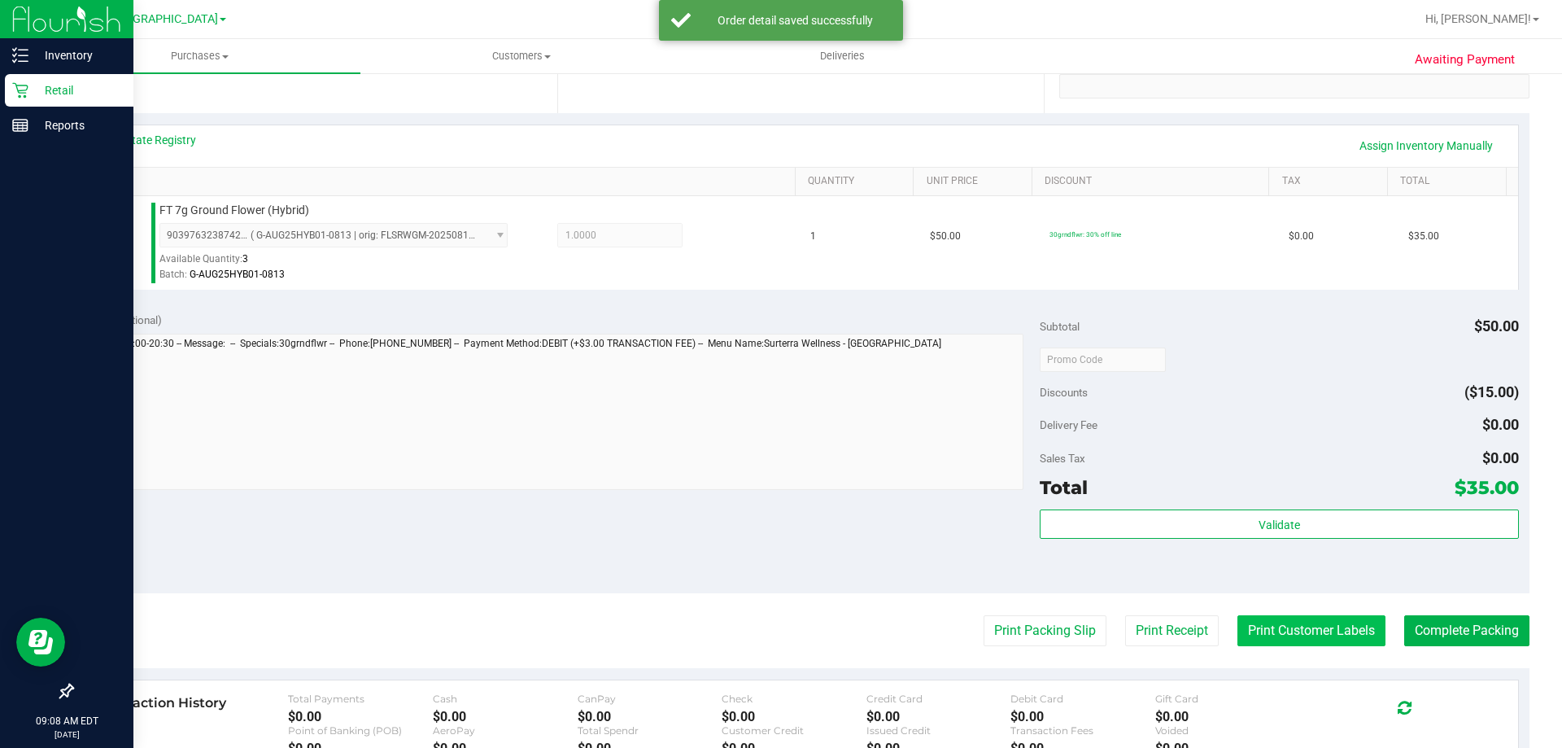
click at [1293, 634] on button "Print Customer Labels" at bounding box center [1311, 630] width 148 height 31
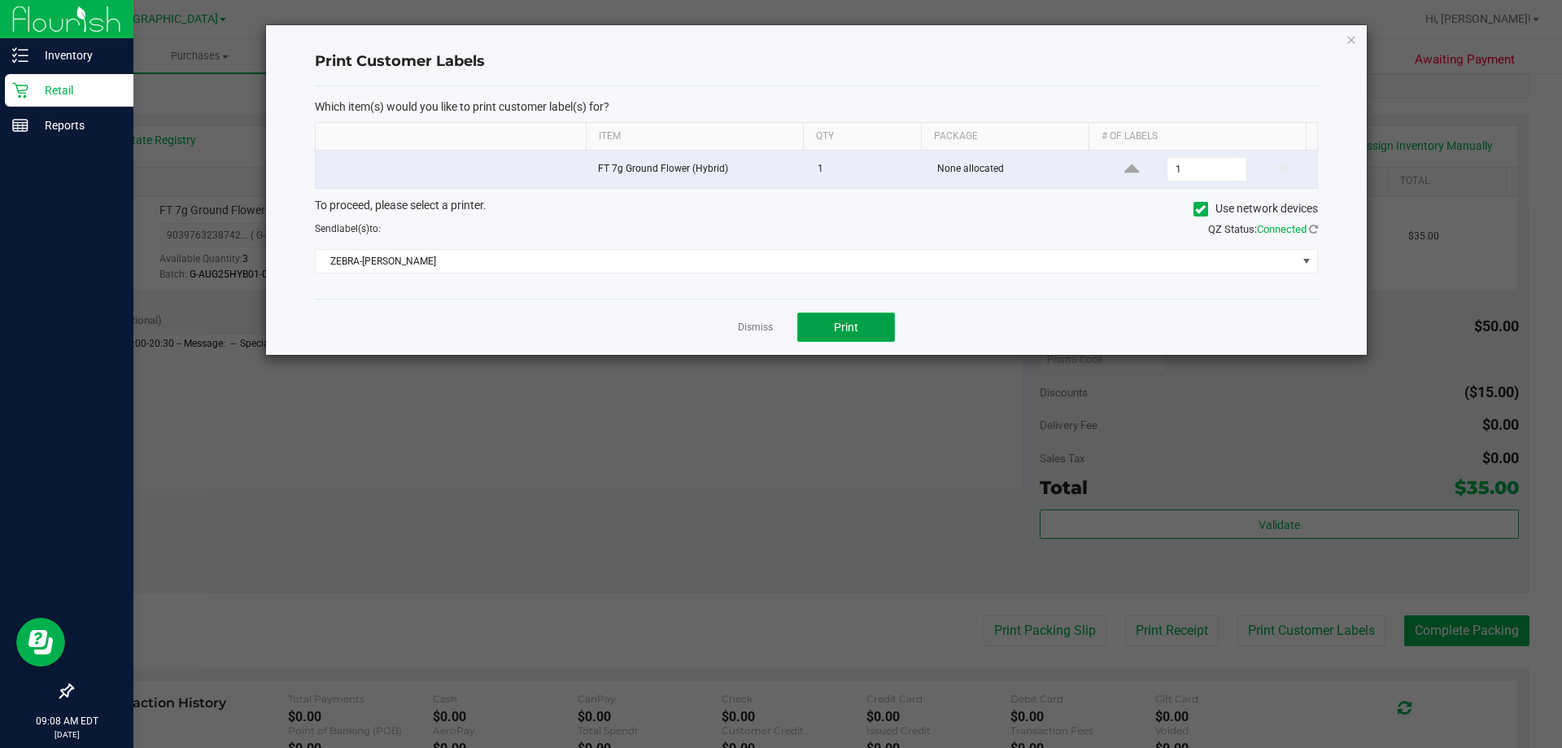
click at [869, 324] on button "Print" at bounding box center [846, 326] width 98 height 29
drag, startPoint x: 757, startPoint y: 329, endPoint x: 1119, endPoint y: 473, distance: 389.9
click at [758, 329] on link "Dismiss" at bounding box center [755, 328] width 35 height 14
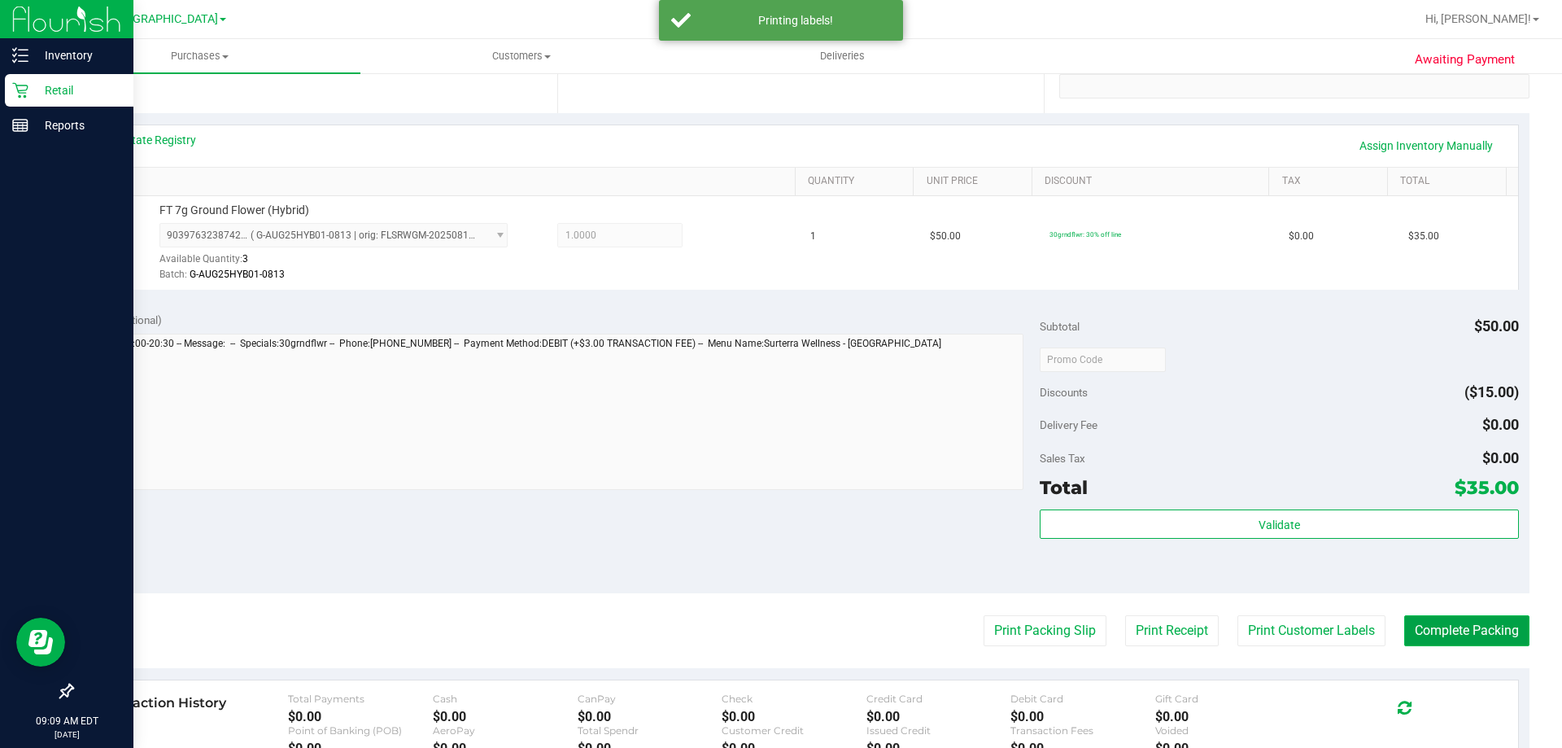
click at [1422, 617] on button "Complete Packing" at bounding box center [1466, 630] width 125 height 31
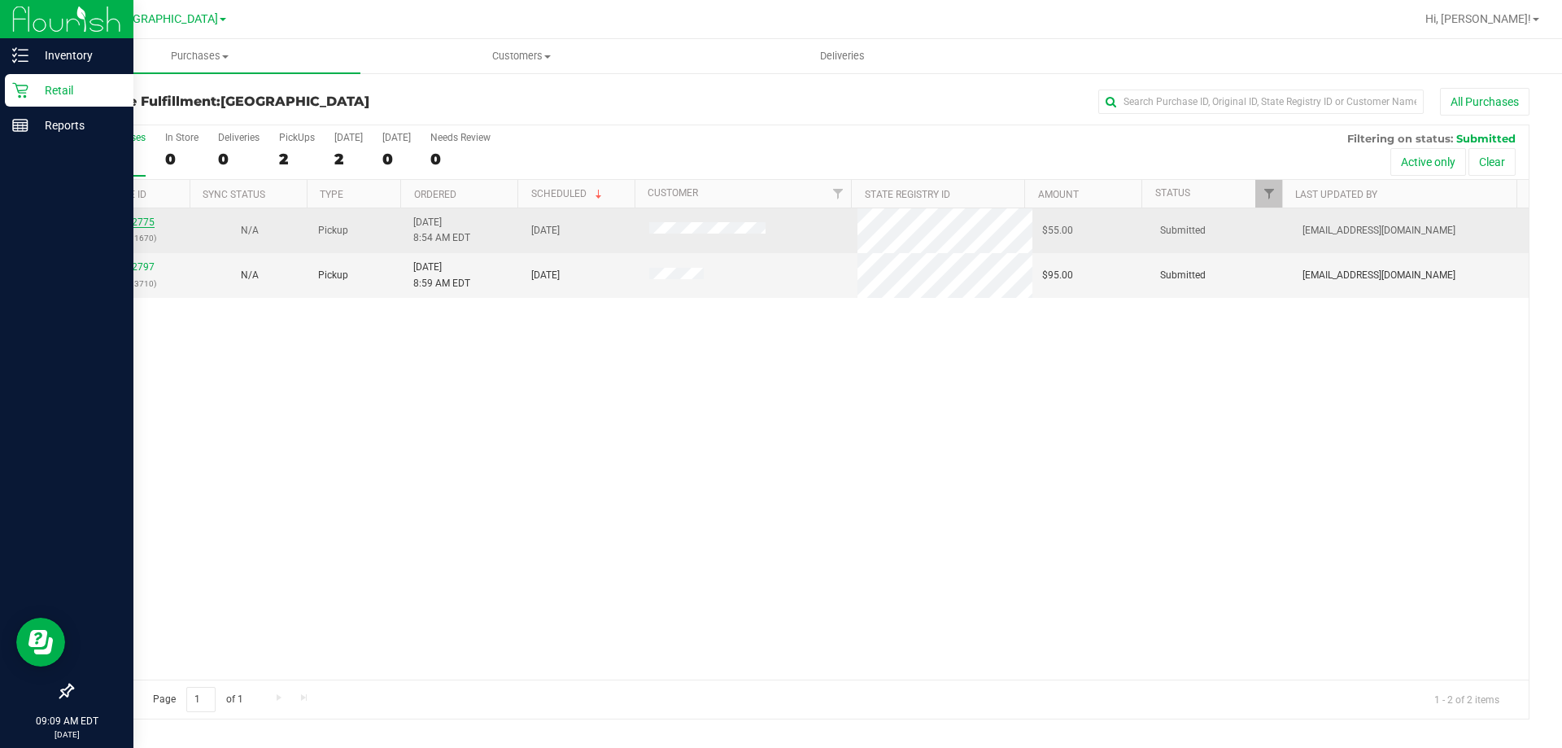
click at [146, 219] on link "12022775" at bounding box center [132, 221] width 46 height 11
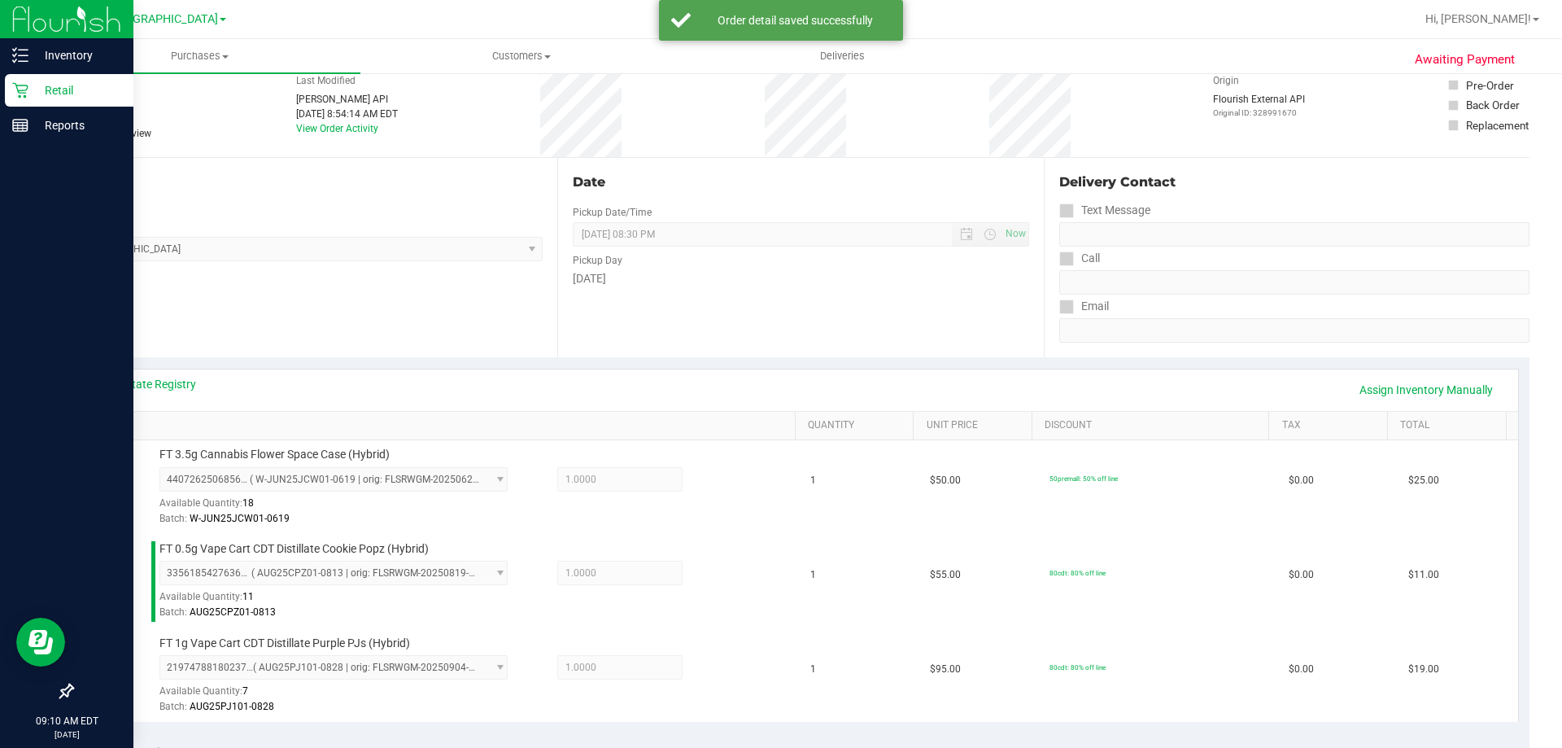
scroll to position [407, 0]
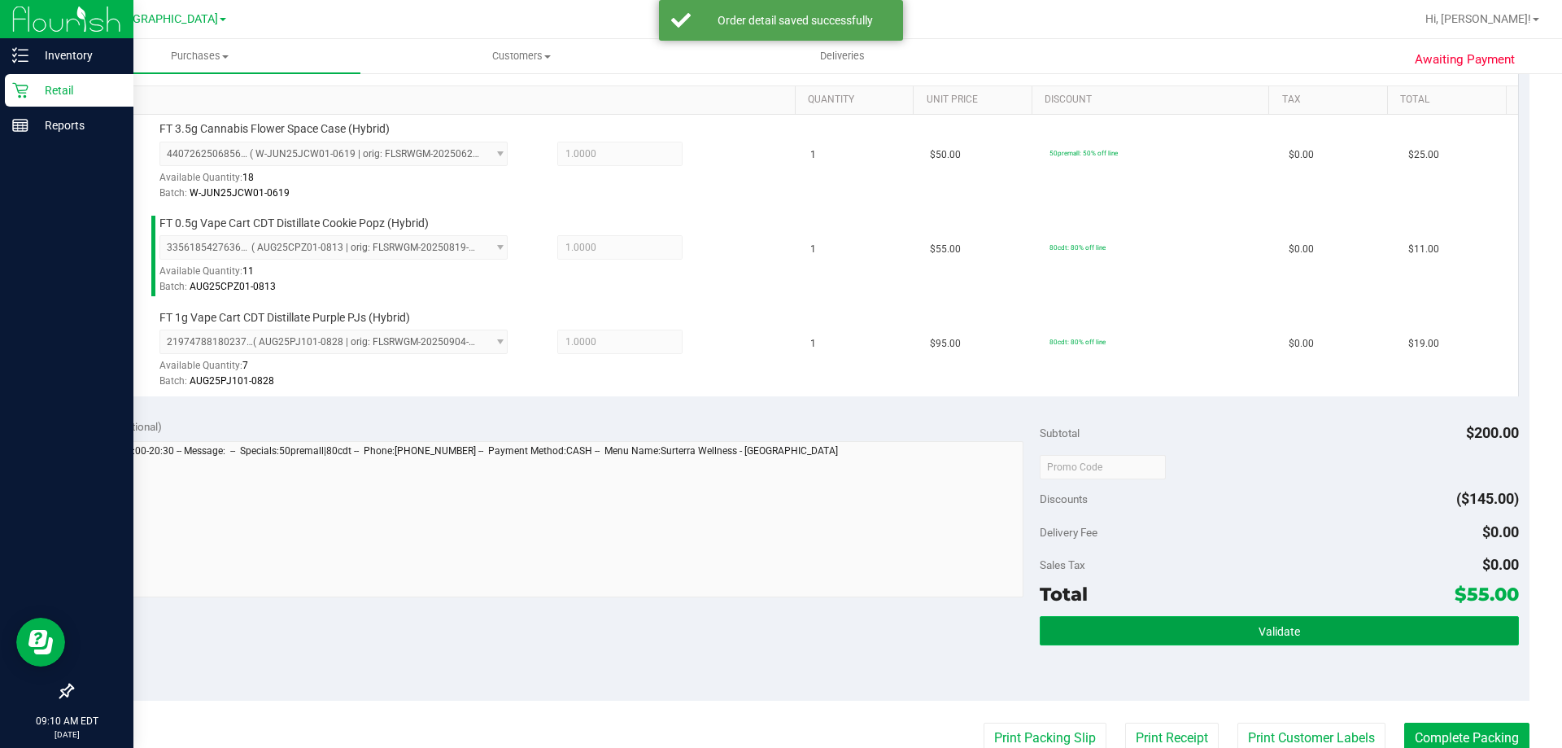
click at [1196, 617] on button "Validate" at bounding box center [1279, 630] width 478 height 29
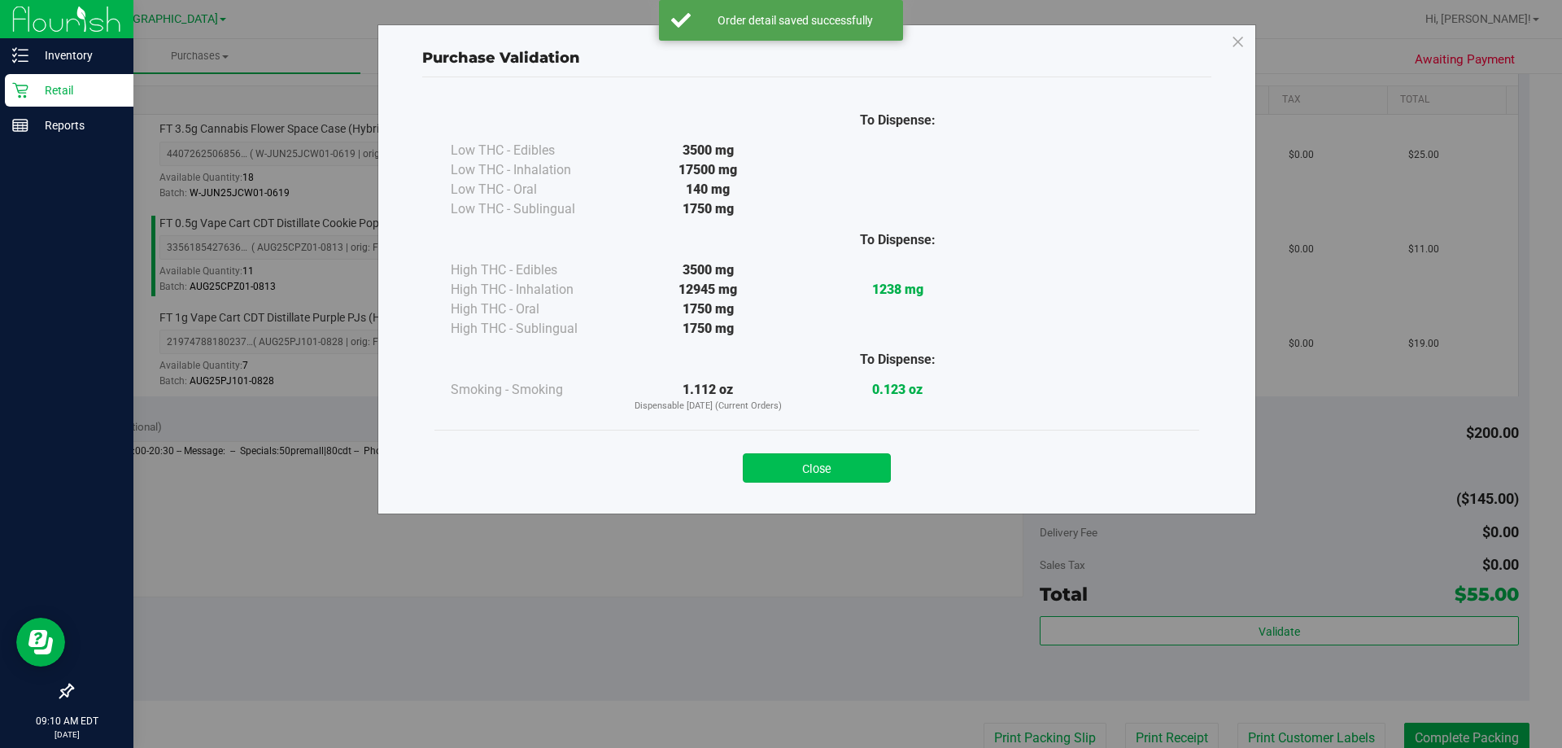
click at [812, 469] on button "Close" at bounding box center [817, 467] width 148 height 29
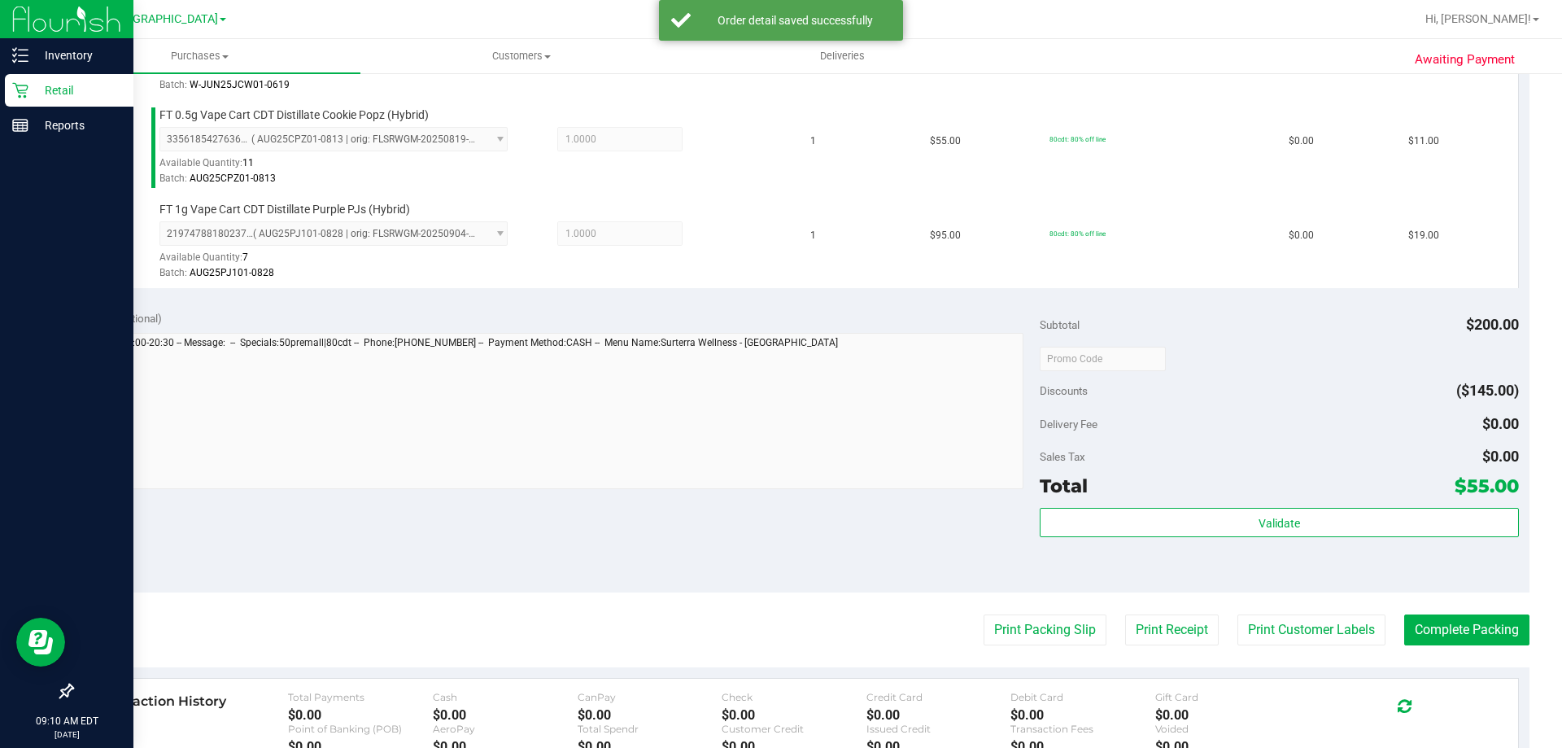
scroll to position [732, 0]
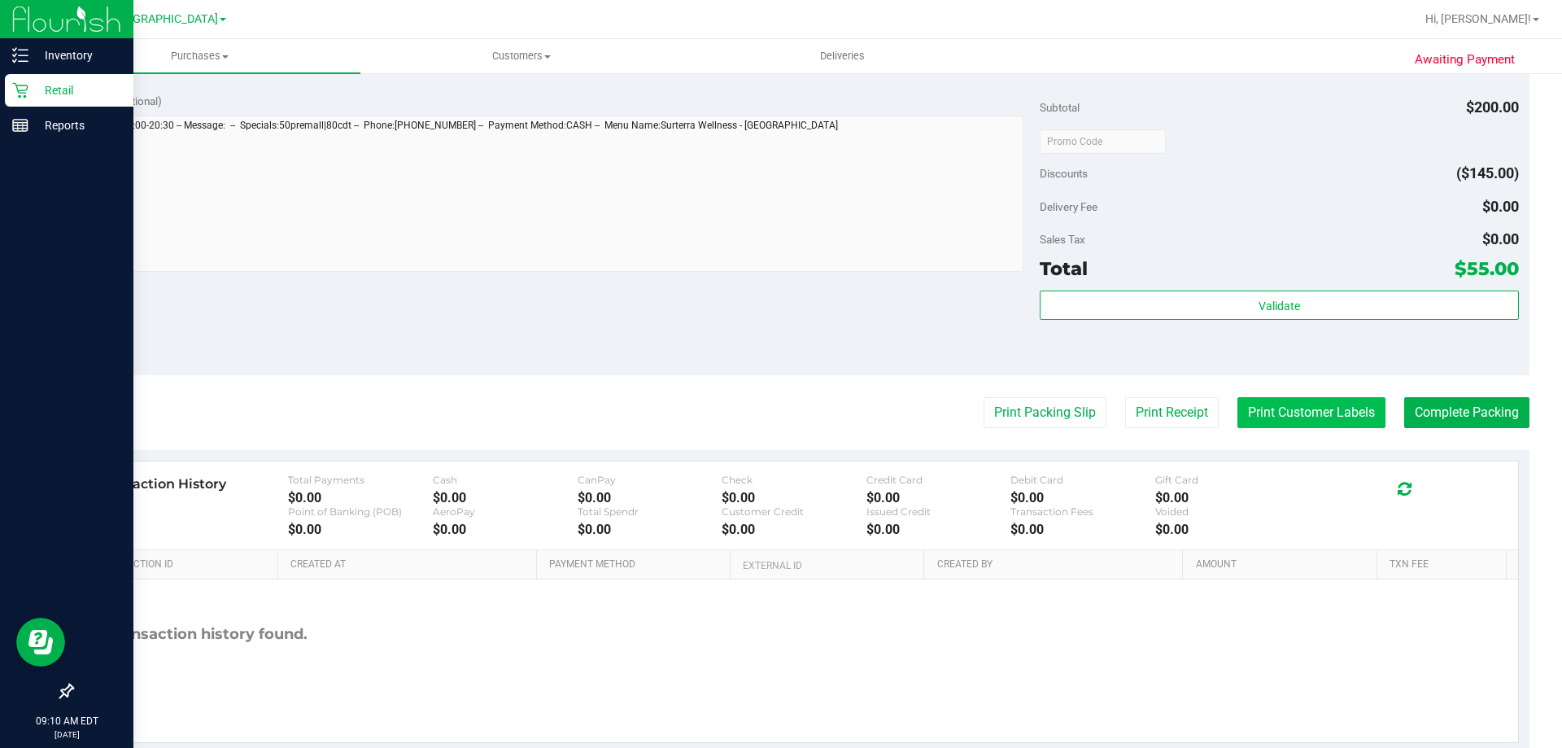
click at [1334, 409] on button "Print Customer Labels" at bounding box center [1311, 412] width 148 height 31
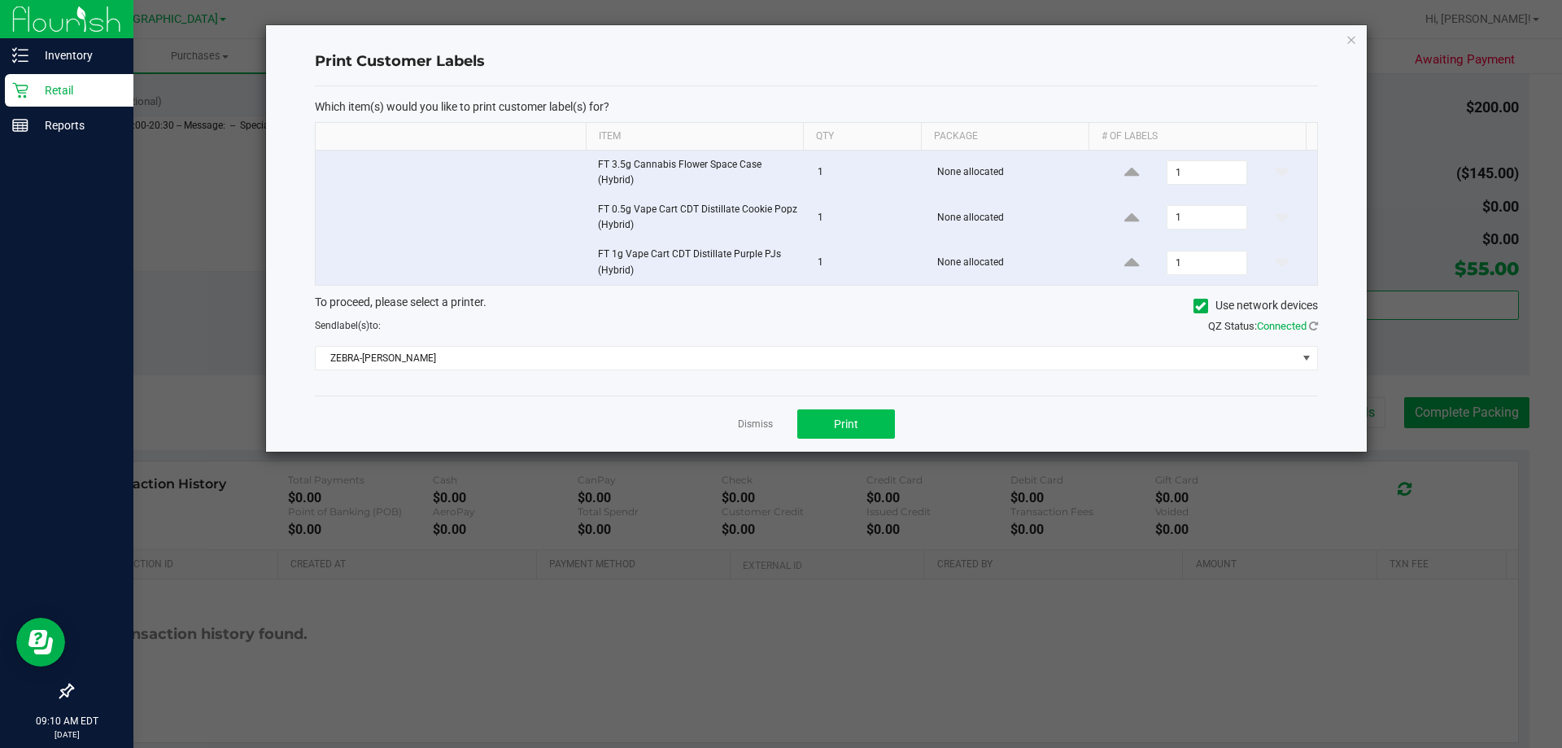
click at [831, 417] on div "Dismiss Print" at bounding box center [816, 423] width 1003 height 56
click at [831, 420] on button "Print" at bounding box center [846, 423] width 98 height 29
click at [764, 425] on link "Dismiss" at bounding box center [755, 424] width 35 height 14
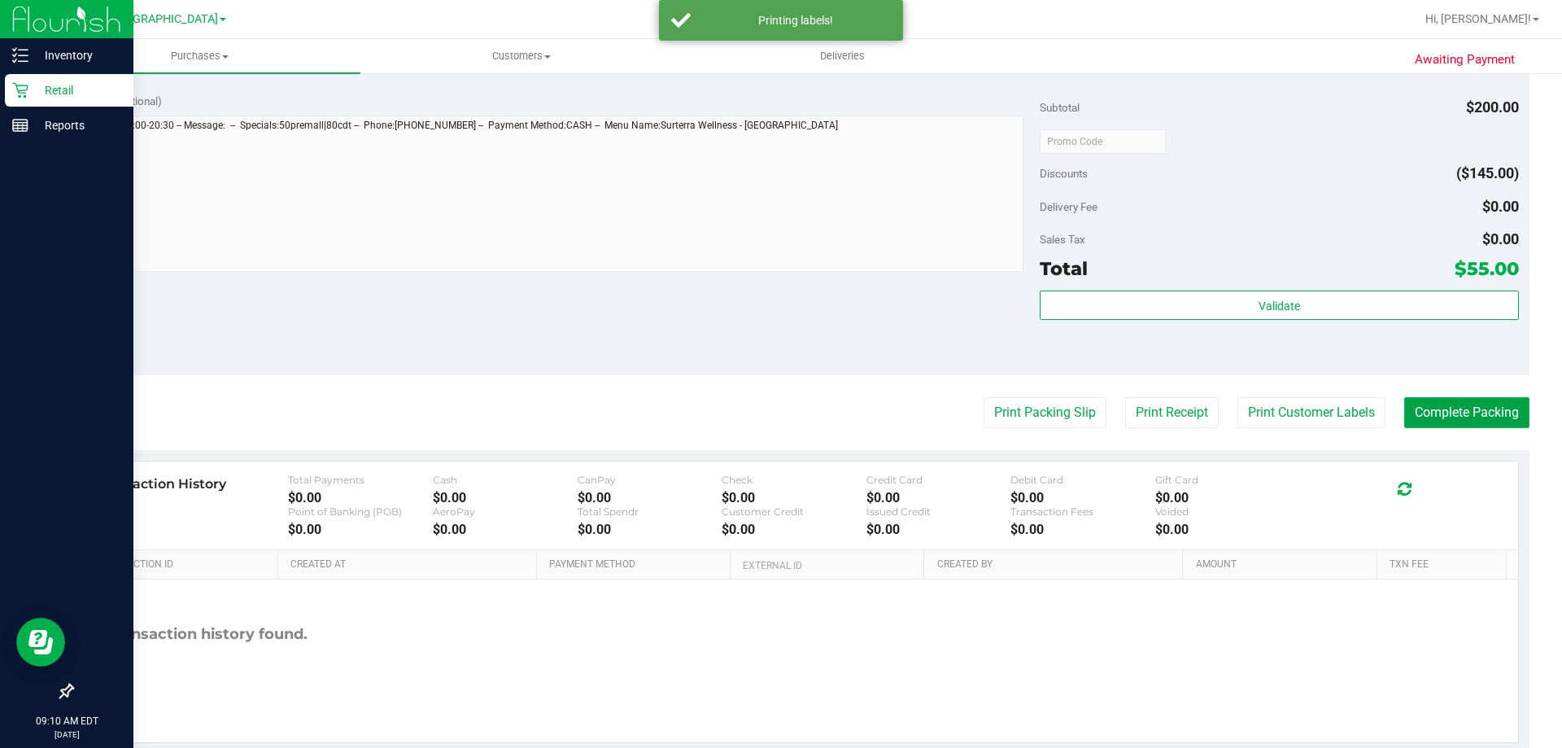
click at [1474, 412] on button "Complete Packing" at bounding box center [1466, 412] width 125 height 31
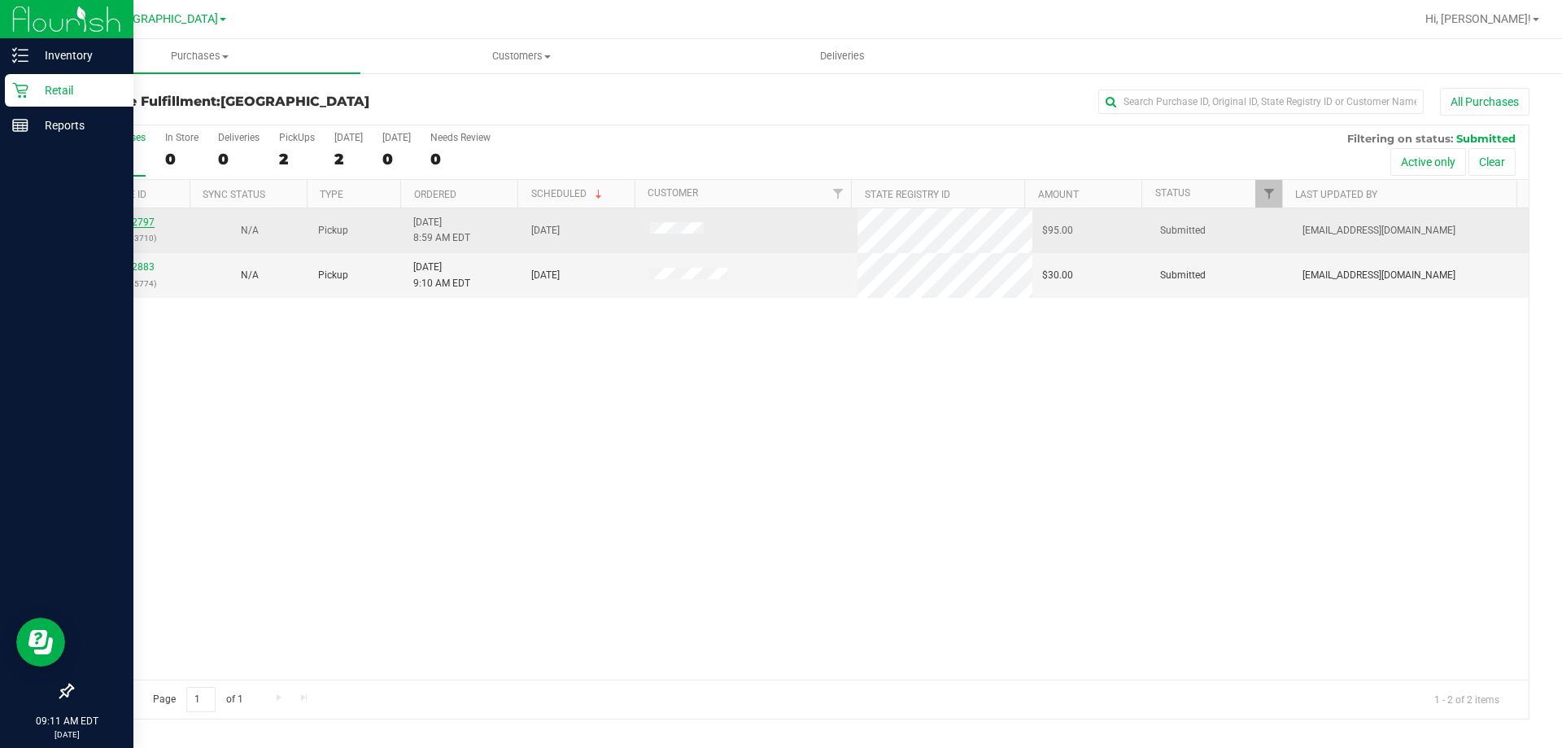
click at [133, 221] on link "12022797" at bounding box center [132, 221] width 46 height 11
